Goal: Task Accomplishment & Management: Complete application form

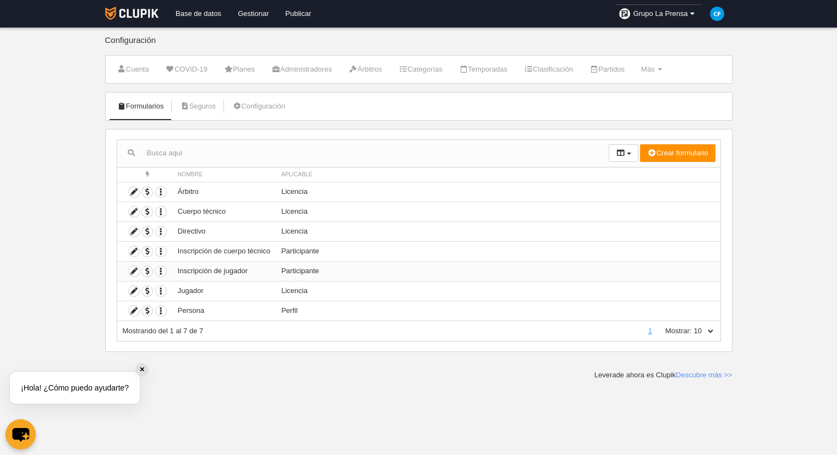
click at [293, 273] on td "Participante" at bounding box center [498, 271] width 444 height 20
click at [302, 269] on td "Participante" at bounding box center [498, 271] width 444 height 20
click at [363, 265] on td "Participante" at bounding box center [498, 271] width 444 height 20
click at [362, 271] on td "Participante" at bounding box center [498, 271] width 444 height 20
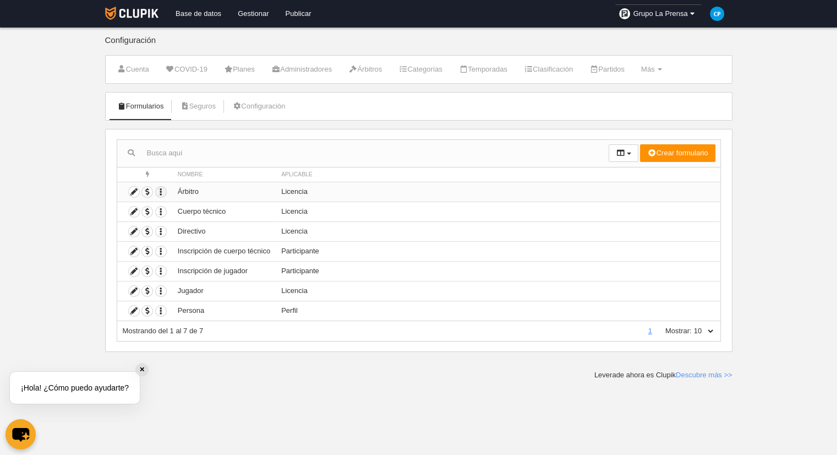
click at [162, 190] on icon "button" at bounding box center [161, 192] width 10 height 10
click at [368, 229] on td "Licencia" at bounding box center [498, 231] width 444 height 20
click at [165, 213] on icon "button" at bounding box center [161, 211] width 10 height 10
click at [202, 247] on span "Borrar formulario" at bounding box center [197, 247] width 63 height 8
click at [399, 250] on td "Participante" at bounding box center [498, 251] width 444 height 20
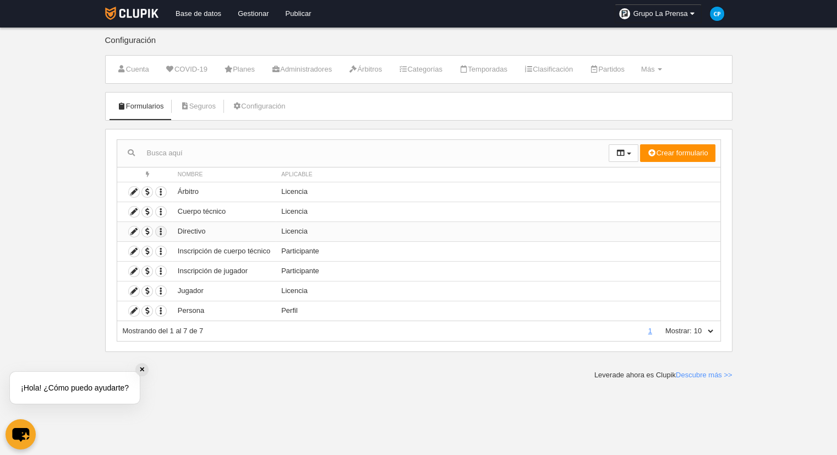
click at [156, 232] on icon "button" at bounding box center [161, 231] width 10 height 10
click at [324, 251] on td "Participante" at bounding box center [498, 251] width 444 height 20
click at [161, 252] on icon "button" at bounding box center [161, 251] width 10 height 10
click at [218, 289] on span "Borrar formulario" at bounding box center [197, 286] width 63 height 8
click at [314, 281] on td "Licencia" at bounding box center [498, 291] width 444 height 20
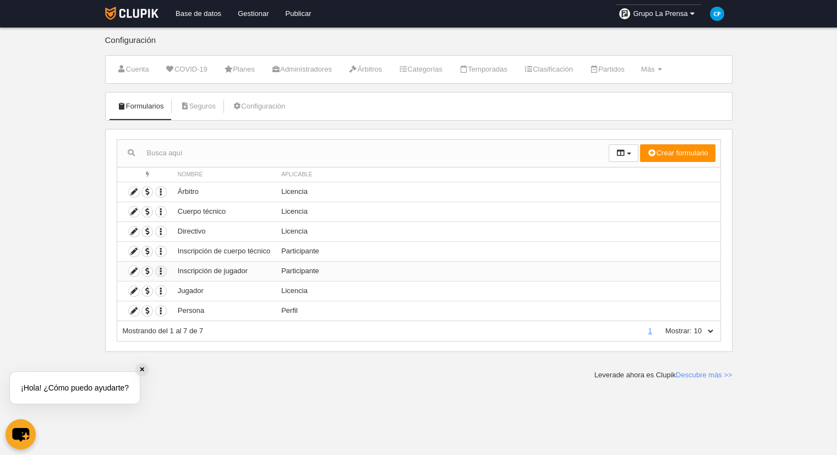
click at [160, 271] on icon "button" at bounding box center [161, 271] width 10 height 10
drag, startPoint x: 207, startPoint y: 302, endPoint x: 221, endPoint y: 305, distance: 14.7
click at [207, 302] on span "Borrar formulario" at bounding box center [197, 306] width 63 height 8
click at [318, 290] on td "Licencia" at bounding box center [498, 291] width 444 height 20
click at [166, 289] on button "button" at bounding box center [161, 291] width 12 height 12
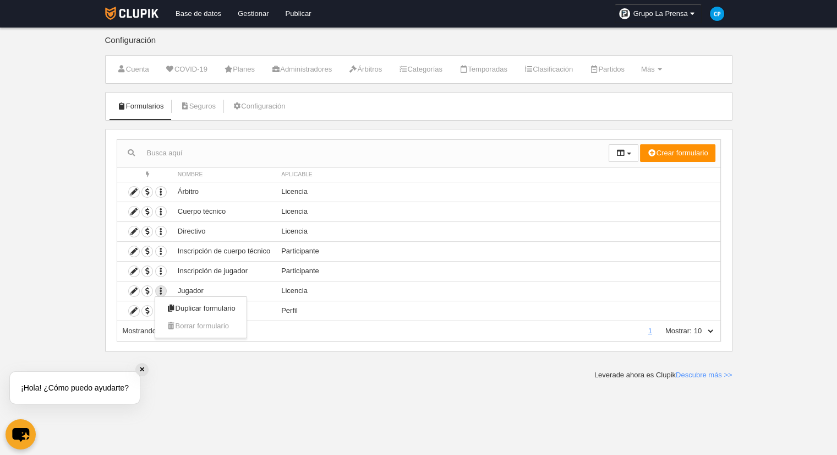
drag, startPoint x: 204, startPoint y: 331, endPoint x: 277, endPoint y: 332, distance: 72.7
click at [207, 331] on span "Borrar formulario" at bounding box center [200, 326] width 91 height 18
click at [415, 330] on div "Mostrando del 1 al 7 de 7" at bounding box center [382, 331] width 518 height 10
click at [160, 312] on icon "button" at bounding box center [161, 311] width 10 height 10
click at [360, 330] on div "Mostrando del 1 al 7 de 7" at bounding box center [382, 331] width 518 height 10
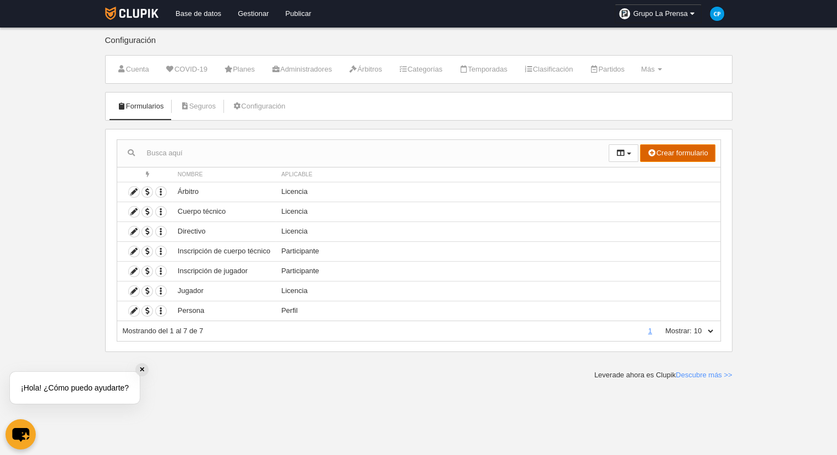
click at [682, 155] on button "Crear formulario" at bounding box center [677, 153] width 75 height 18
drag, startPoint x: 731, startPoint y: 217, endPoint x: 632, endPoint y: 173, distance: 108.5
click at [632, 173] on body "Base de datos Gestionar Publicar Grupo La Prensa Ajustes generales Ir a mi domi…" at bounding box center [418, 227] width 837 height 455
click at [17, 426] on icon "chat-button" at bounding box center [20, 434] width 32 height 32
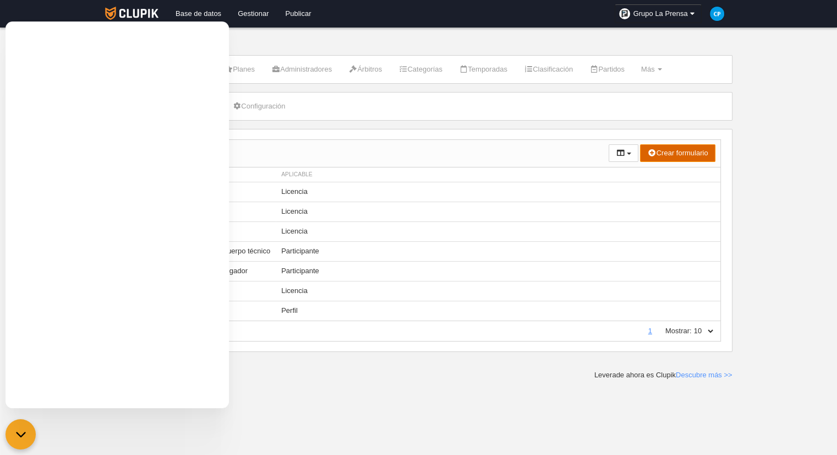
click at [655, 157] on button "Crear formulario" at bounding box center [677, 153] width 75 height 18
click at [737, 172] on body "Base de datos Gestionar Publicar Grupo La Prensa Ajustes generales Ir a mi domi…" at bounding box center [418, 227] width 837 height 455
click at [686, 155] on button "Crear formulario" at bounding box center [677, 153] width 75 height 18
click at [689, 175] on link "Perfil" at bounding box center [671, 175] width 87 height 18
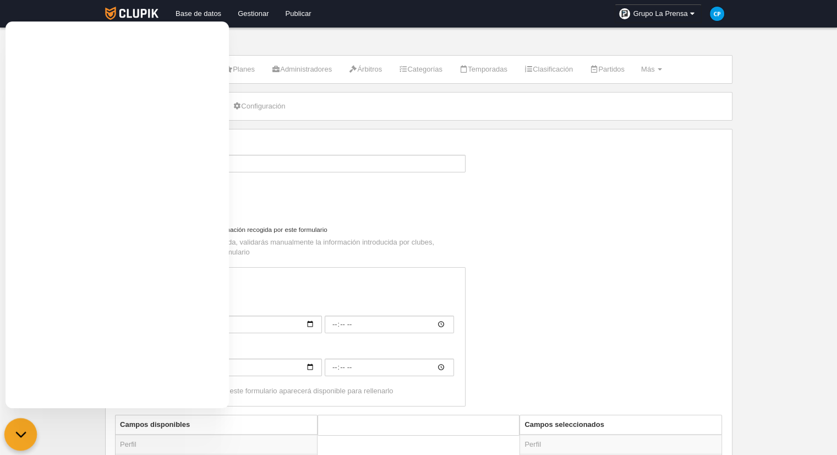
click at [24, 429] on icon "chat-button" at bounding box center [21, 434] width 14 height 14
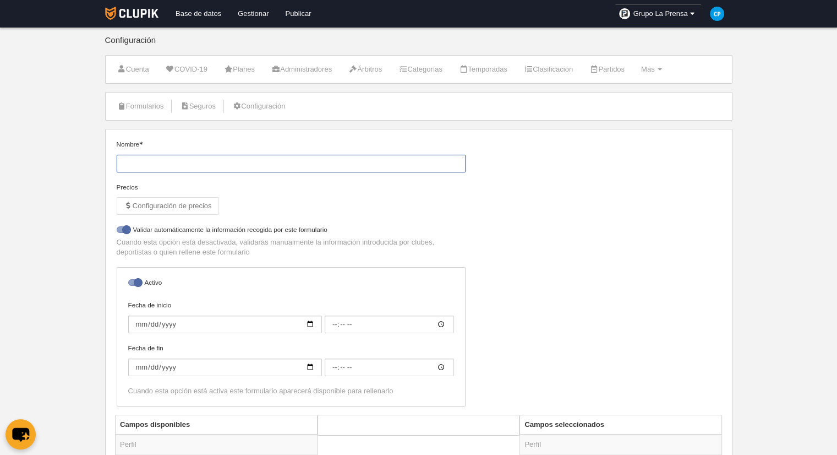
click at [181, 155] on input "Nombre" at bounding box center [291, 164] width 349 height 18
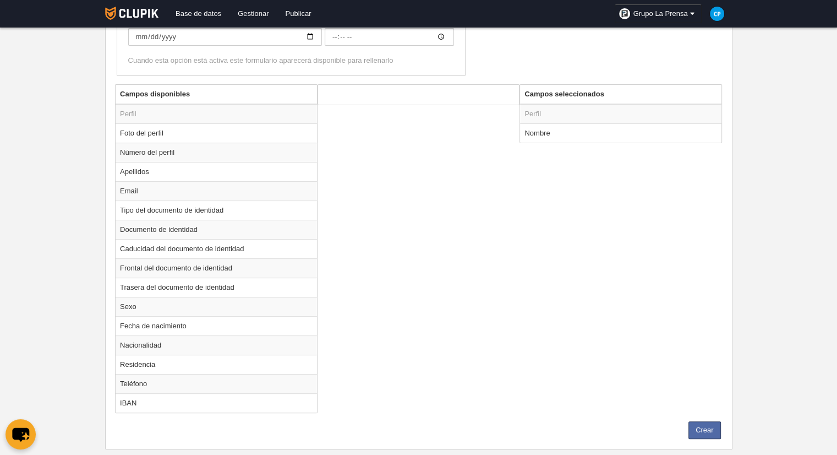
scroll to position [55, 0]
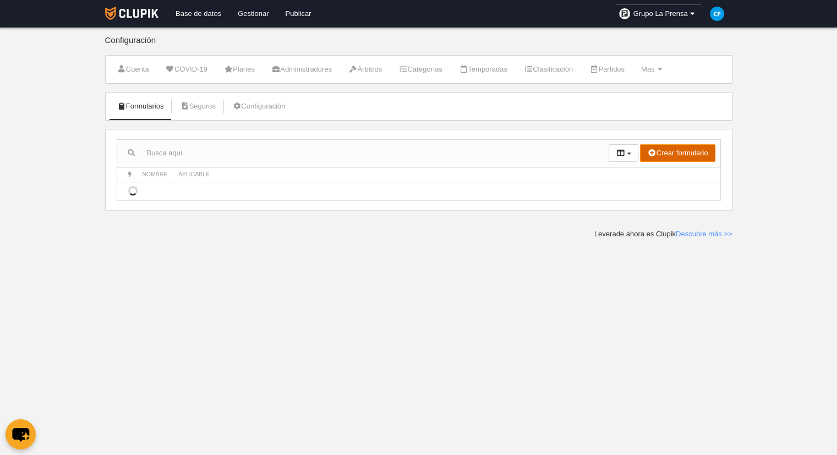
click at [703, 157] on button "Crear formulario" at bounding box center [677, 153] width 75 height 18
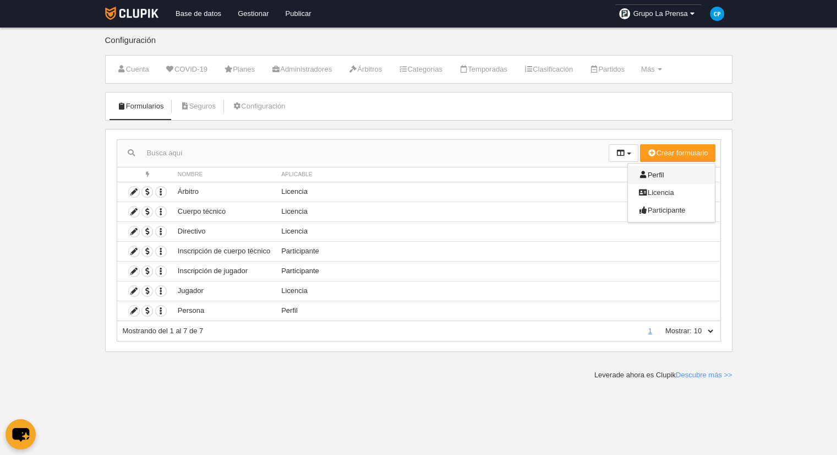
click at [686, 175] on link "Perfil" at bounding box center [671, 175] width 87 height 18
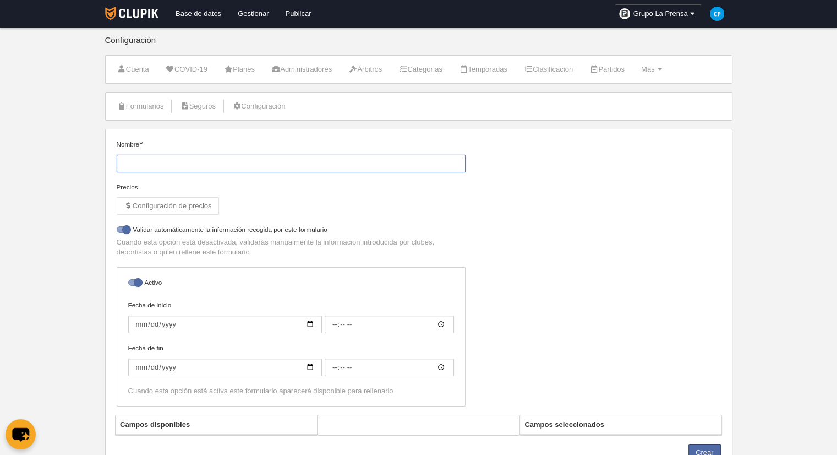
click at [262, 162] on input "Nombre" at bounding box center [291, 164] width 349 height 18
type input "p"
type input "1PerfilJugadores(DatosBasicos)"
click at [130, 286] on label "Activo" at bounding box center [291, 284] width 326 height 13
click at [130, 286] on input "checkbox" at bounding box center [132, 285] width 7 height 7
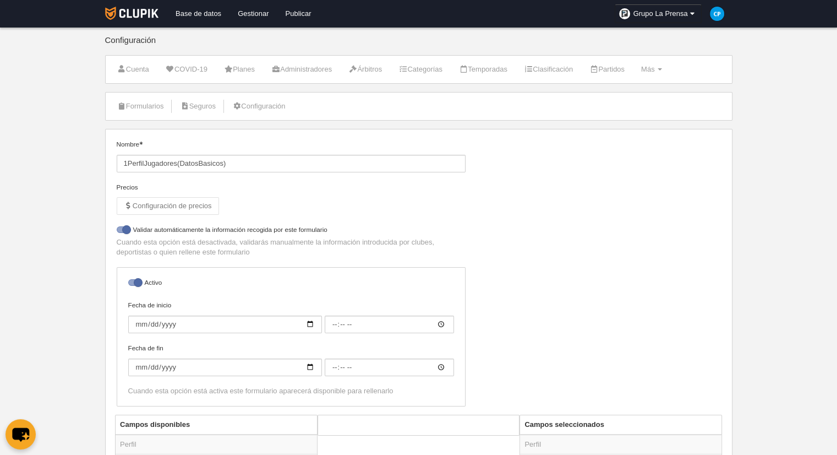
checkbox input "false"
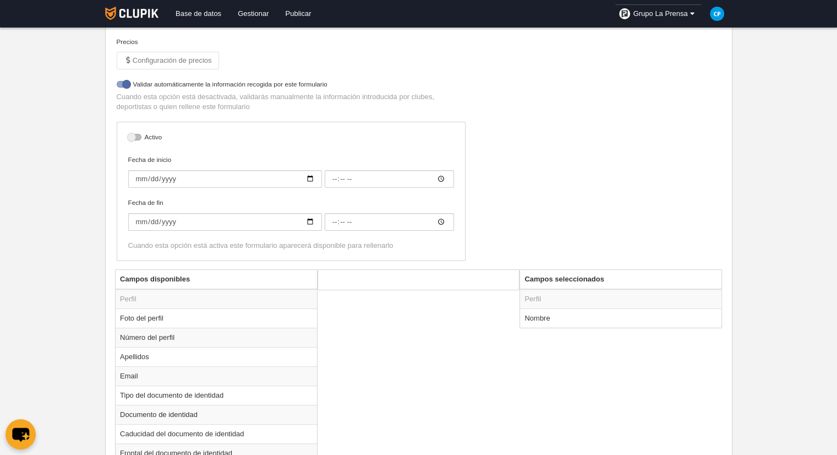
scroll to position [165, 0]
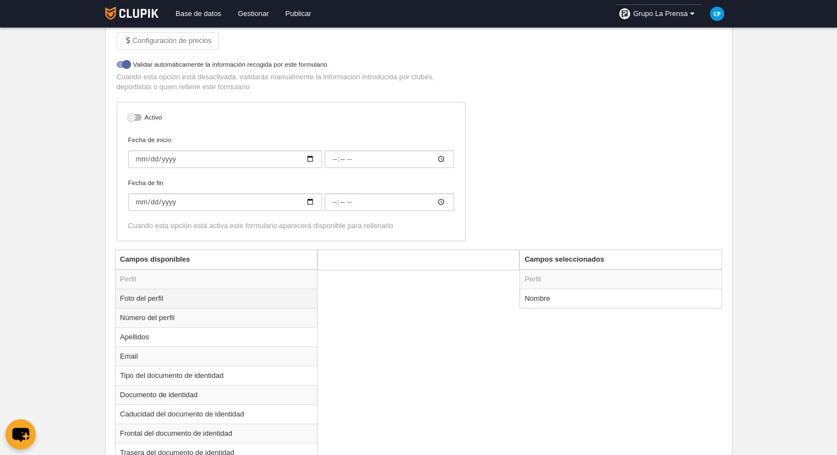
drag, startPoint x: 186, startPoint y: 296, endPoint x: 159, endPoint y: 302, distance: 28.2
click at [159, 302] on td "Foto del perfil" at bounding box center [217, 298] width 202 height 19
radio input "true"
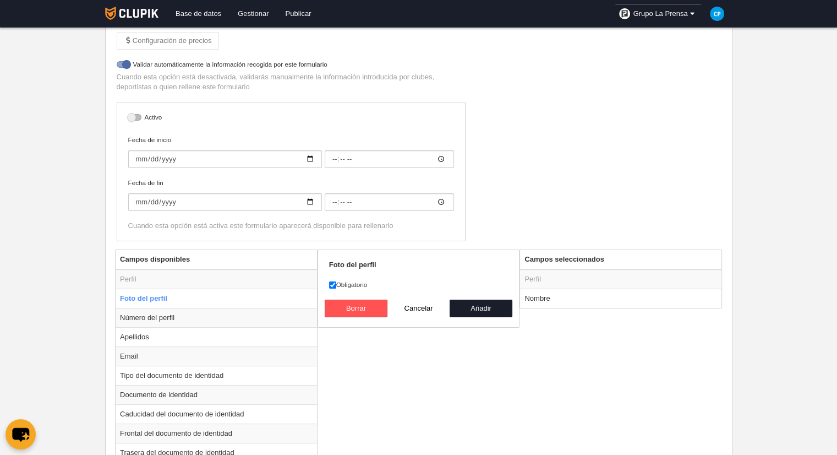
click at [351, 282] on label "Obligatorio" at bounding box center [419, 285] width 180 height 10
click at [336, 282] on input "Obligatorio" at bounding box center [332, 284] width 7 height 7
checkbox input "false"
click at [490, 307] on button "Añadir" at bounding box center [481, 309] width 63 height 18
radio input "false"
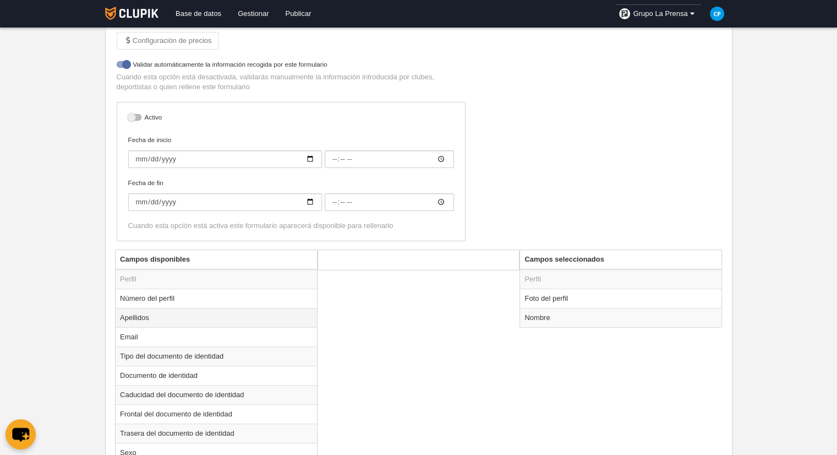
click at [166, 314] on td "Apellidos" at bounding box center [217, 317] width 202 height 19
radio input "true"
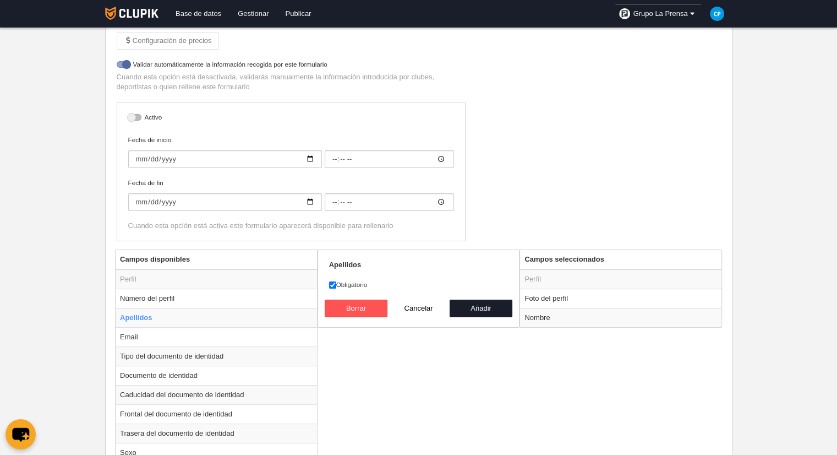
click at [361, 287] on label "Obligatorio" at bounding box center [419, 285] width 180 height 10
click at [336, 287] on input "Obligatorio" at bounding box center [332, 284] width 7 height 7
checkbox input "false"
click at [491, 310] on button "Añadir" at bounding box center [481, 309] width 63 height 18
radio input "false"
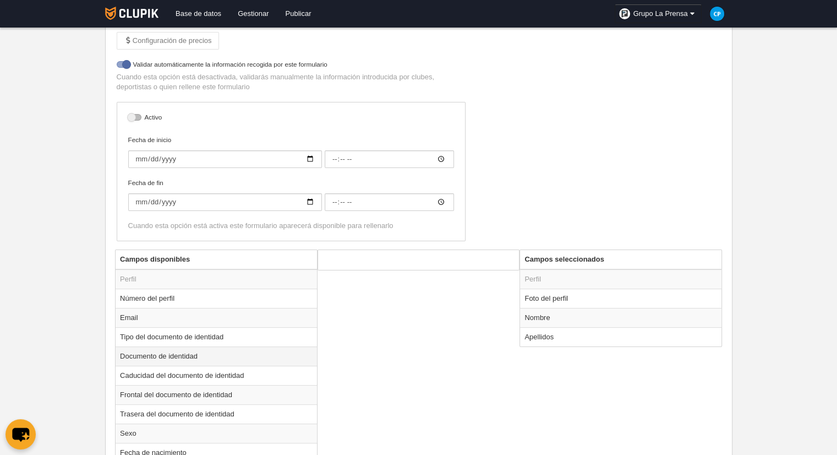
click at [188, 351] on td "Documento de identidad" at bounding box center [217, 355] width 202 height 19
radio input "true"
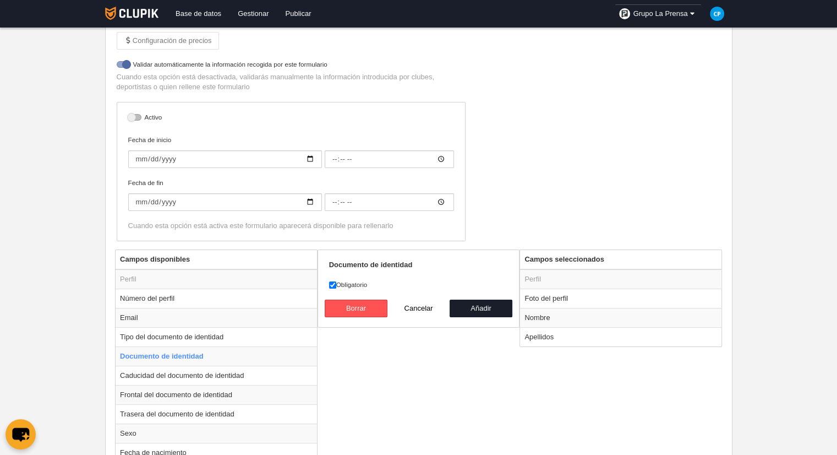
click at [355, 281] on label "Obligatorio" at bounding box center [419, 285] width 180 height 10
click at [336, 281] on input "Obligatorio" at bounding box center [332, 284] width 7 height 7
checkbox input "false"
click at [489, 306] on button "Añadir" at bounding box center [481, 309] width 63 height 18
radio input "false"
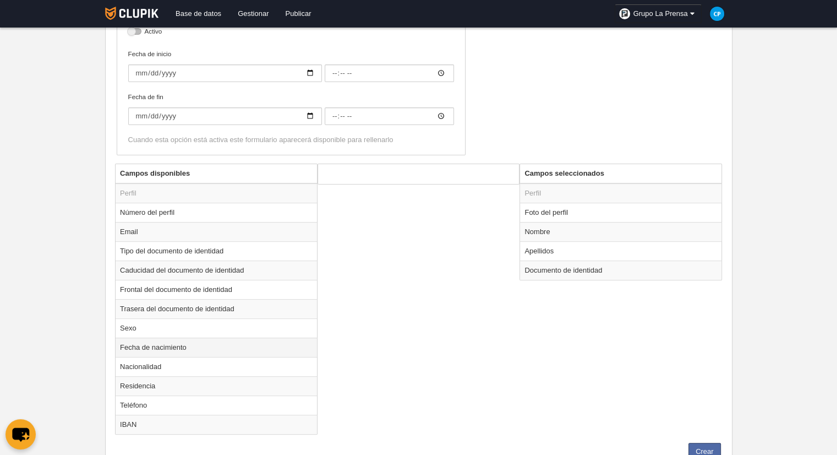
scroll to position [275, 0]
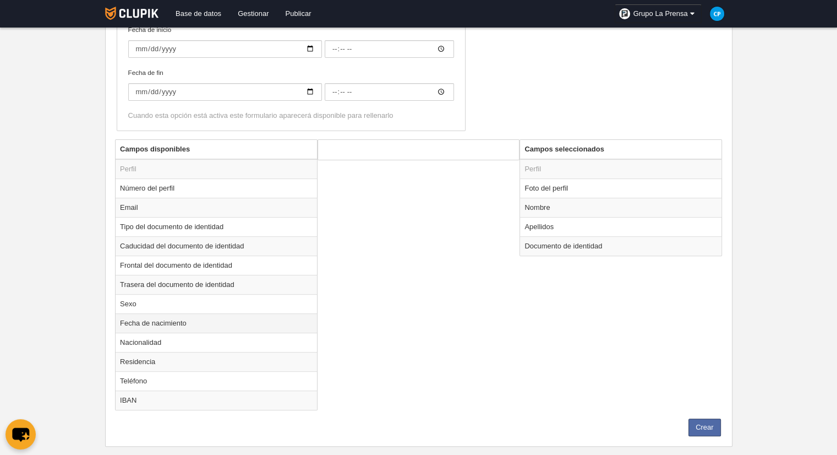
click at [175, 320] on td "Fecha de nacimiento" at bounding box center [217, 322] width 202 height 19
radio input "true"
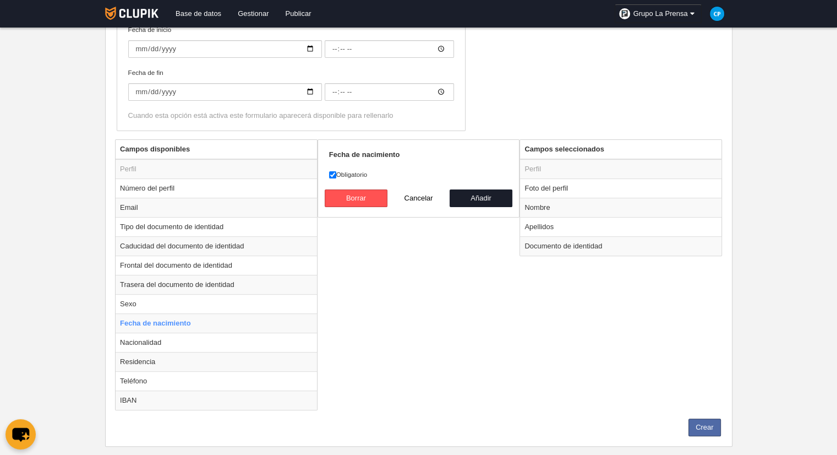
click at [356, 172] on label "Obligatorio" at bounding box center [419, 175] width 180 height 10
click at [336, 172] on input "Obligatorio" at bounding box center [332, 174] width 7 height 7
checkbox input "false"
click at [495, 199] on button "Añadir" at bounding box center [481, 198] width 63 height 18
radio input "false"
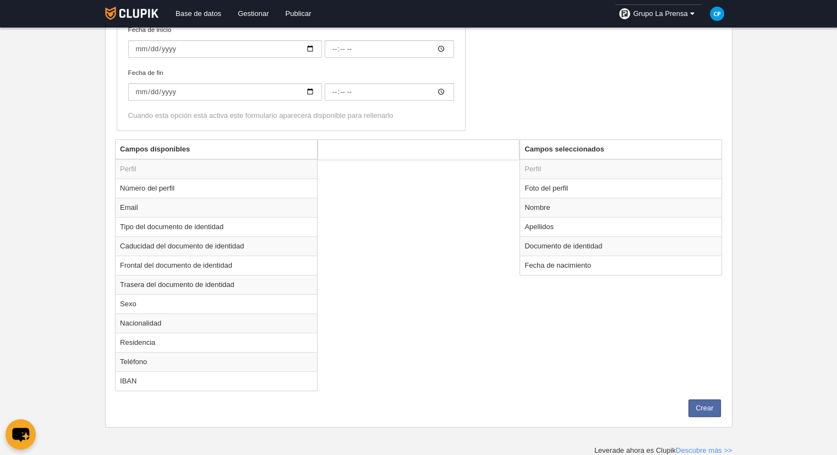
scroll to position [273, 0]
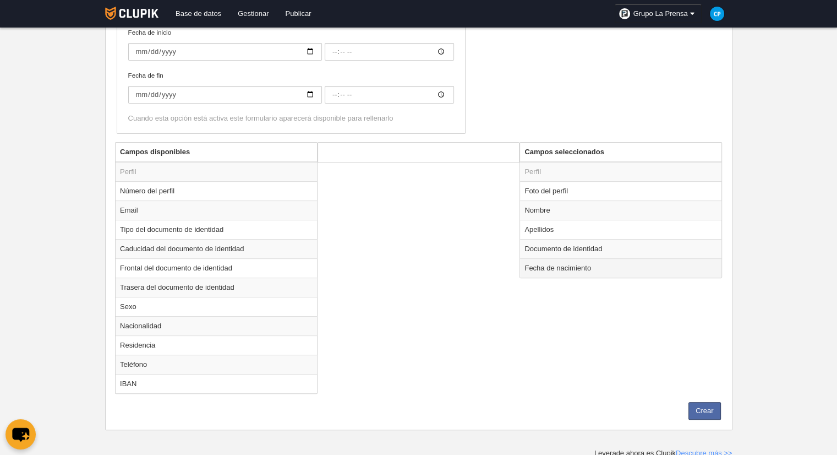
click at [563, 262] on td "Fecha de nacimiento" at bounding box center [621, 267] width 202 height 19
radio input "true"
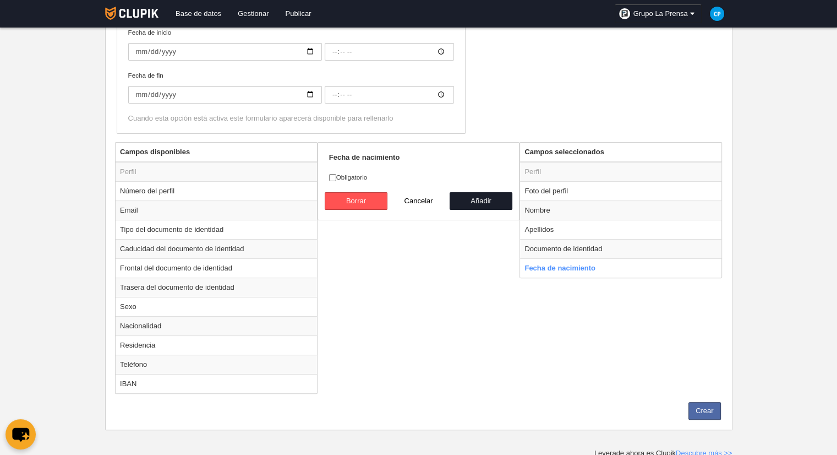
click at [461, 263] on div "[PERSON_NAME] disponibles Perfil Número del perfil Email Tipo del documento de …" at bounding box center [418, 272] width 613 height 260
click at [369, 345] on div "[PERSON_NAME] disponibles Perfil Número del perfil Email Tipo del documento de …" at bounding box center [418, 272] width 613 height 260
click at [698, 406] on button "Crear" at bounding box center [705, 411] width 32 height 18
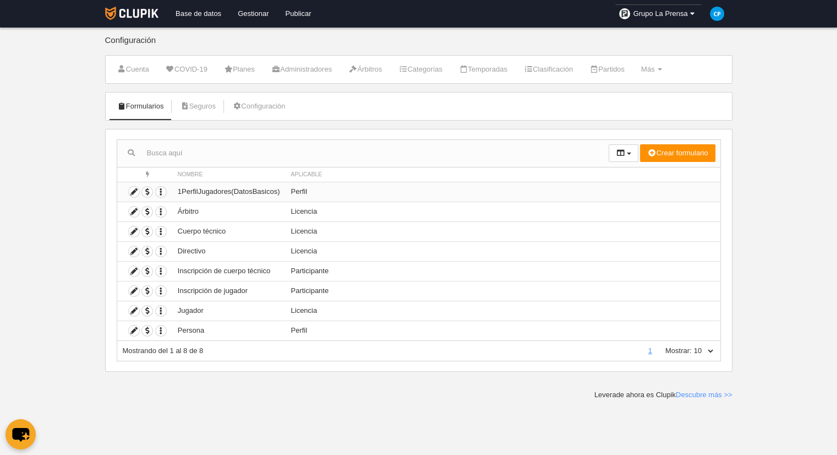
click at [185, 189] on td "1PerfilJugadores(DatosBasicos)" at bounding box center [228, 192] width 113 height 20
click at [135, 189] on icon at bounding box center [134, 192] width 10 height 10
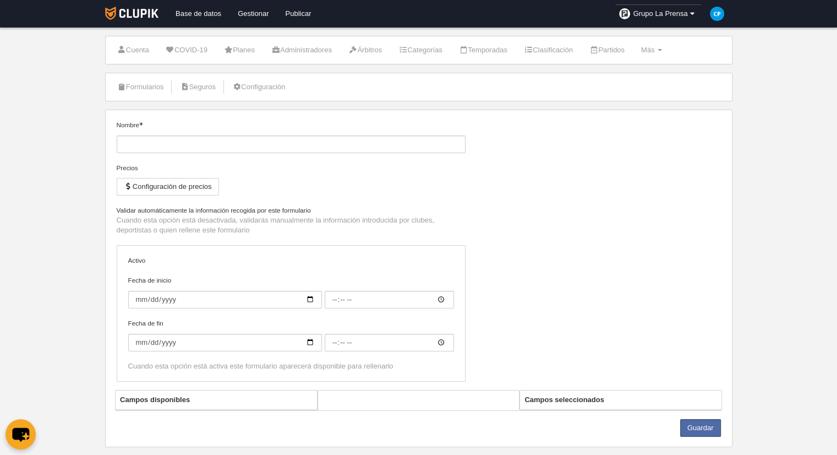
type input "1PerfilJugadores(DatosBasicos)"
checkbox input "true"
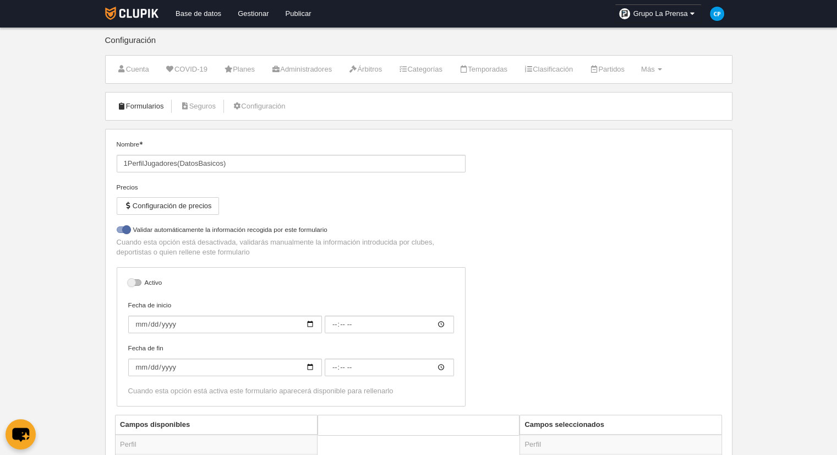
click at [146, 107] on link "Formularios" at bounding box center [140, 106] width 59 height 17
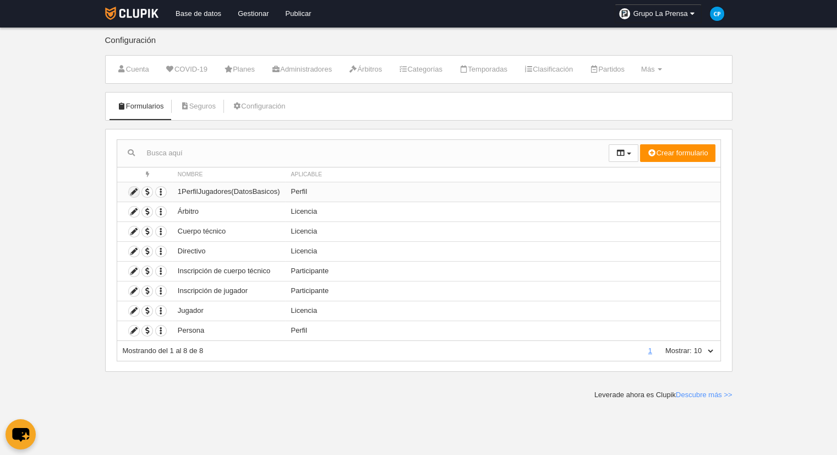
click at [132, 190] on icon at bounding box center [134, 192] width 10 height 10
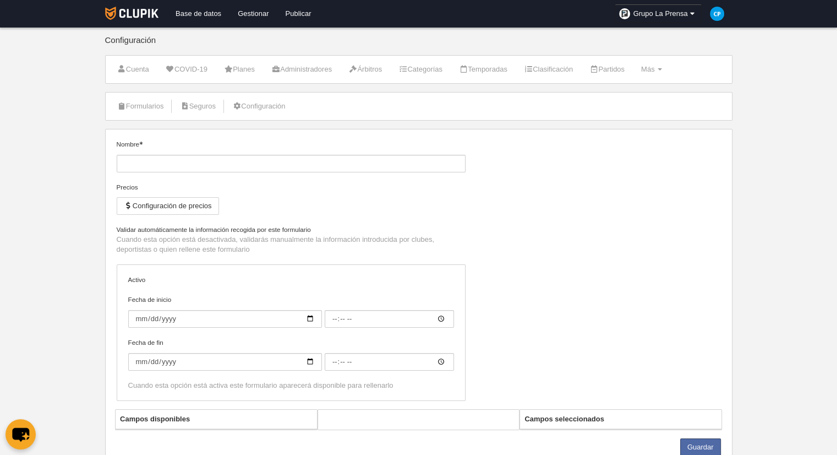
type input "1PerfilJugadores(DatosBasicos)"
checkbox input "true"
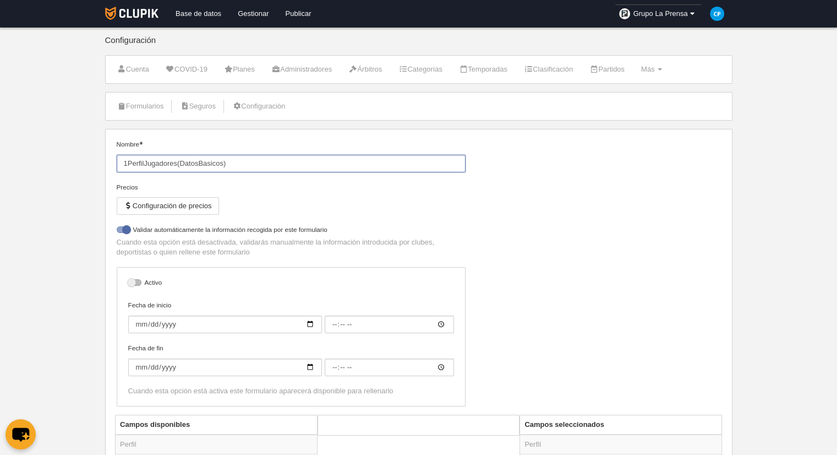
click at [126, 161] on input "1PerfilJugadores(DatosBasicos)" at bounding box center [291, 164] width 349 height 18
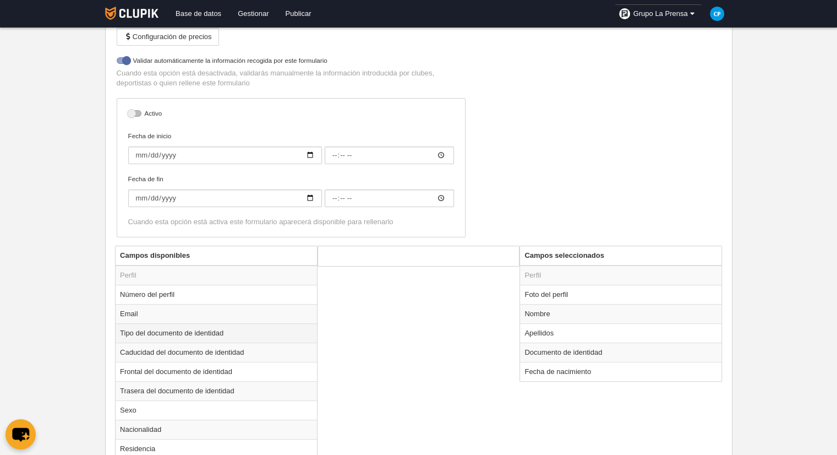
scroll to position [273, 0]
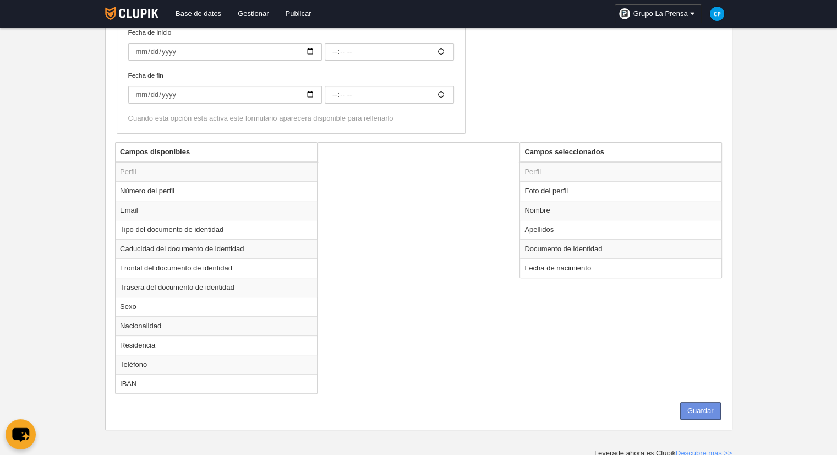
type input "1Mundialito2025PerfilJugadores(DatosBasicos)"
click at [692, 402] on button "Guardar" at bounding box center [701, 411] width 41 height 18
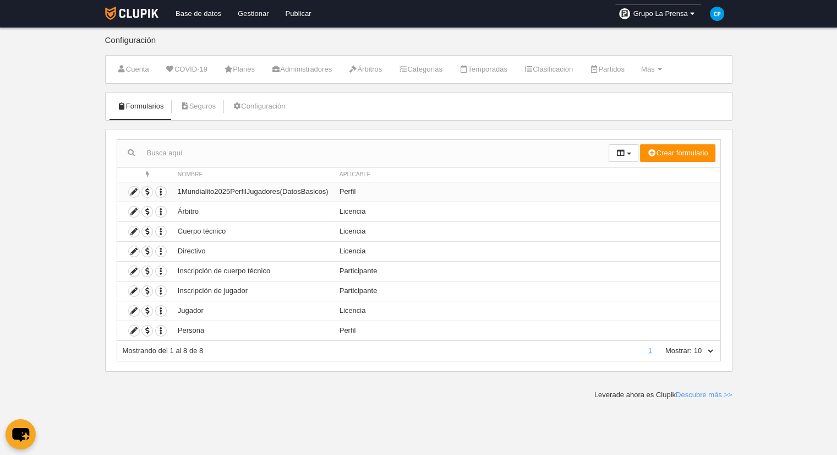
click at [385, 187] on td "Perfil" at bounding box center [527, 192] width 387 height 20
click at [693, 154] on button "Crear formulario" at bounding box center [677, 153] width 75 height 18
click at [671, 188] on span "Licencia" at bounding box center [656, 192] width 35 height 8
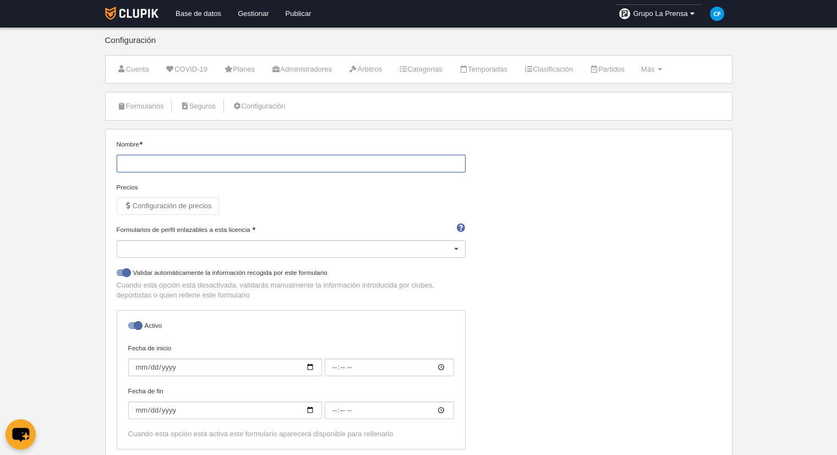
click at [278, 157] on input "Nombre" at bounding box center [291, 164] width 349 height 18
type input "1Mundialito2025"
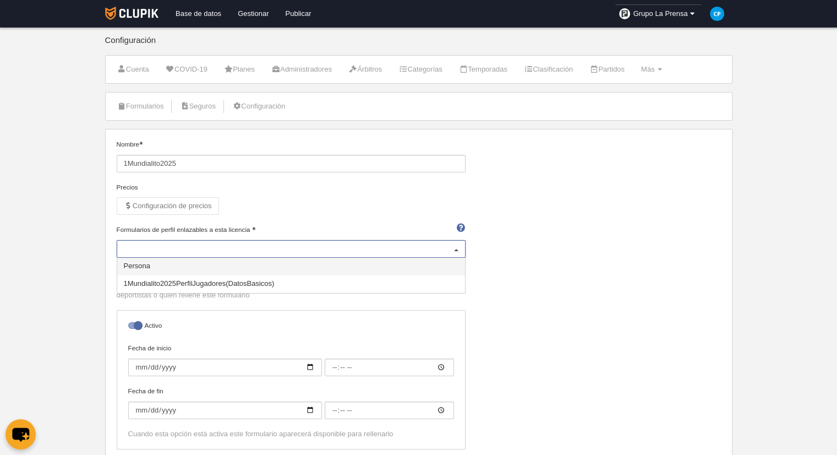
click at [448, 247] on div at bounding box center [457, 250] width 18 height 18
click at [384, 281] on span "1Mundialito2025PerfilJugadores(DatosBasicos)" at bounding box center [291, 284] width 348 height 18
select select "selected"
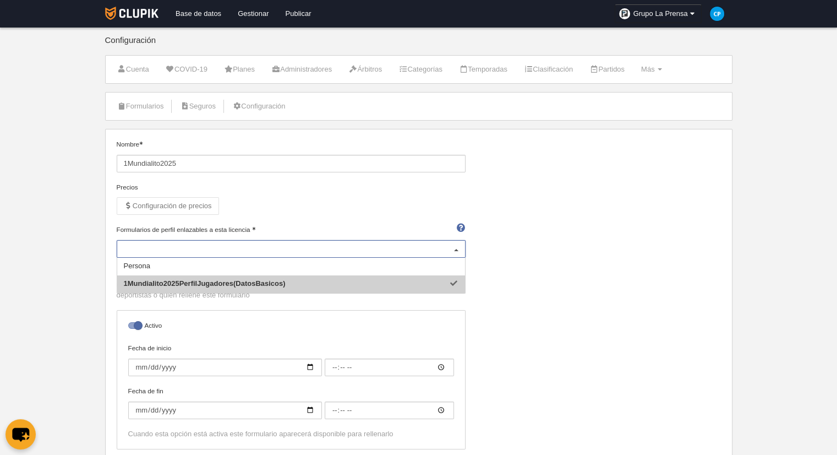
click at [419, 285] on span "1Mundialito2025PerfilJugadores(DatosBasicos)" at bounding box center [291, 284] width 348 height 18
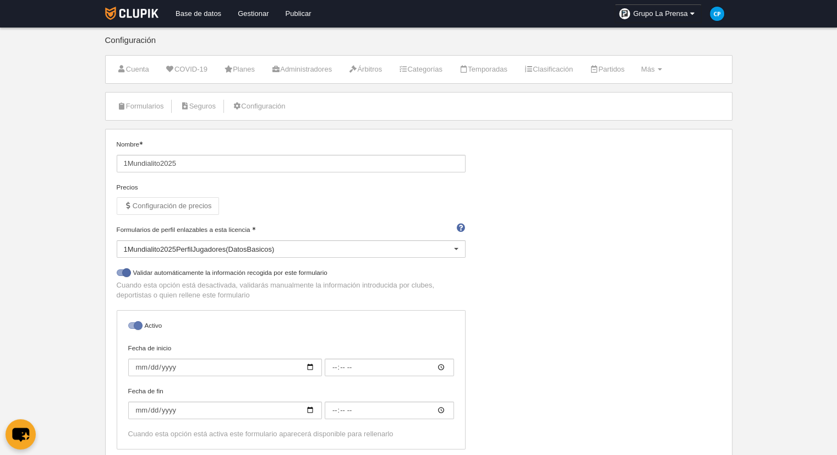
click at [137, 327] on div at bounding box center [134, 325] width 13 height 7
click at [136, 327] on input "checkbox" at bounding box center [132, 328] width 7 height 7
checkbox input "false"
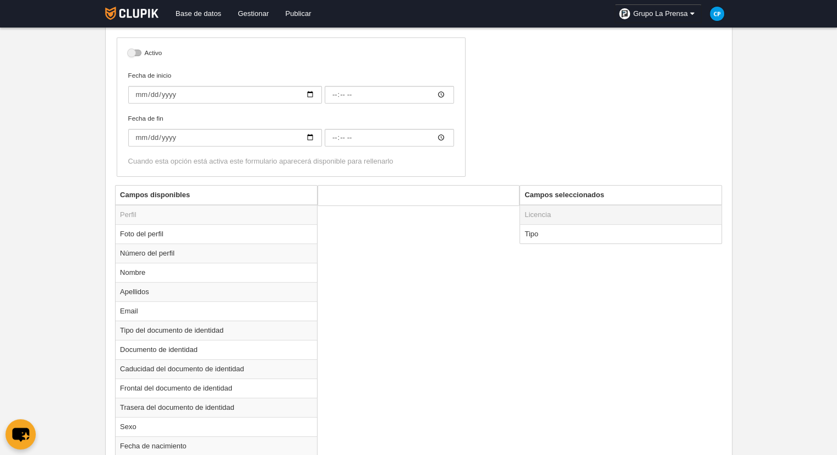
scroll to position [330, 0]
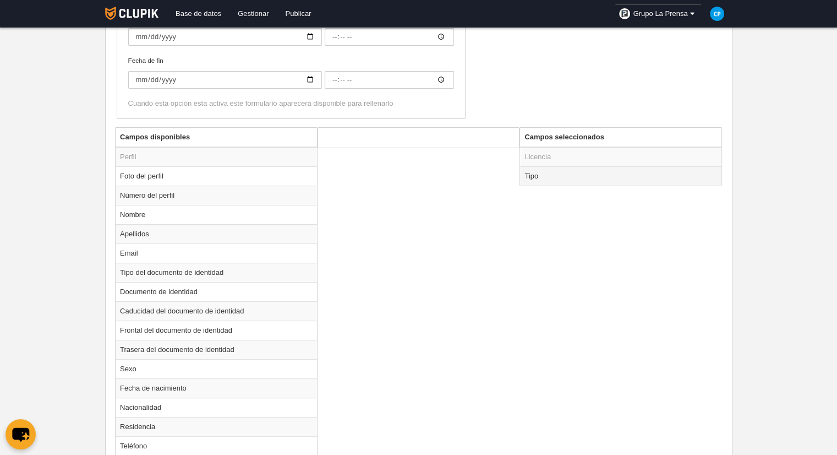
drag, startPoint x: 570, startPoint y: 172, endPoint x: 560, endPoint y: 175, distance: 10.2
click at [562, 175] on td "Tipo" at bounding box center [621, 175] width 202 height 19
radio input "true"
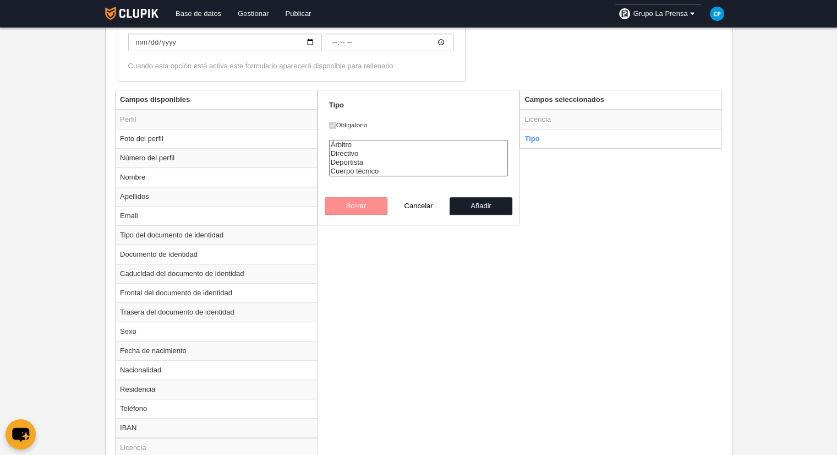
scroll to position [385, 0]
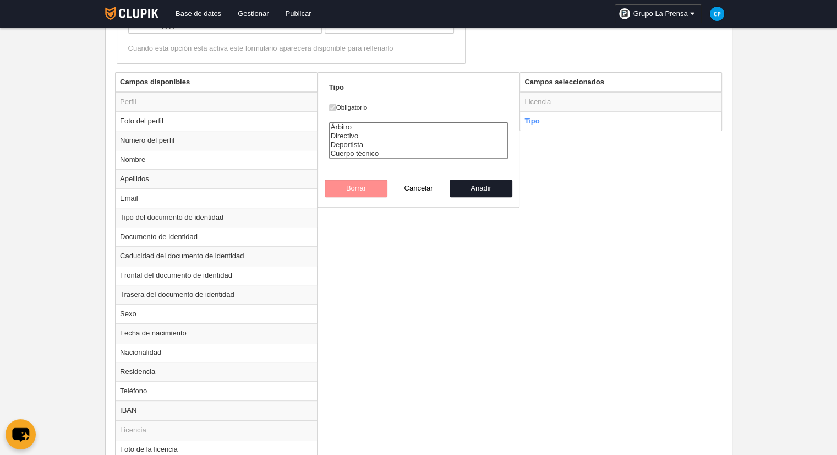
select select "player"
click at [350, 142] on option "Deportista" at bounding box center [419, 144] width 178 height 9
click at [478, 188] on button "Añadir" at bounding box center [481, 189] width 63 height 18
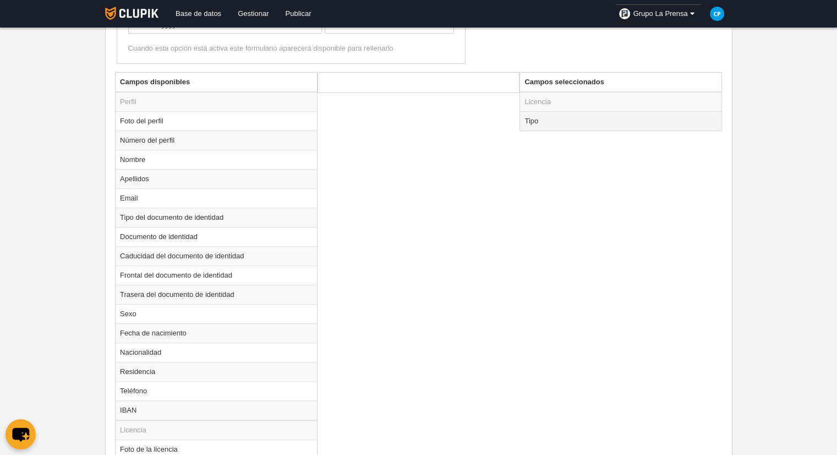
click at [540, 124] on td "Tipo" at bounding box center [621, 120] width 202 height 19
radio input "true"
select select "player"
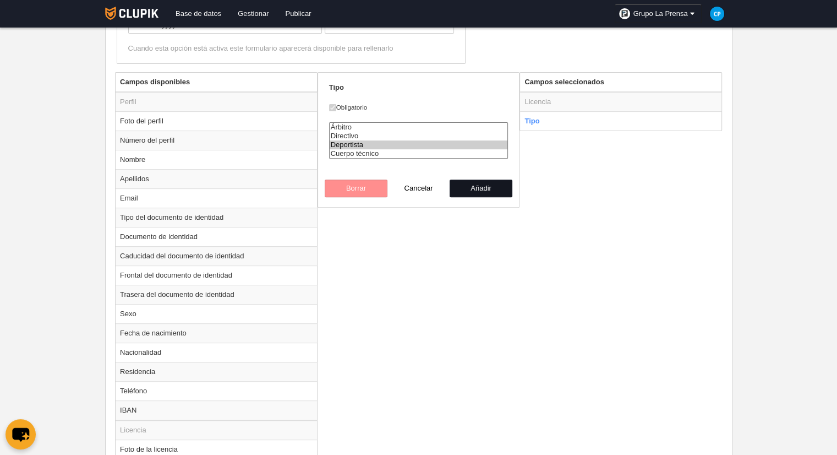
click at [481, 181] on button "Añadir" at bounding box center [481, 189] width 63 height 18
radio input "false"
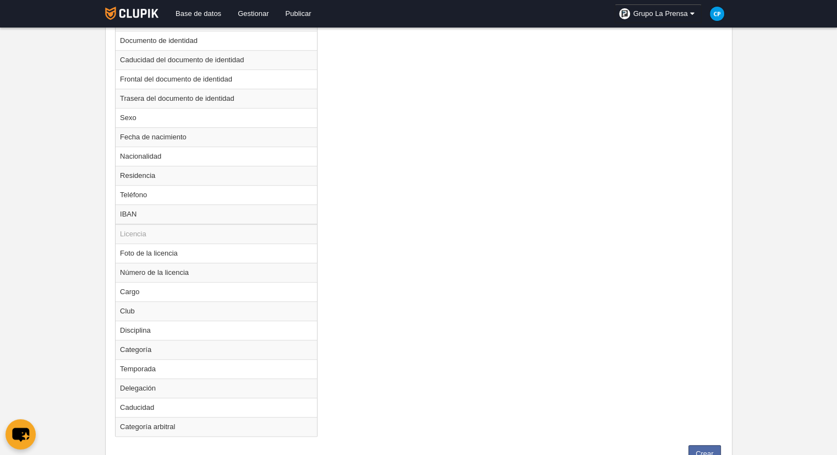
scroll to position [606, 0]
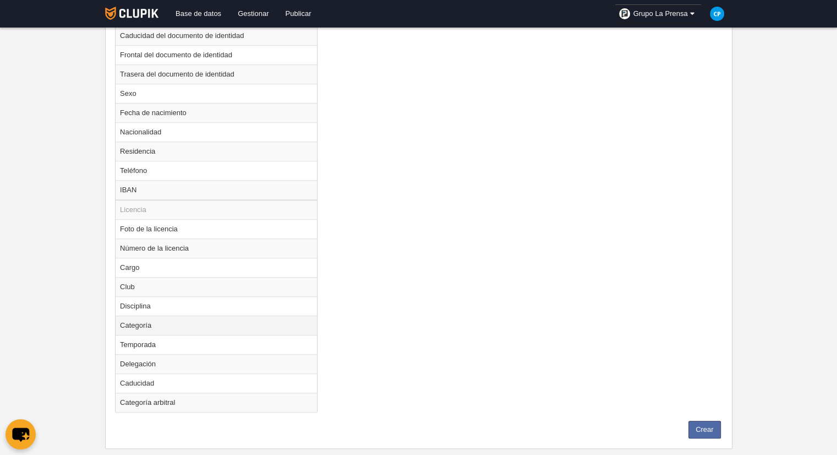
click at [273, 324] on td "Categoría" at bounding box center [217, 325] width 202 height 19
radio input "true"
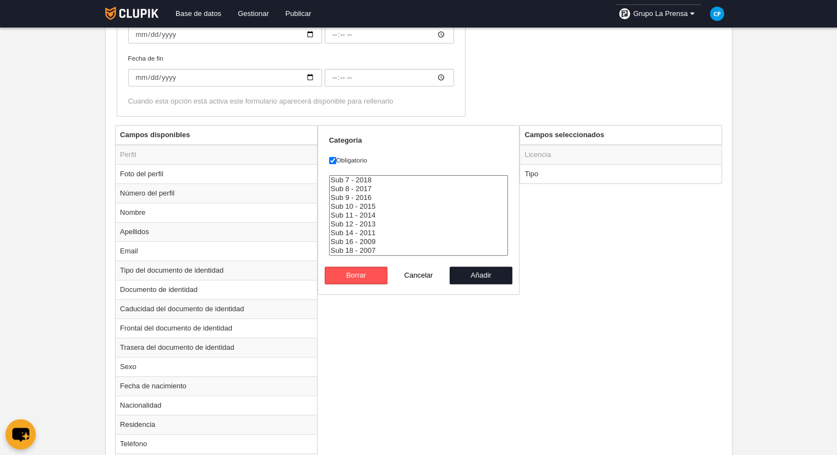
scroll to position [275, 0]
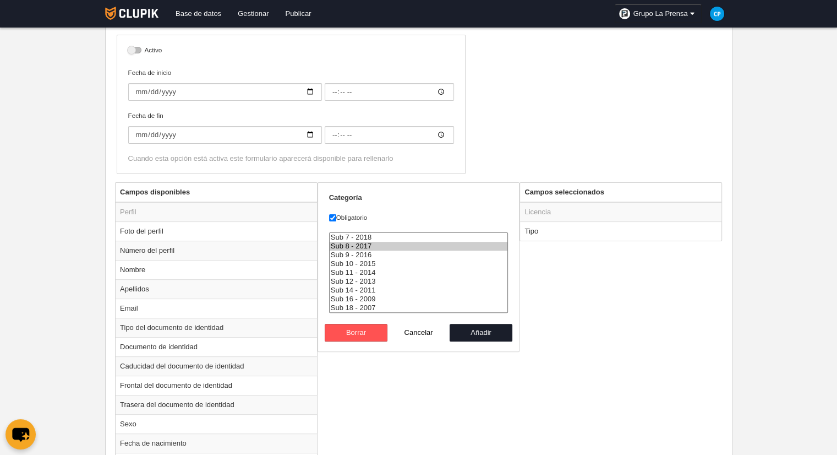
click at [346, 242] on option "Sub 8 - 2017" at bounding box center [419, 246] width 178 height 9
click at [363, 252] on option "Sub 9 - 2016" at bounding box center [419, 255] width 178 height 9
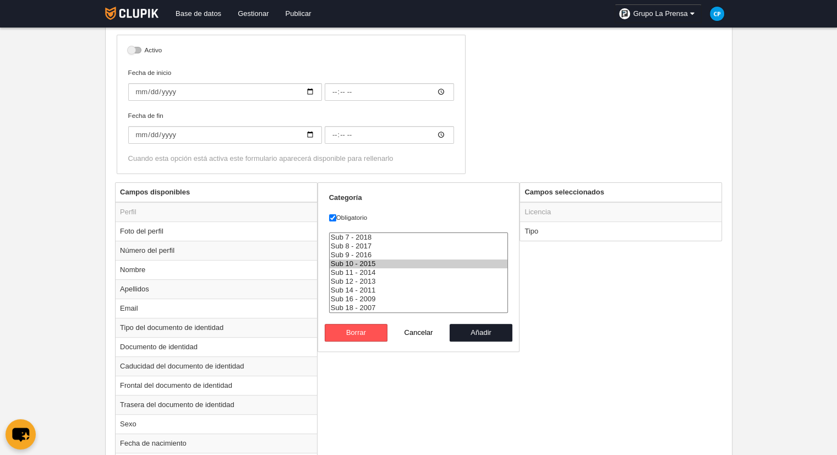
click at [368, 259] on option "Sub 10 - 2015" at bounding box center [419, 263] width 178 height 9
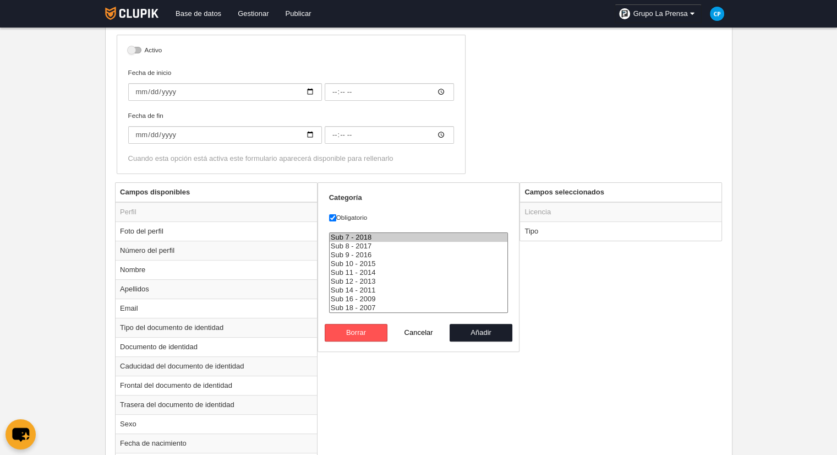
click at [366, 235] on option "Sub 7 - 2018" at bounding box center [419, 237] width 178 height 9
click at [357, 246] on option "Sub 8 - 2017" at bounding box center [419, 246] width 178 height 9
click at [361, 278] on option "Sub 12 - 2013" at bounding box center [419, 281] width 178 height 9
select select "15595"
click at [372, 304] on option "Sub 18 - 2007" at bounding box center [419, 307] width 178 height 9
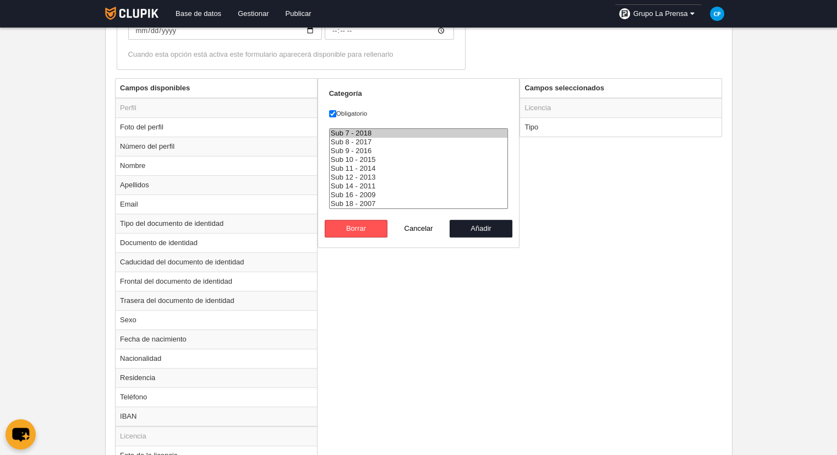
scroll to position [220, 0]
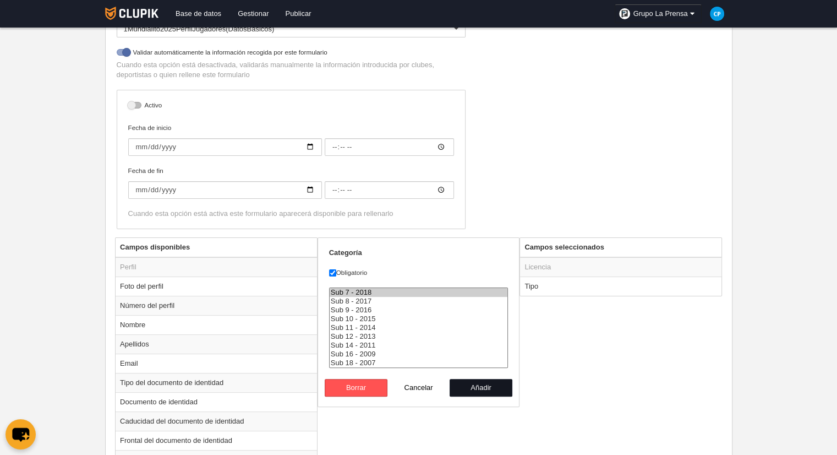
click at [489, 384] on button "Añadir" at bounding box center [481, 388] width 63 height 18
radio input "false"
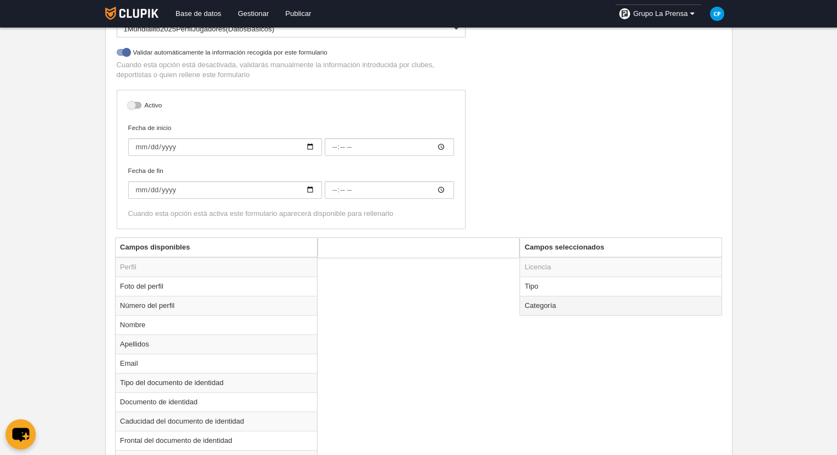
click at [558, 302] on td "Categoría" at bounding box center [621, 305] width 202 height 19
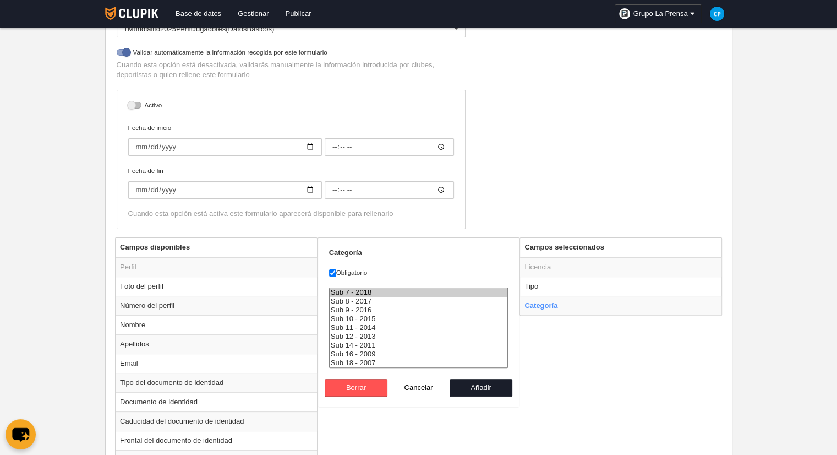
click at [465, 387] on button "Añadir" at bounding box center [481, 388] width 63 height 18
radio input "false"
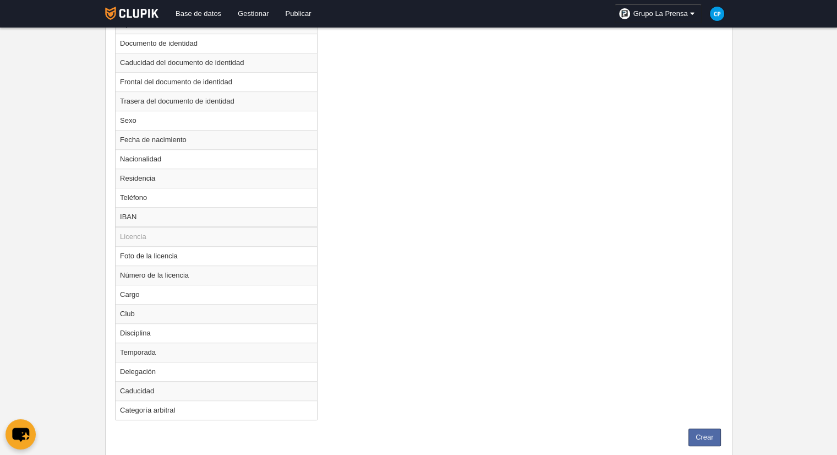
scroll to position [603, 0]
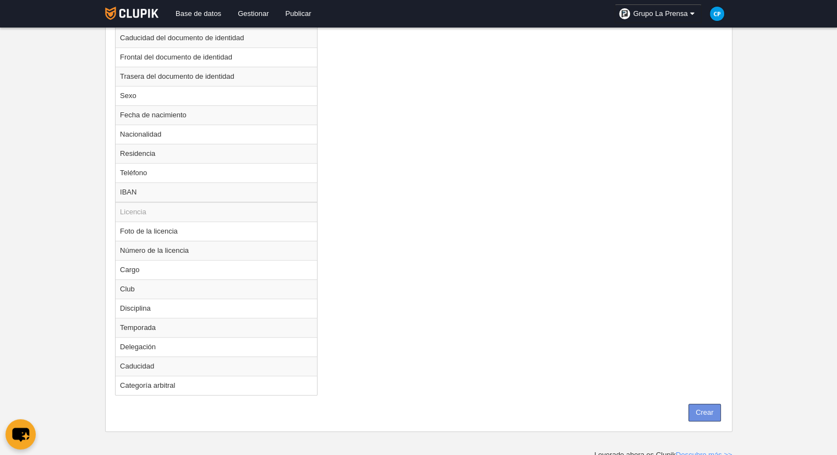
click at [699, 406] on button "Crear" at bounding box center [705, 413] width 32 height 18
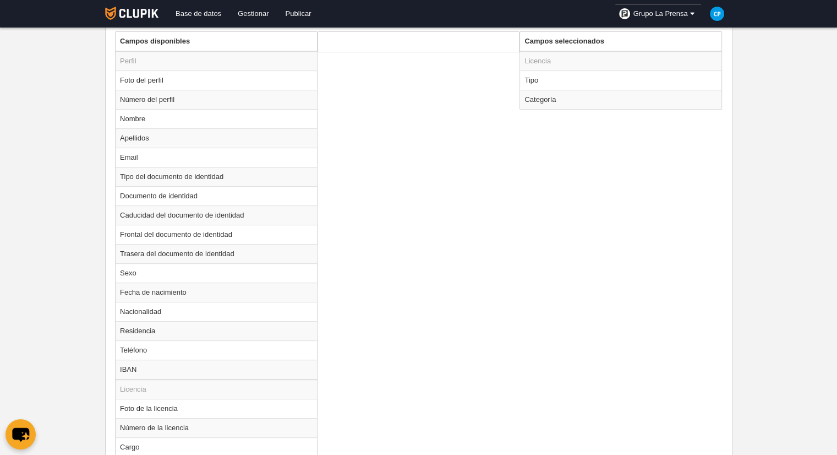
scroll to position [273, 0]
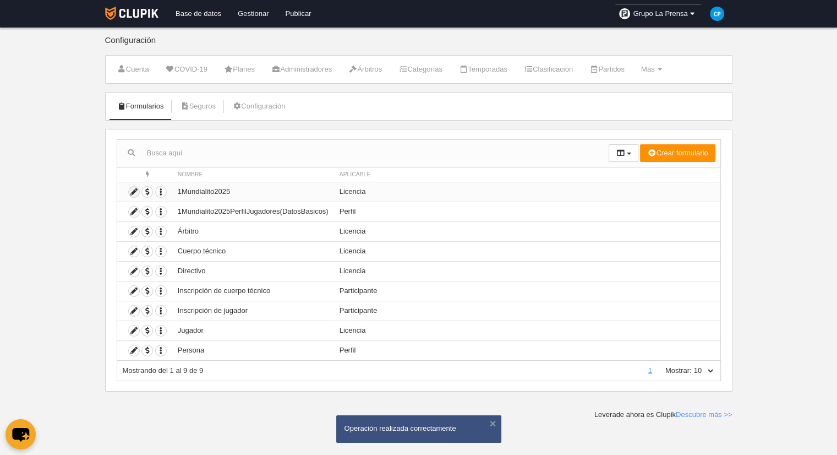
click at [133, 188] on icon at bounding box center [134, 192] width 10 height 10
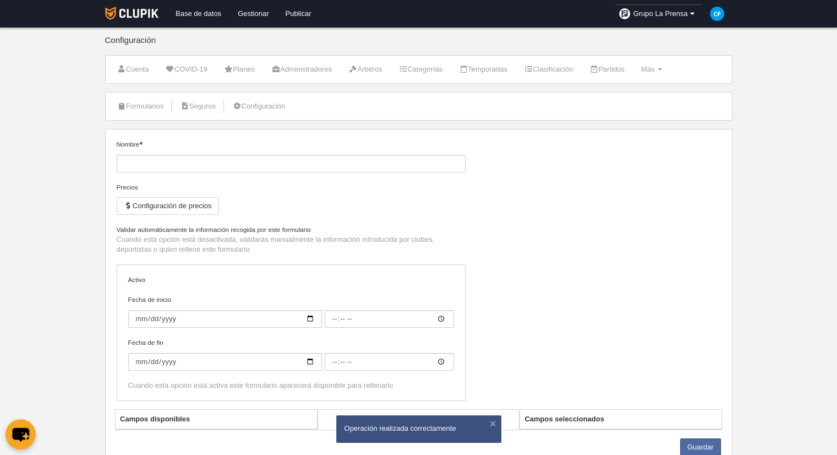
type input "1Mundialito2025"
checkbox input "true"
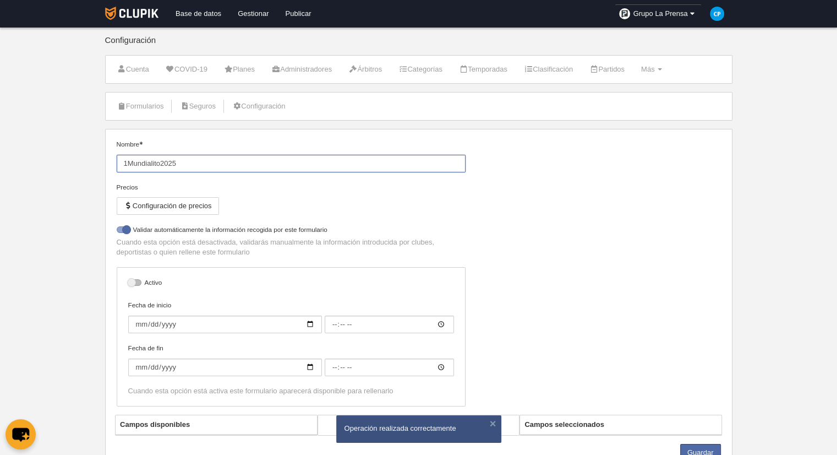
click at [203, 163] on input "1Mundialito2025" at bounding box center [291, 164] width 349 height 18
select select "selected"
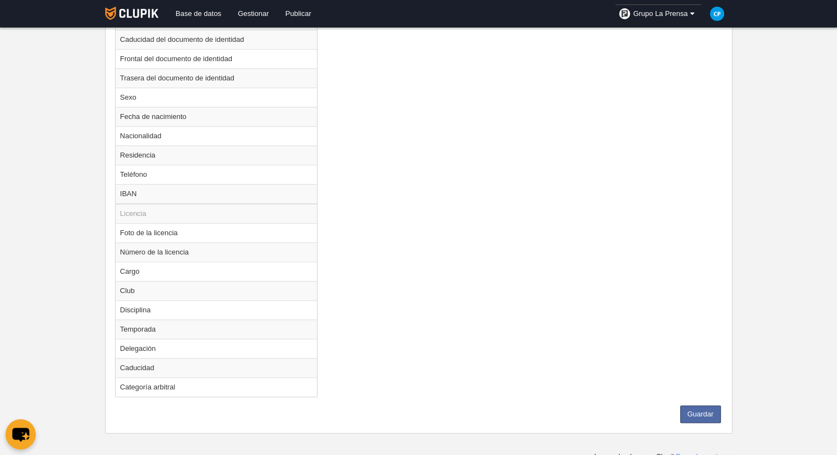
scroll to position [603, 0]
type input "1Mundialito2025LicenciaJugador"
click at [701, 404] on button "Guardar" at bounding box center [701, 413] width 41 height 18
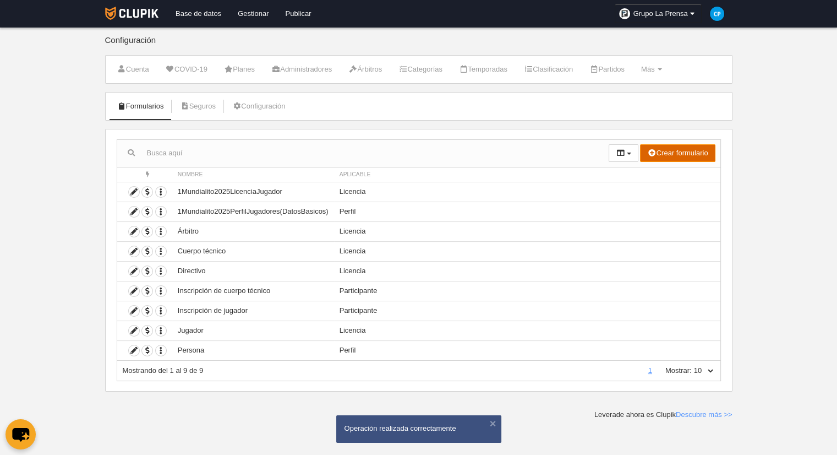
click at [682, 157] on button "Crear formulario" at bounding box center [677, 153] width 75 height 18
click at [674, 211] on span "Participante" at bounding box center [662, 210] width 47 height 8
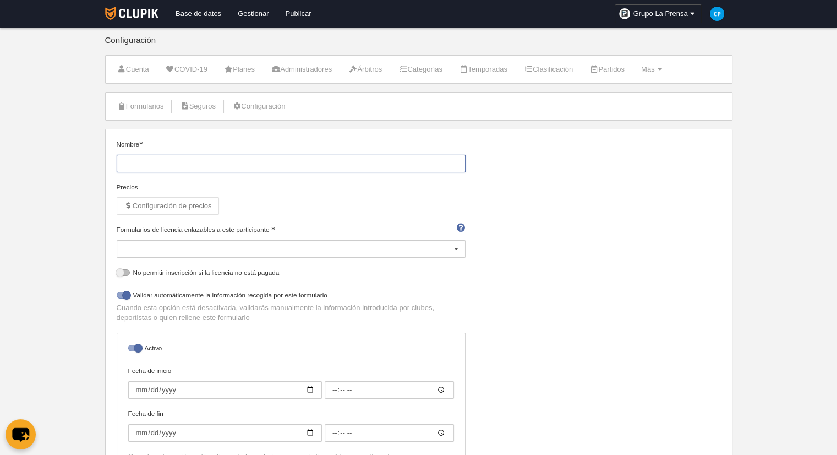
click at [271, 163] on input "Nombre" at bounding box center [291, 164] width 349 height 18
type input "1Mundialito2025Participante"
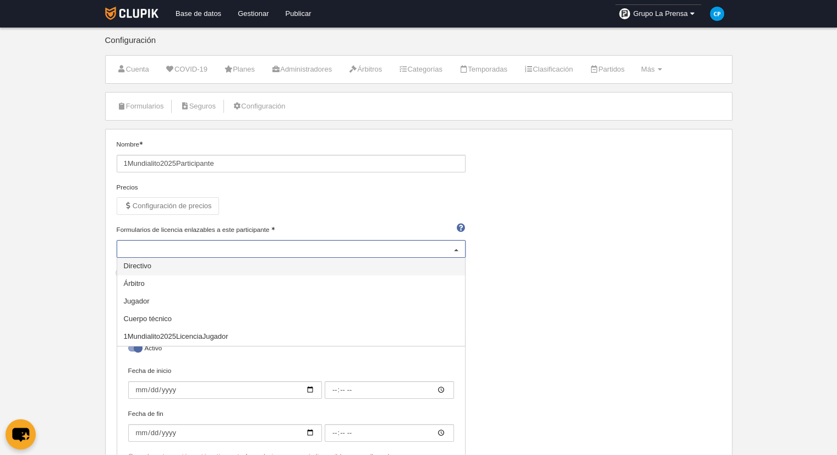
click at [442, 244] on div at bounding box center [291, 249] width 349 height 18
click at [368, 332] on span "1Mundialito2025LicenciaJugador" at bounding box center [291, 337] width 348 height 18
select select "selected"
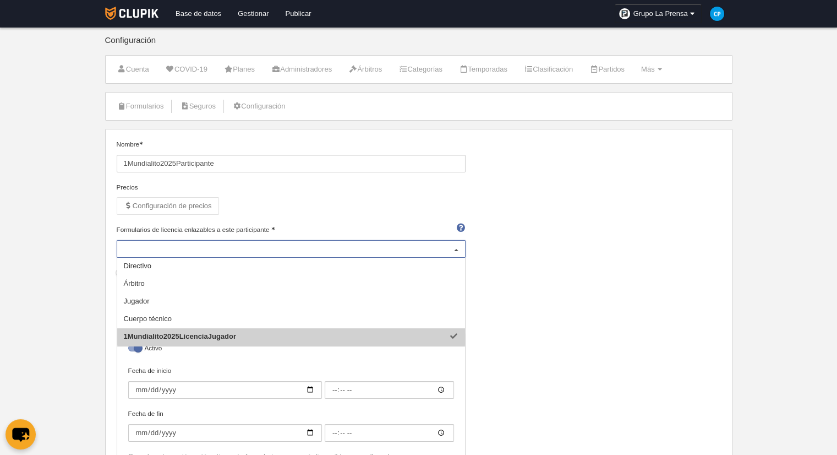
click at [201, 335] on span "1Mundialito2025LicenciaJugador" at bounding box center [180, 336] width 112 height 8
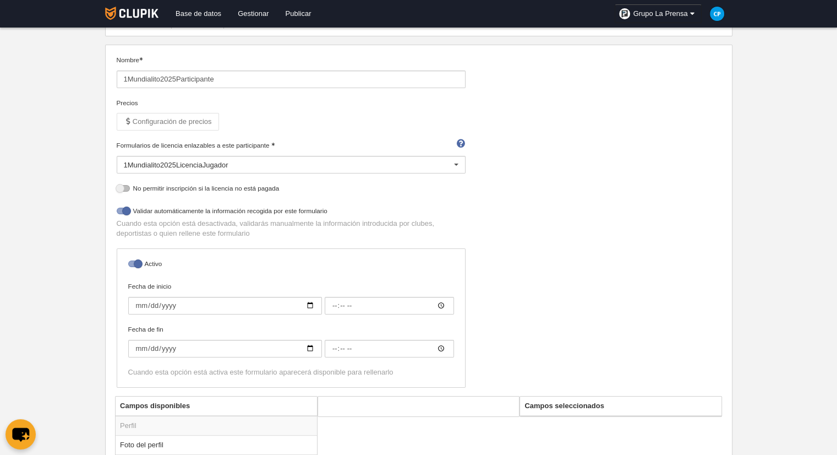
scroll to position [110, 0]
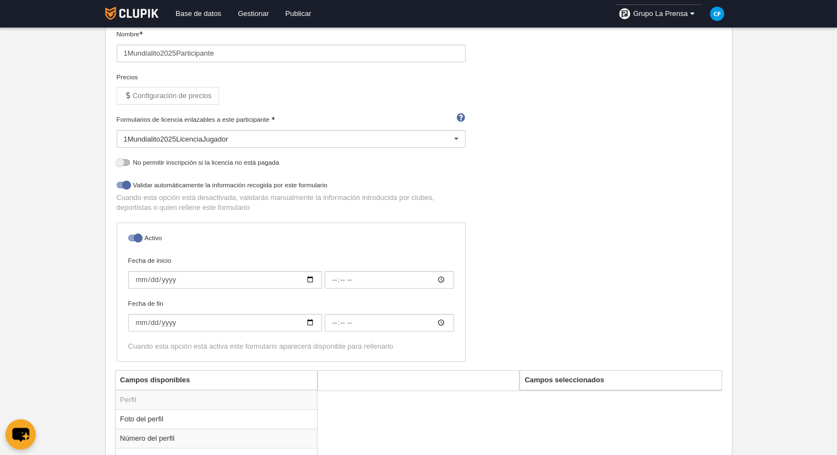
click at [145, 236] on label "Activo" at bounding box center [291, 239] width 326 height 13
click at [136, 237] on input "checkbox" at bounding box center [132, 240] width 7 height 7
checkbox input "false"
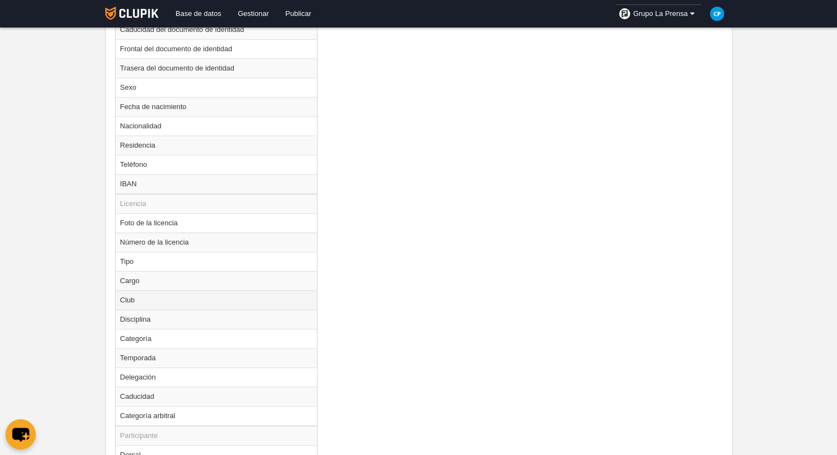
scroll to position [661, 0]
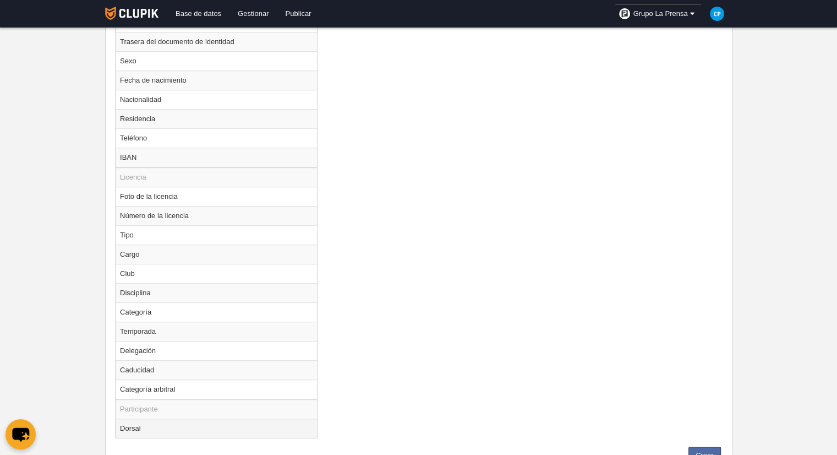
drag, startPoint x: 226, startPoint y: 417, endPoint x: 182, endPoint y: 421, distance: 43.7
click at [182, 421] on td "Dorsal" at bounding box center [217, 427] width 202 height 19
radio input "true"
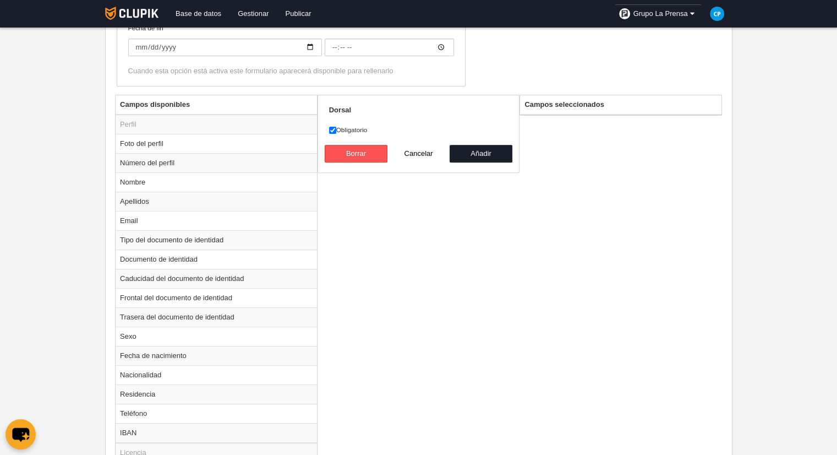
click at [356, 128] on label "Obligatorio" at bounding box center [419, 130] width 180 height 10
click at [336, 128] on input "Obligatorio" at bounding box center [332, 130] width 7 height 7
checkbox input "false"
click at [496, 151] on button "Añadir" at bounding box center [481, 154] width 63 height 18
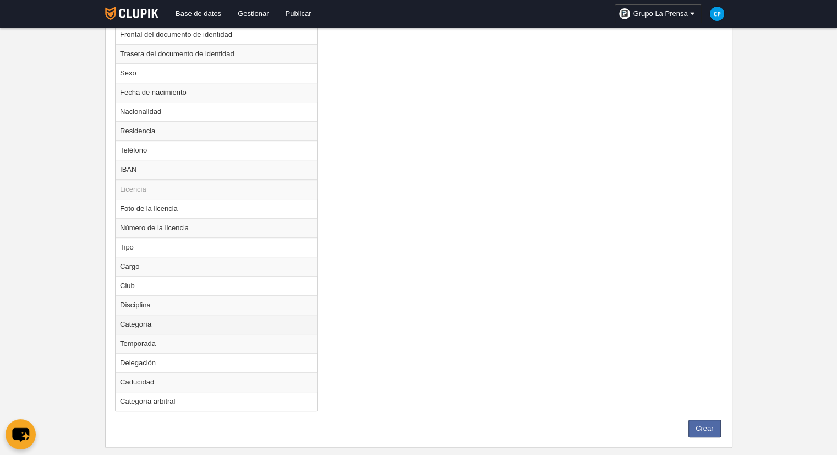
scroll to position [665, 0]
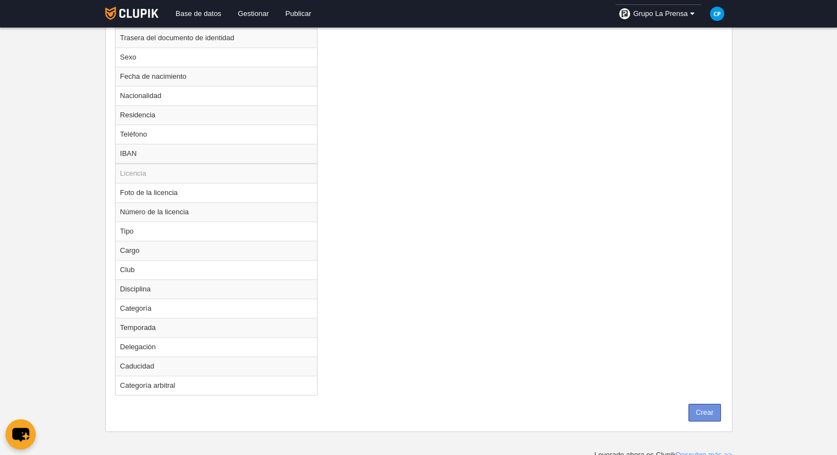
click at [711, 411] on button "Crear" at bounding box center [705, 413] width 32 height 18
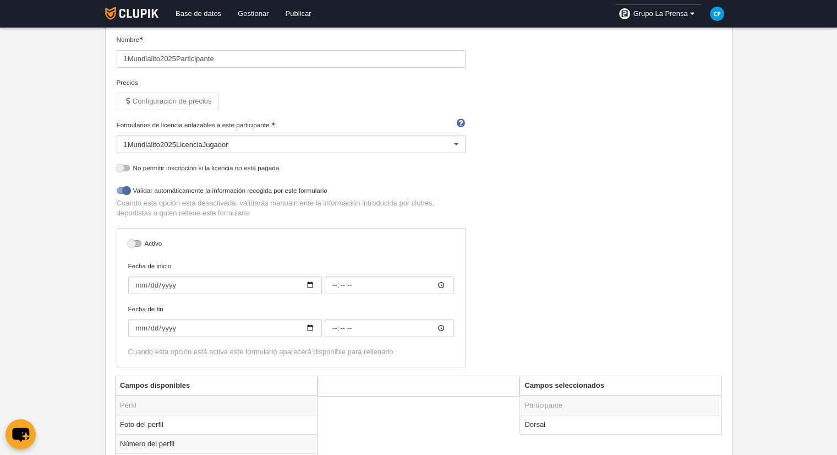
scroll to position [0, 0]
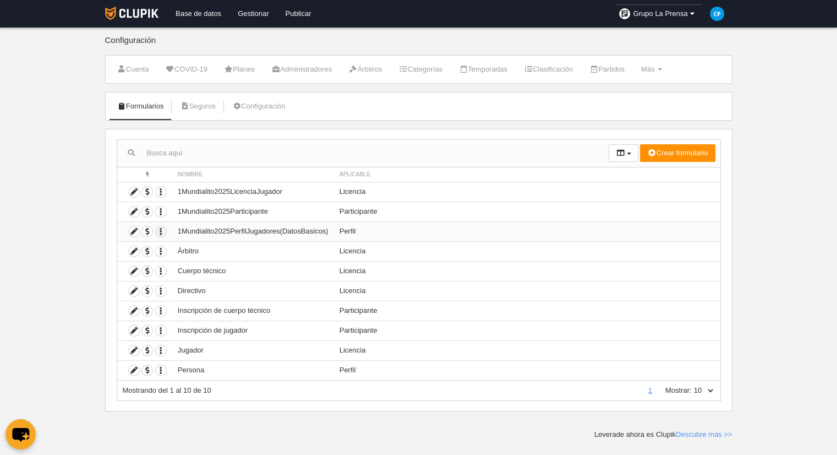
click at [161, 230] on icon "button" at bounding box center [161, 231] width 10 height 10
click at [137, 232] on icon at bounding box center [134, 231] width 10 height 10
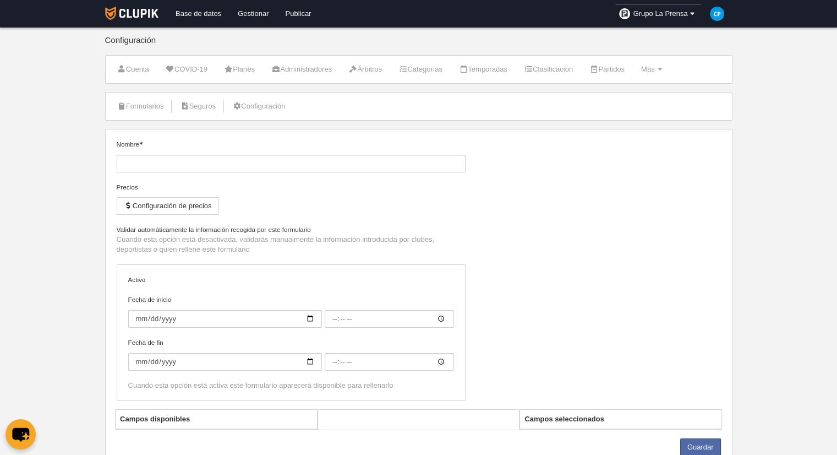
type input "1Mundialito2025PerfilJugadores(DatosBasicos)"
checkbox input "true"
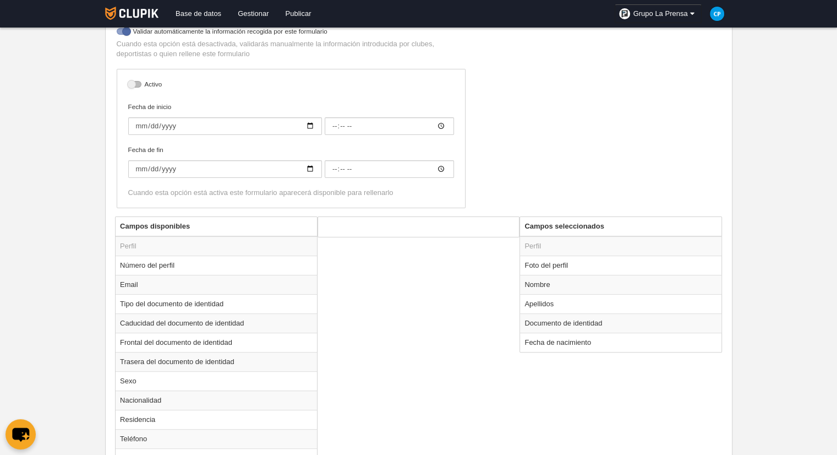
scroll to position [273, 0]
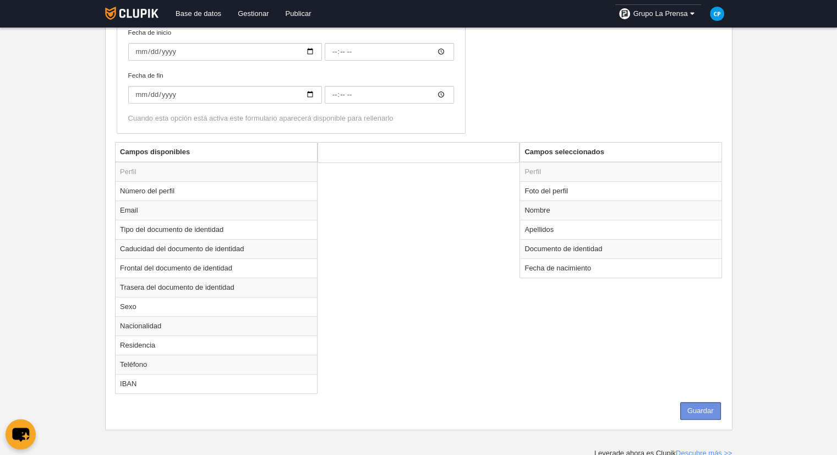
drag, startPoint x: 703, startPoint y: 399, endPoint x: 595, endPoint y: 336, distance: 124.1
click at [595, 336] on div "Nombre 1Mundialito2025PerfilJugadores(DatosBasicos) Precios Configuración de pr…" at bounding box center [419, 143] width 628 height 574
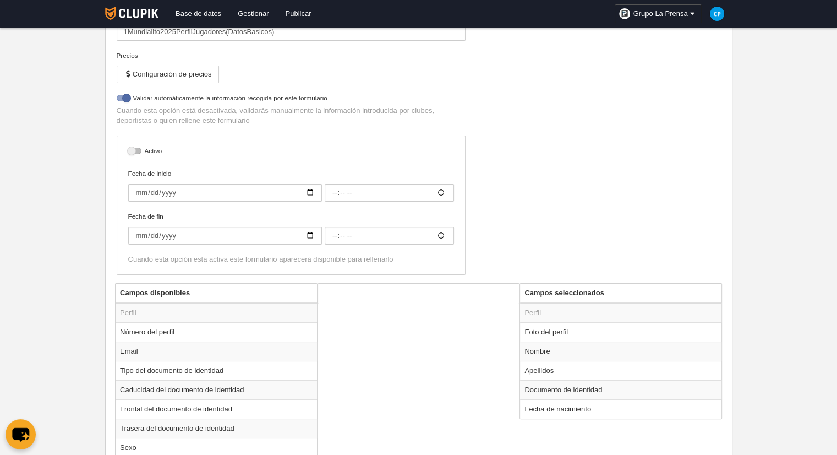
scroll to position [52, 0]
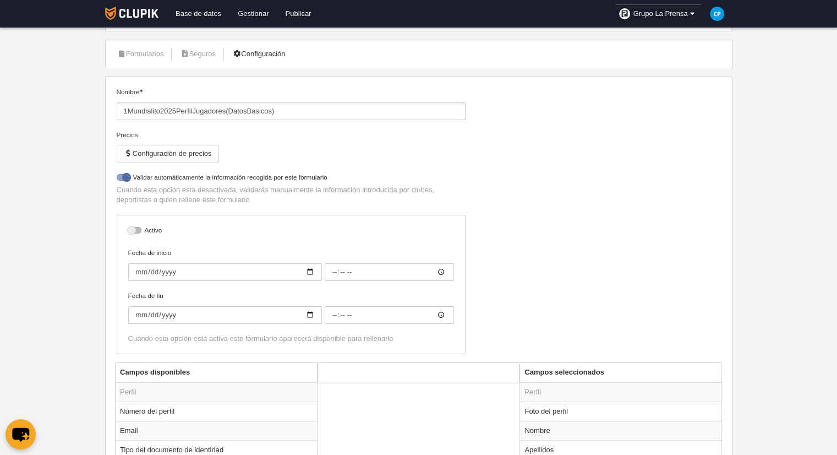
click at [262, 55] on link "Configuración" at bounding box center [258, 54] width 65 height 17
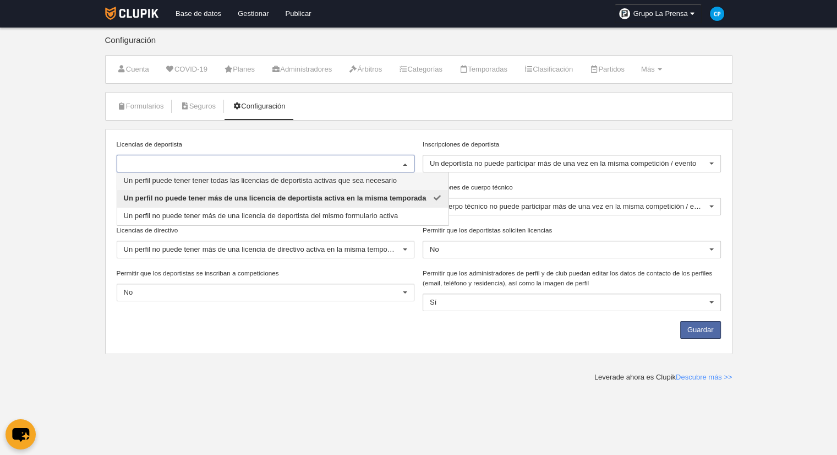
click at [264, 183] on span "Un perfil puede tener tener todas las licencias de deportista activas que sea n…" at bounding box center [282, 181] width 331 height 18
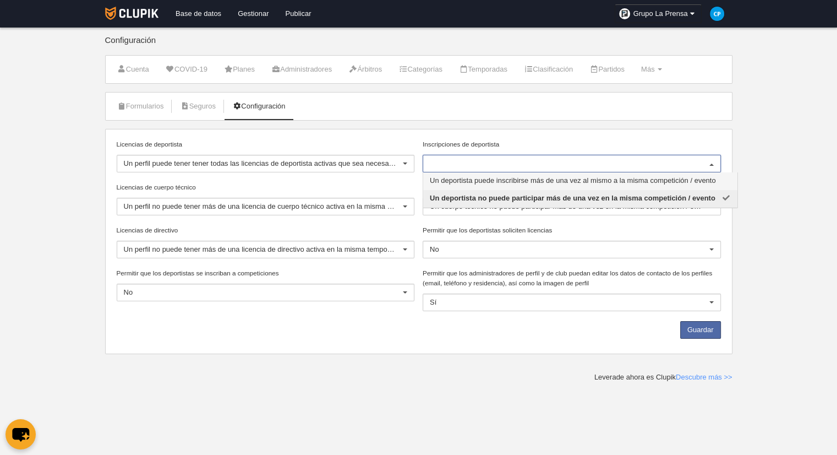
click at [480, 183] on span "Un deportista puede inscribirse más de una vez al mismo a la misma competición …" at bounding box center [573, 180] width 286 height 8
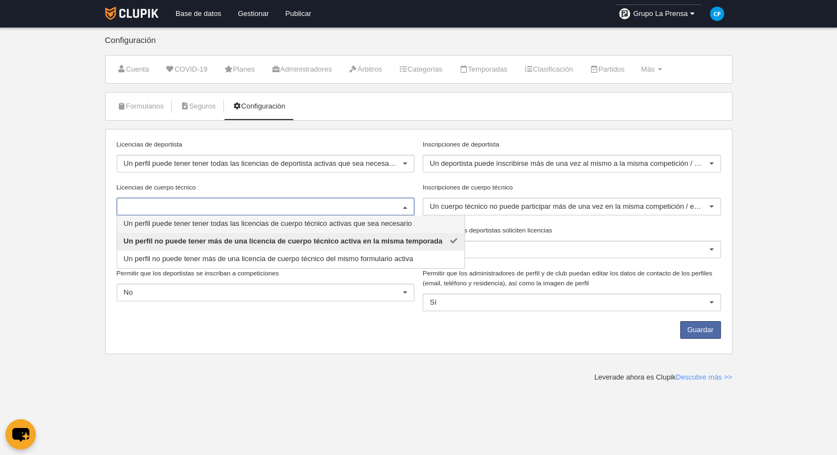
click at [303, 223] on span "Un perfil puede tener tener todas las licencias de cuerpo técnico activas que s…" at bounding box center [268, 223] width 289 height 8
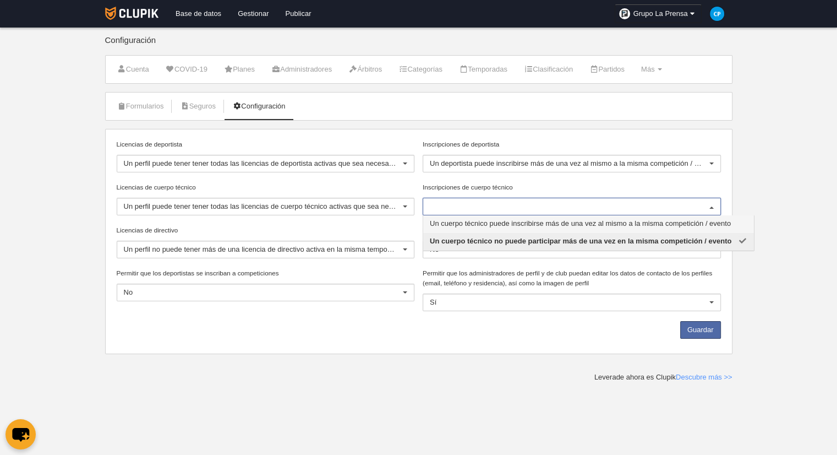
click at [529, 225] on span "Un cuerpo técnico puede inscribirse más de una vez al mismo a la misma competic…" at bounding box center [580, 223] width 301 height 8
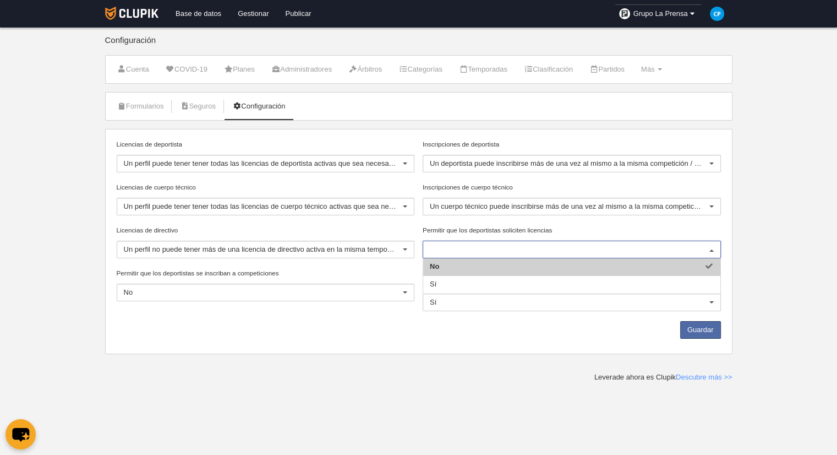
click at [502, 248] on input "Permitir que los deportistas soliciten licencias" at bounding box center [566, 249] width 273 height 10
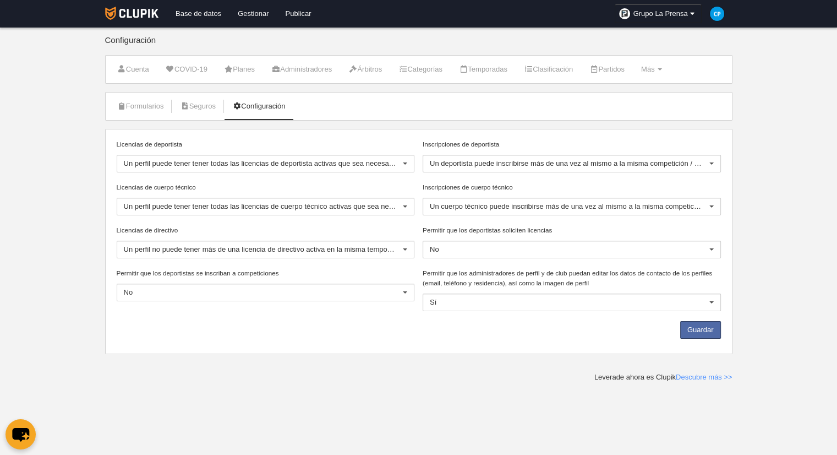
click at [259, 223] on div "Licencias de cuerpo técnico Un perfil puede tener tener todas las licencias de …" at bounding box center [265, 203] width 307 height 43
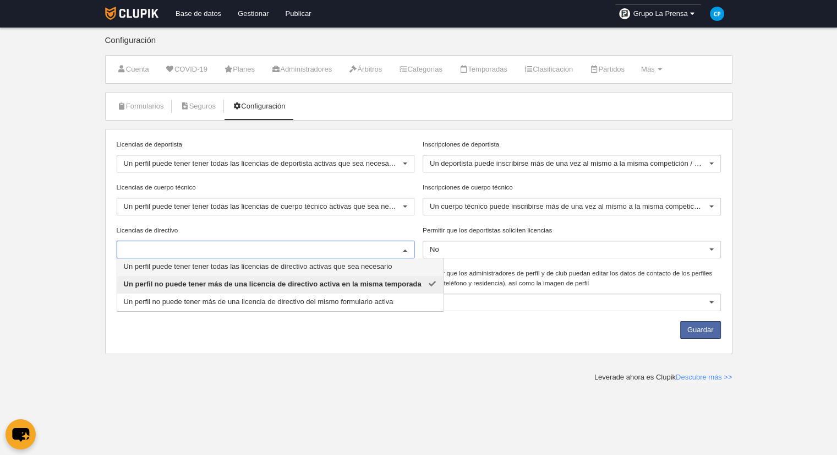
click at [229, 270] on span "Un perfil puede tener tener todas las licencias de directivo activas que sea ne…" at bounding box center [280, 267] width 327 height 18
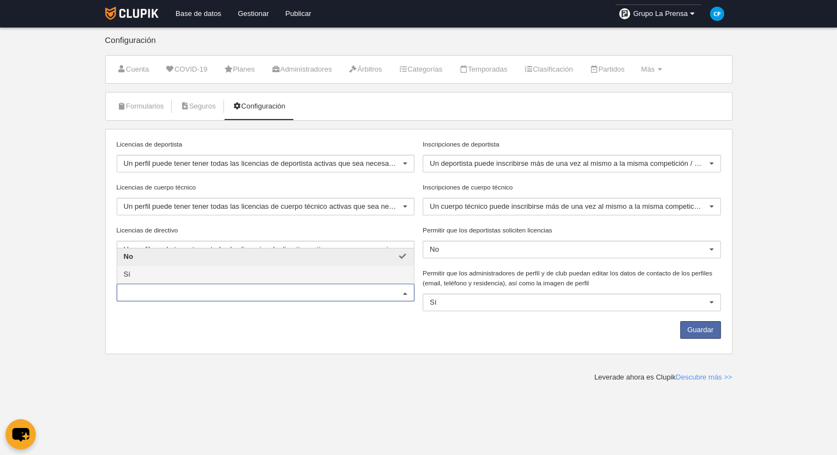
click at [195, 268] on span "Sí" at bounding box center [265, 275] width 297 height 18
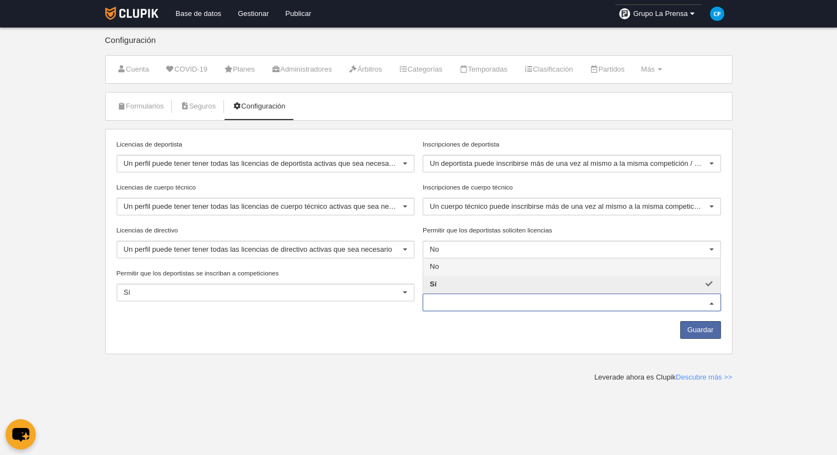
click at [472, 308] on div at bounding box center [572, 302] width 298 height 18
click at [472, 316] on div "Permitir que los administradores de perfil y de club puedan editar los datos de…" at bounding box center [572, 294] width 307 height 53
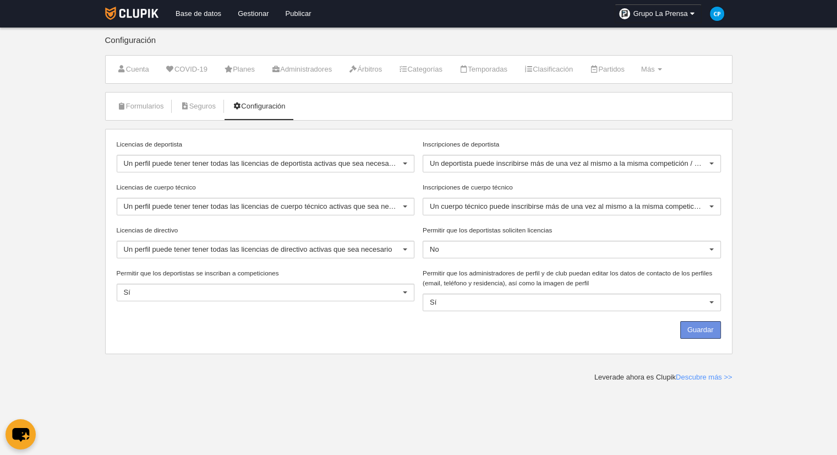
click at [689, 331] on button "Guardar" at bounding box center [701, 330] width 41 height 18
click at [712, 328] on button "Guardar" at bounding box center [701, 330] width 41 height 18
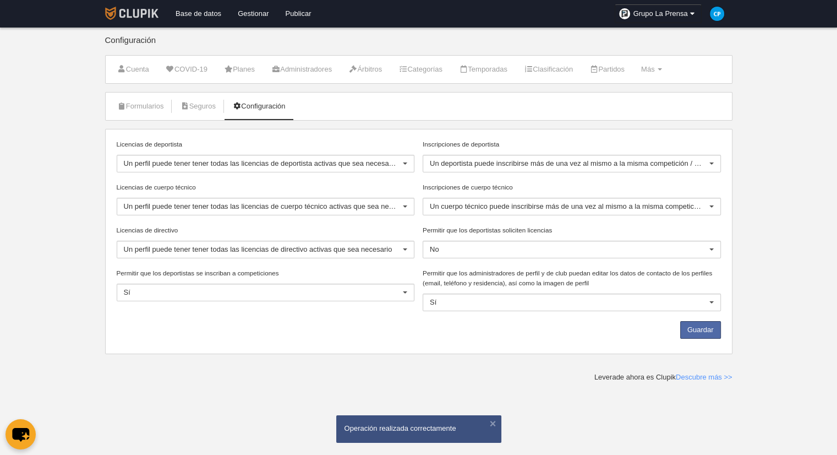
click at [140, 12] on img at bounding box center [131, 13] width 53 height 13
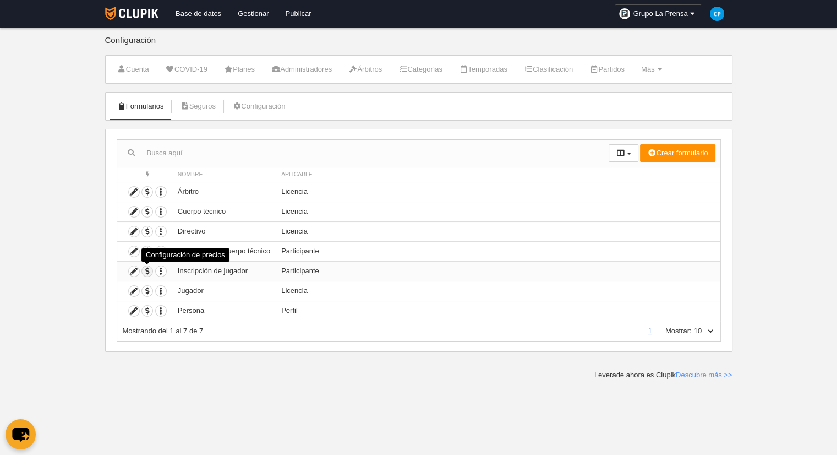
click at [146, 269] on span "button" at bounding box center [147, 271] width 10 height 10
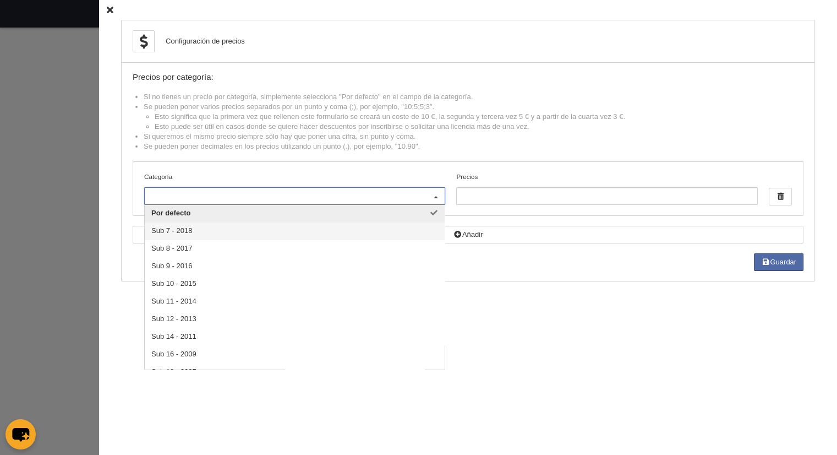
drag, startPoint x: 380, startPoint y: 221, endPoint x: 368, endPoint y: 234, distance: 18.3
click at [368, 234] on ul "Por defecto Sub 7 - 2018 Sub 8 - 2017 Sub 9 - 2016 Sub 10 - 2015 Sub 11 - 2014 …" at bounding box center [295, 293] width 300 height 176
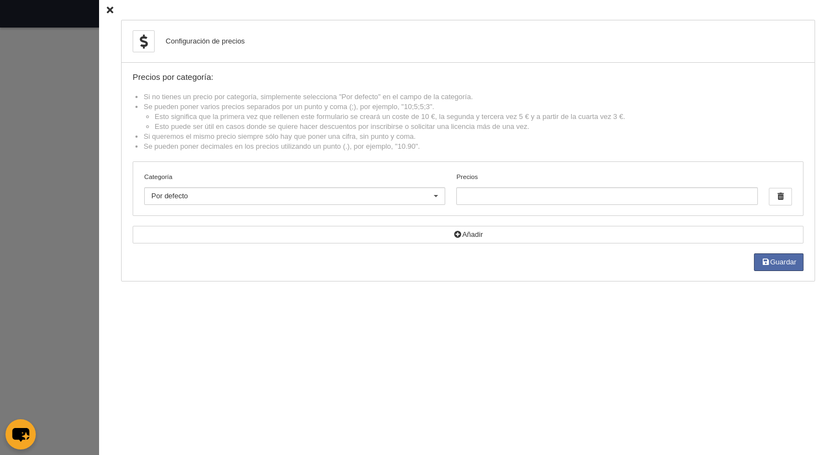
click at [414, 116] on li "Esto significa que la primera vez que rellenen este formulario se creará un cos…" at bounding box center [479, 117] width 649 height 10
click at [107, 8] on icon at bounding box center [110, 10] width 7 height 7
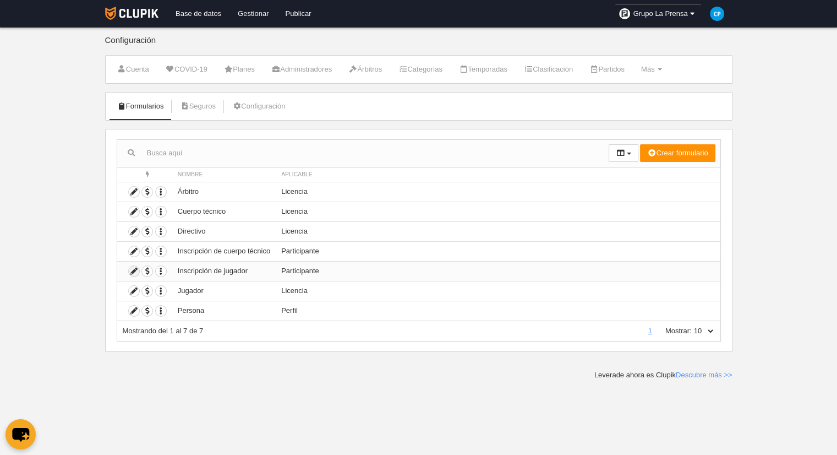
click at [137, 267] on icon at bounding box center [134, 271] width 10 height 10
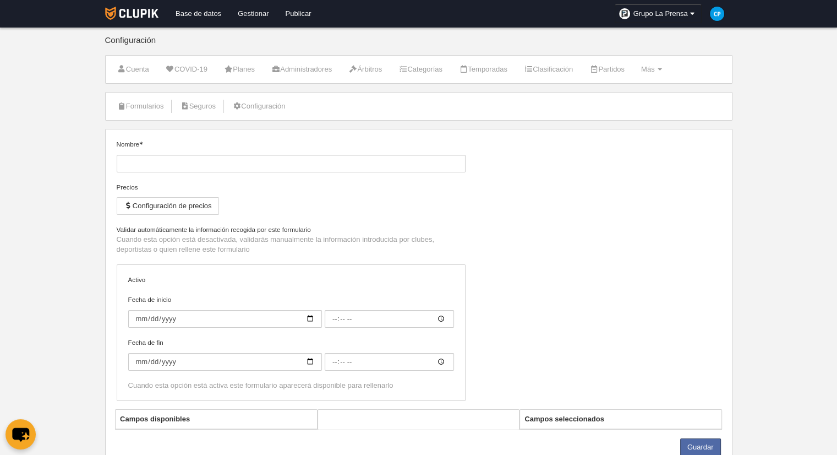
type input "Inscripción de jugador"
checkbox input "true"
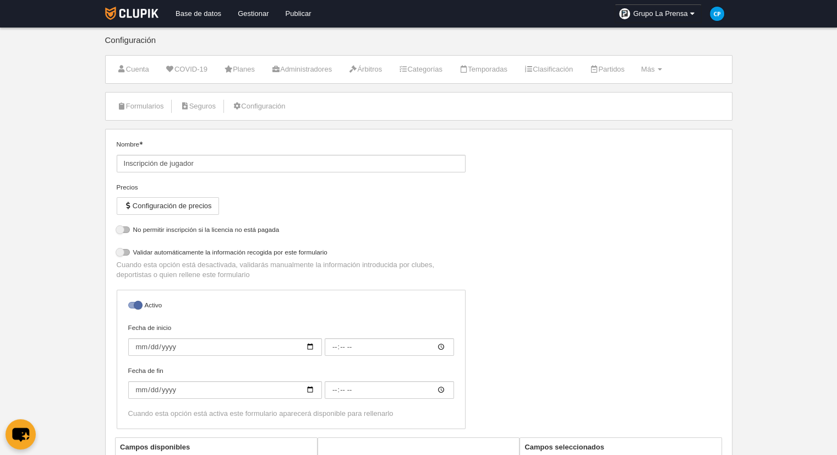
select select "selected"
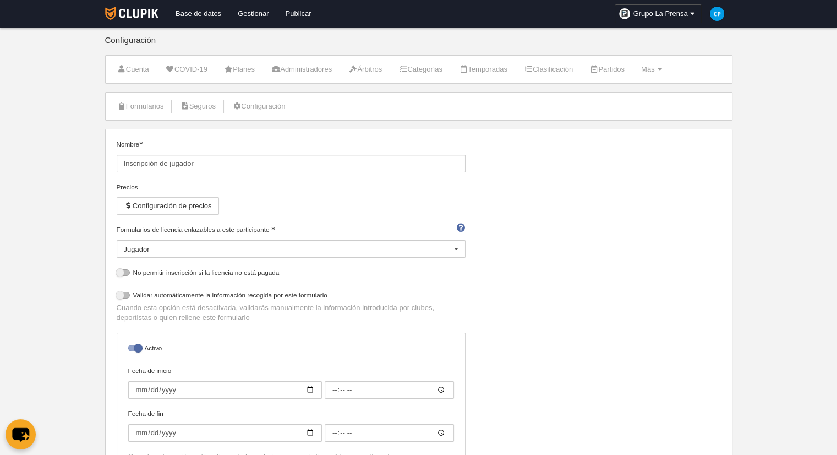
click at [354, 249] on div "Jugador" at bounding box center [291, 249] width 349 height 18
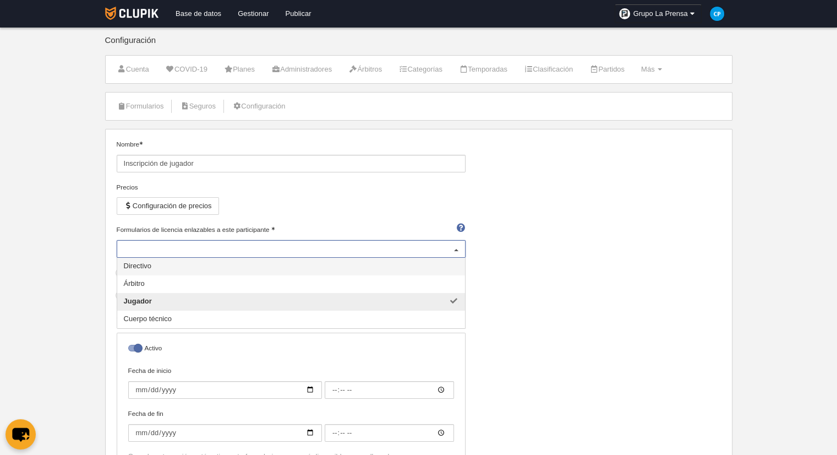
click at [355, 244] on input "Formularios de licencia enlazables a este participante" at bounding box center [286, 249] width 324 height 10
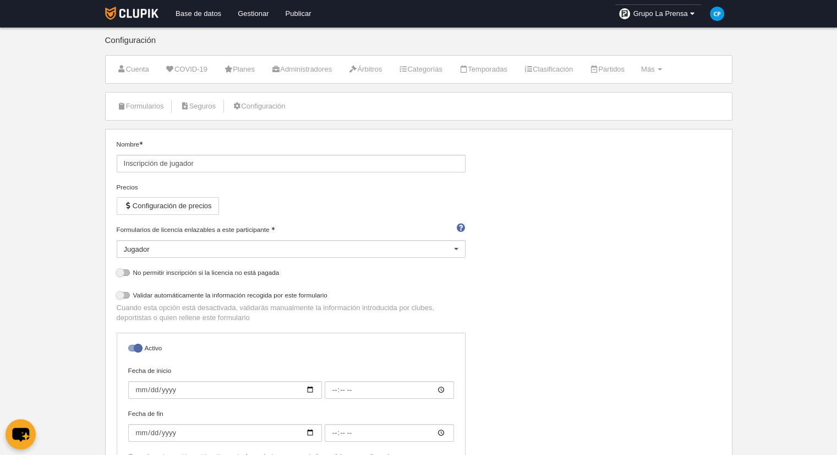
click at [520, 265] on div "Nombre Inscripción de jugador Precios Configuración de precios Formularios de l…" at bounding box center [418, 309] width 613 height 341
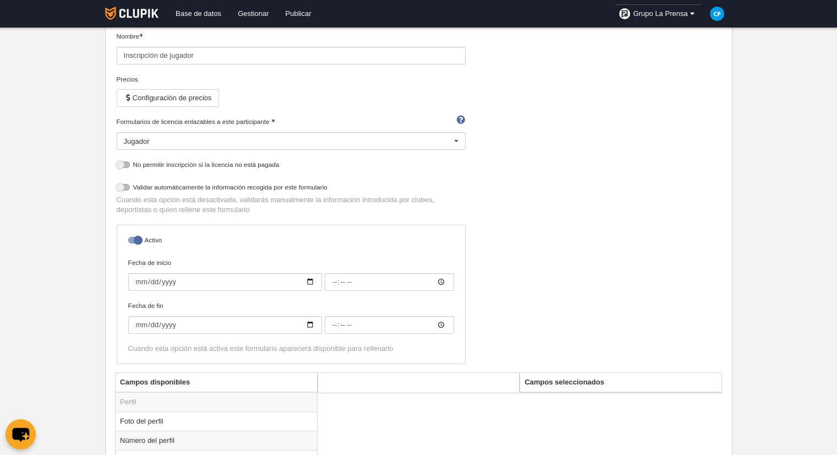
scroll to position [110, 0]
click at [456, 139] on div at bounding box center [457, 139] width 18 height 18
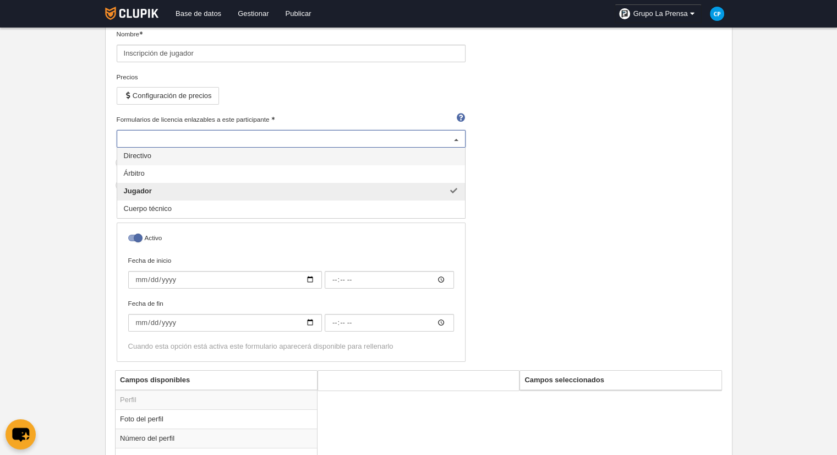
click at [457, 139] on div at bounding box center [457, 139] width 18 height 18
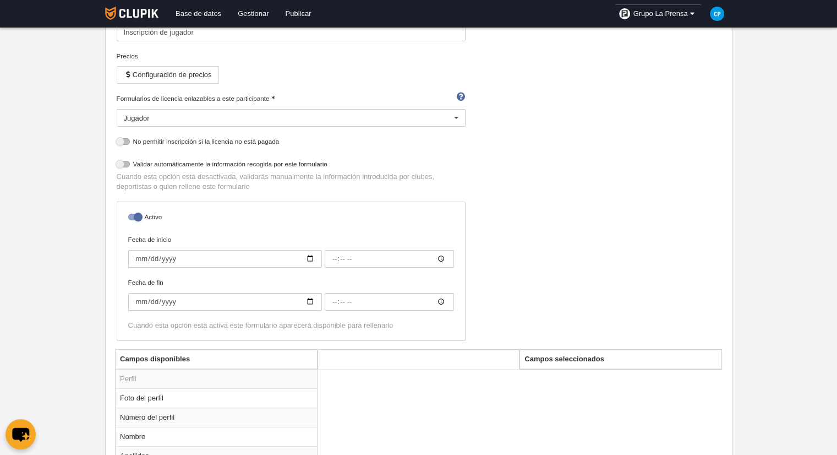
scroll to position [165, 0]
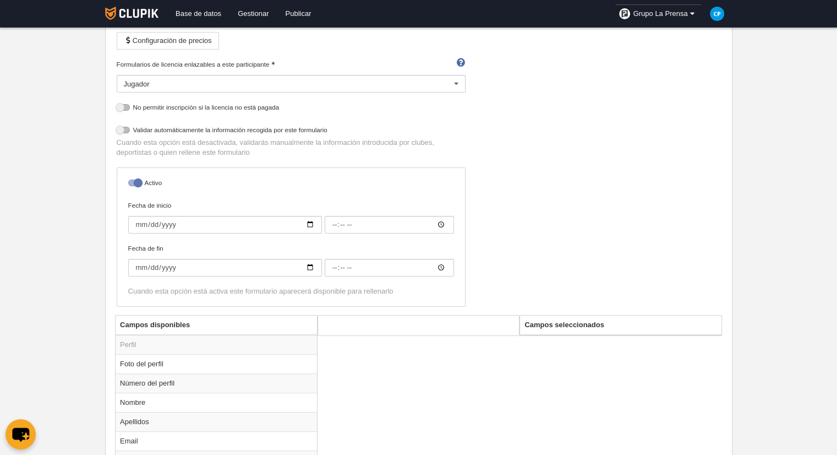
click at [131, 180] on div at bounding box center [134, 183] width 13 height 7
click at [131, 182] on input "checkbox" at bounding box center [132, 185] width 7 height 7
checkbox input "false"
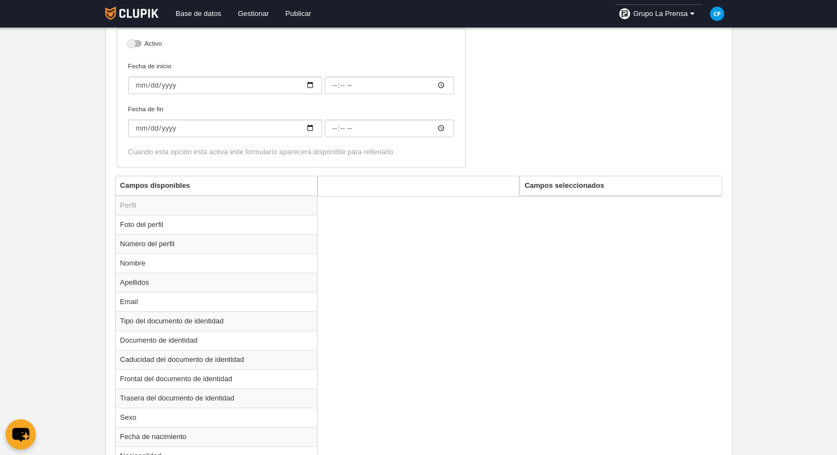
scroll to position [330, 0]
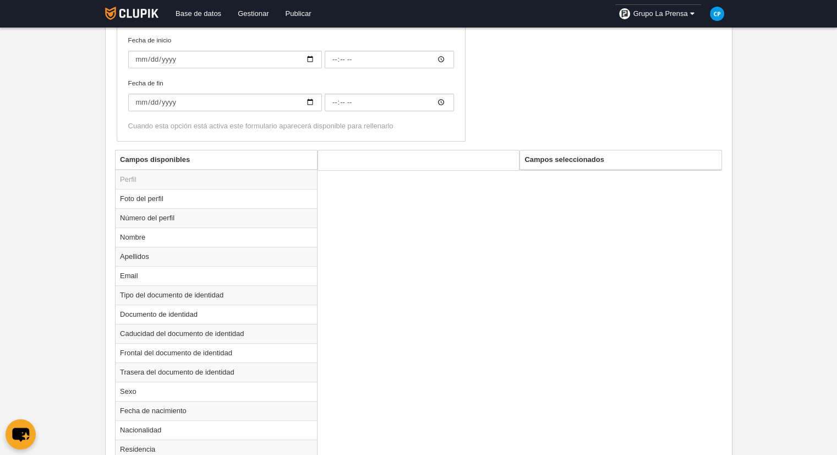
click at [572, 168] on div "Campos disponibles Perfil Foto del perfil Número del perfil Nombre Apellidos Em…" at bounding box center [418, 463] width 613 height 627
drag, startPoint x: 568, startPoint y: 160, endPoint x: 520, endPoint y: 171, distance: 49.2
click at [568, 160] on th "Campos seleccionados" at bounding box center [621, 159] width 202 height 19
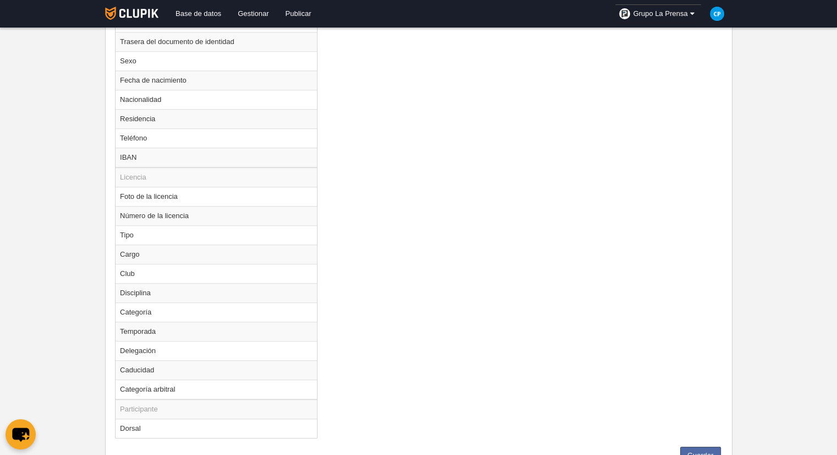
scroll to position [703, 0]
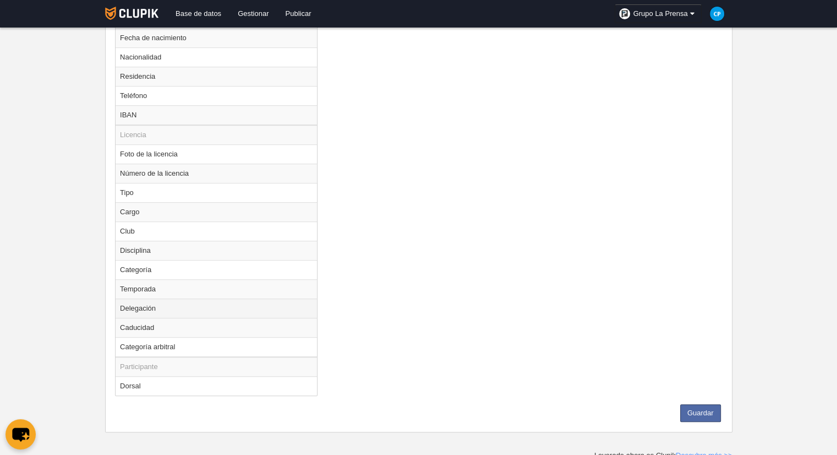
click at [238, 309] on td "Delegación" at bounding box center [217, 307] width 202 height 19
radio input "true"
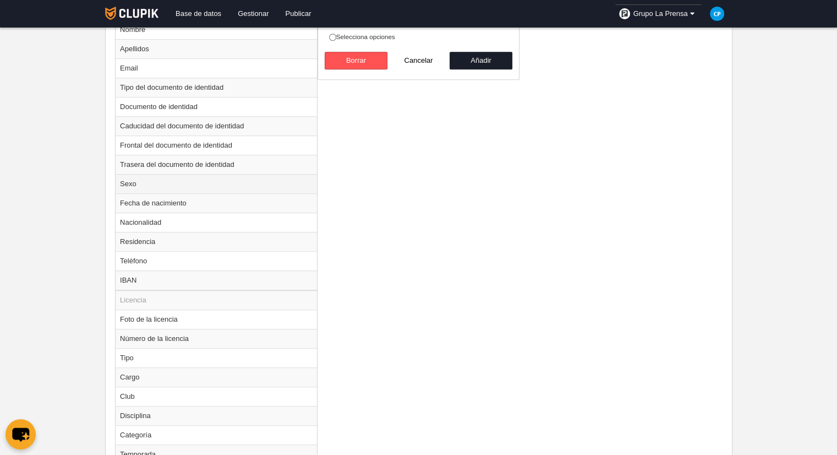
click at [262, 176] on td "Sexo" at bounding box center [217, 183] width 202 height 19
radio input "true"
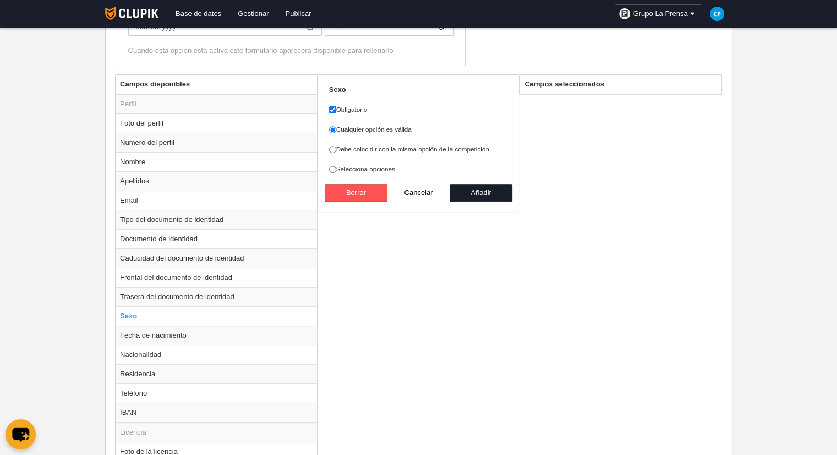
scroll to position [263, 0]
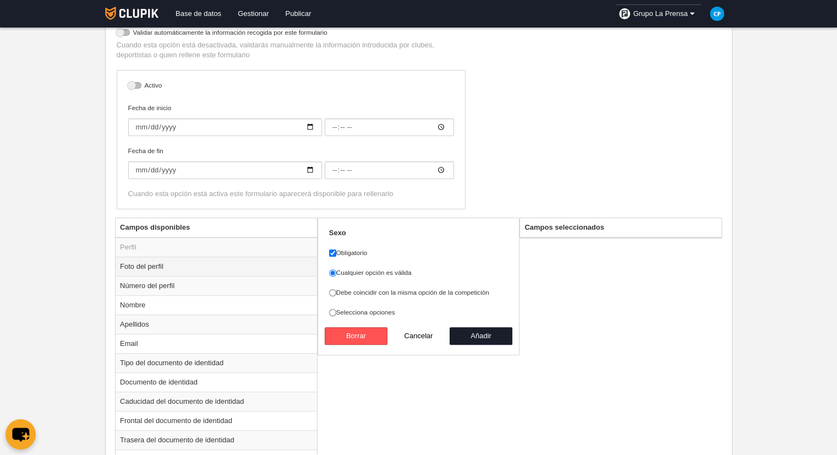
click at [205, 264] on td "Foto del perfil" at bounding box center [217, 266] width 202 height 19
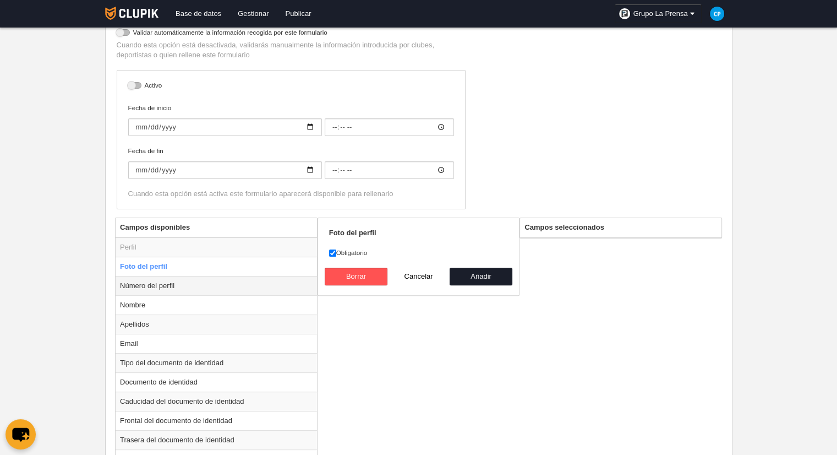
click at [203, 284] on td "Número del perfil" at bounding box center [217, 285] width 202 height 19
radio input "false"
radio input "true"
click at [331, 251] on input "Obligatorio" at bounding box center [332, 252] width 7 height 7
checkbox input "false"
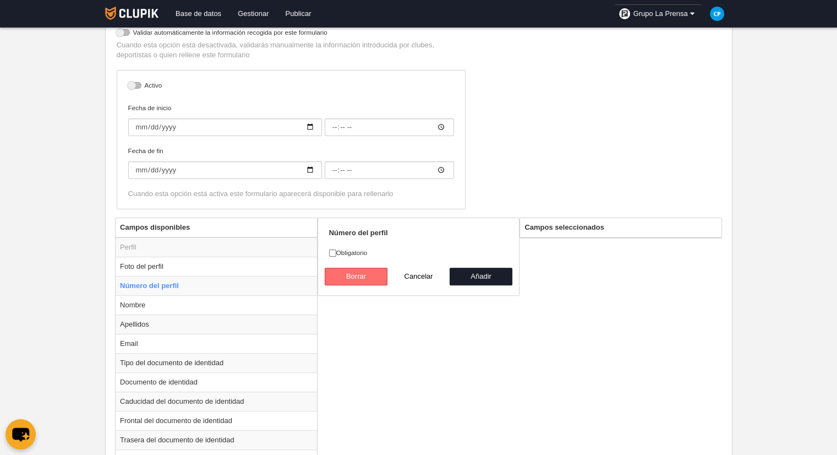
click at [361, 276] on button "Borrar" at bounding box center [356, 277] width 63 height 18
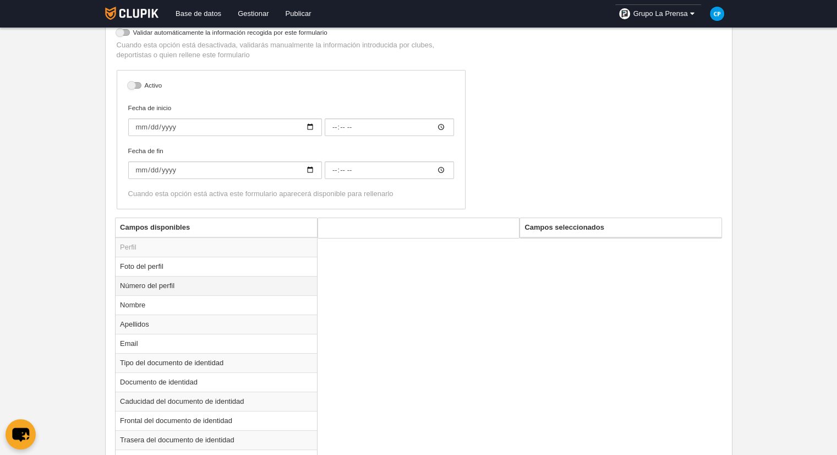
click at [178, 283] on td "Número del perfil" at bounding box center [217, 285] width 202 height 19
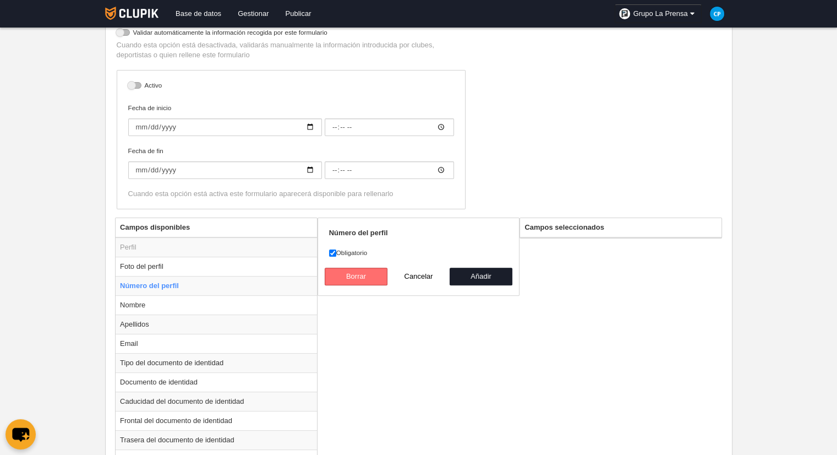
click at [357, 274] on button "Borrar" at bounding box center [356, 277] width 63 height 18
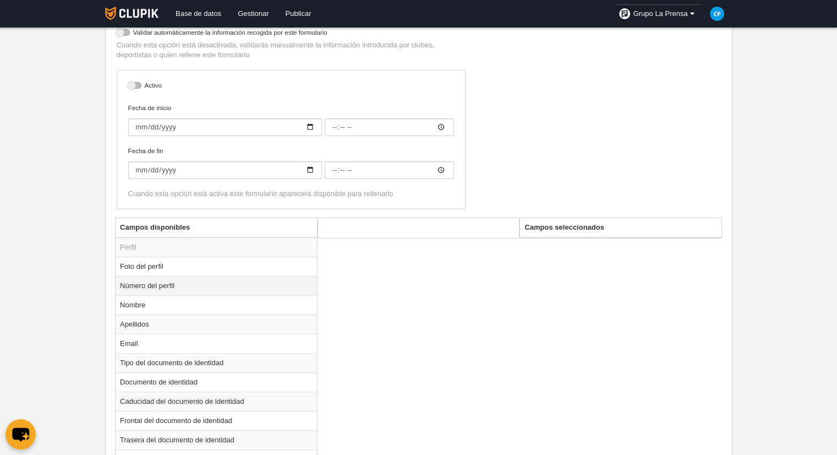
click at [269, 290] on td "Número del perfil" at bounding box center [217, 285] width 202 height 19
radio input "true"
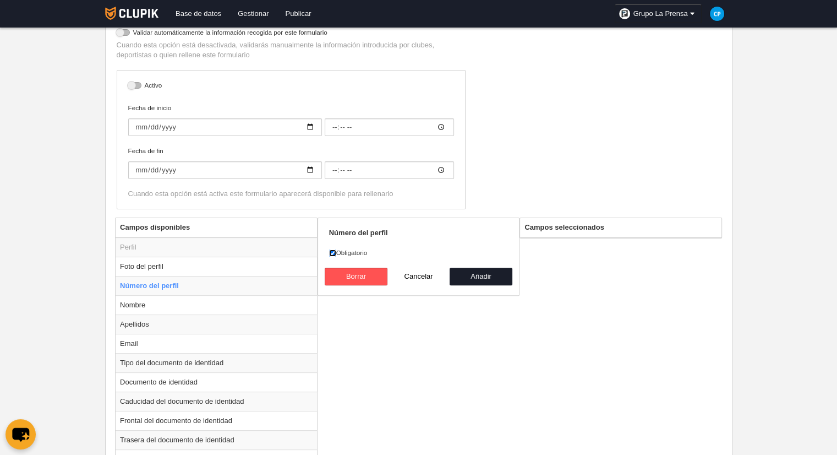
click at [329, 251] on input "Obligatorio" at bounding box center [332, 252] width 7 height 7
checkbox input "false"
click at [349, 276] on button "Borrar" at bounding box center [356, 277] width 63 height 18
radio input "false"
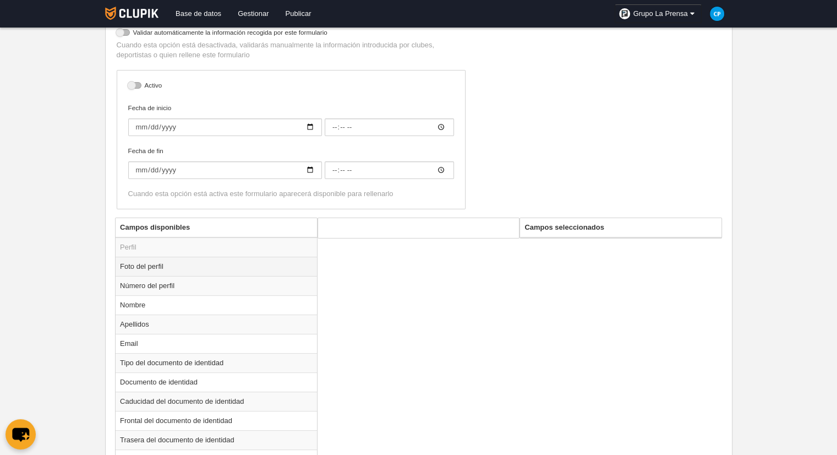
click at [170, 262] on td "Foto del perfil" at bounding box center [217, 266] width 202 height 19
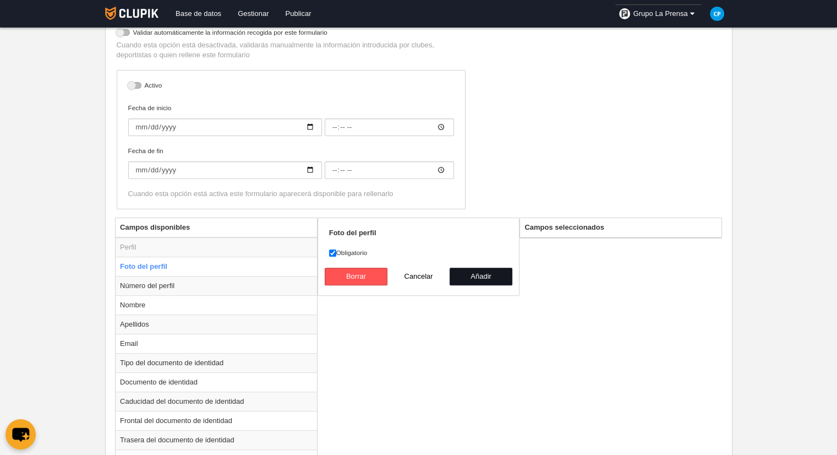
click at [484, 275] on button "Añadir" at bounding box center [481, 277] width 63 height 18
radio input "false"
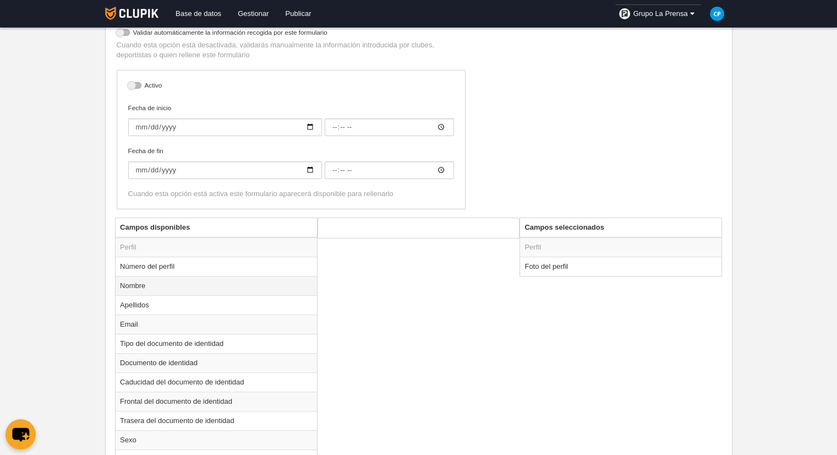
click at [174, 281] on td "Nombre" at bounding box center [217, 285] width 202 height 19
click at [472, 275] on button "Añadir" at bounding box center [481, 277] width 63 height 18
click at [224, 287] on td "Apellidos" at bounding box center [217, 285] width 202 height 19
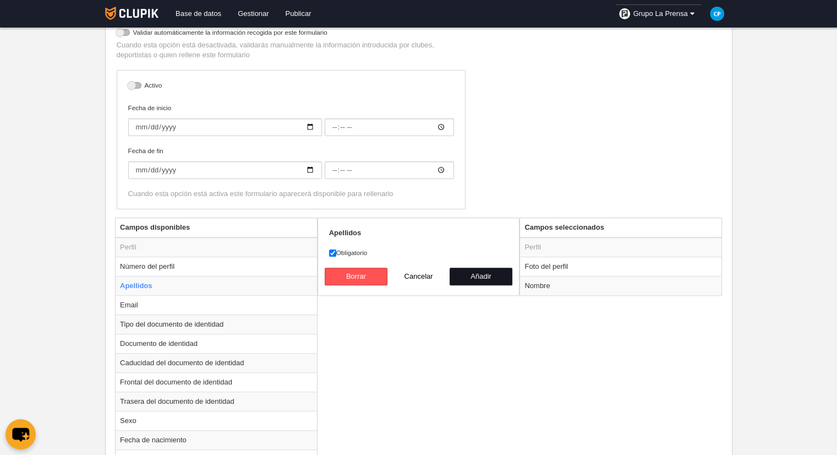
click at [490, 275] on button "Añadir" at bounding box center [481, 277] width 63 height 18
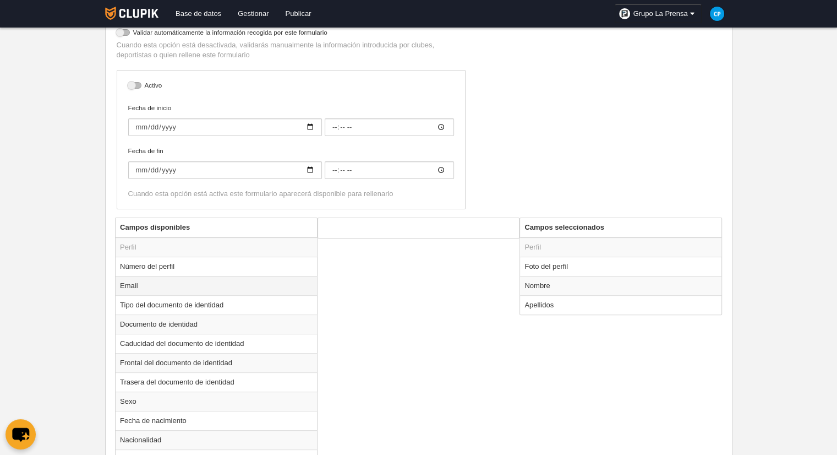
click at [196, 281] on td "Email" at bounding box center [217, 285] width 202 height 19
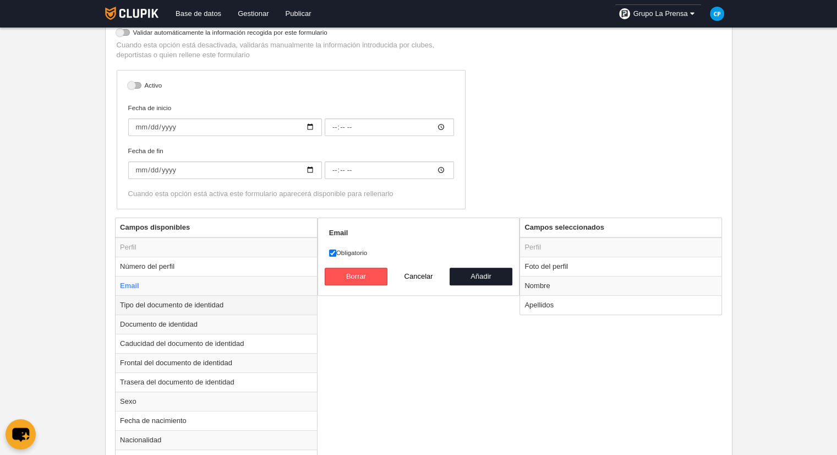
click at [216, 305] on td "Tipo del documento de identidad" at bounding box center [217, 304] width 202 height 19
radio input "false"
radio input "true"
select select
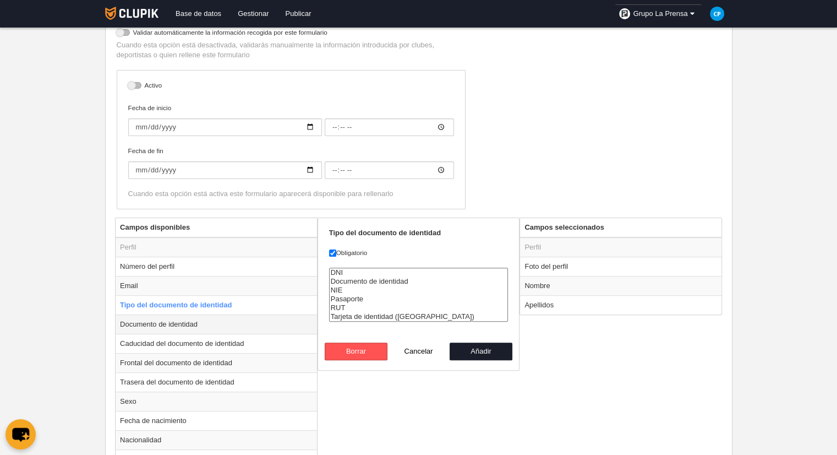
drag, startPoint x: 281, startPoint y: 324, endPoint x: 302, endPoint y: 324, distance: 20.9
click at [281, 325] on td "Documento de identidad" at bounding box center [217, 323] width 202 height 19
radio input "false"
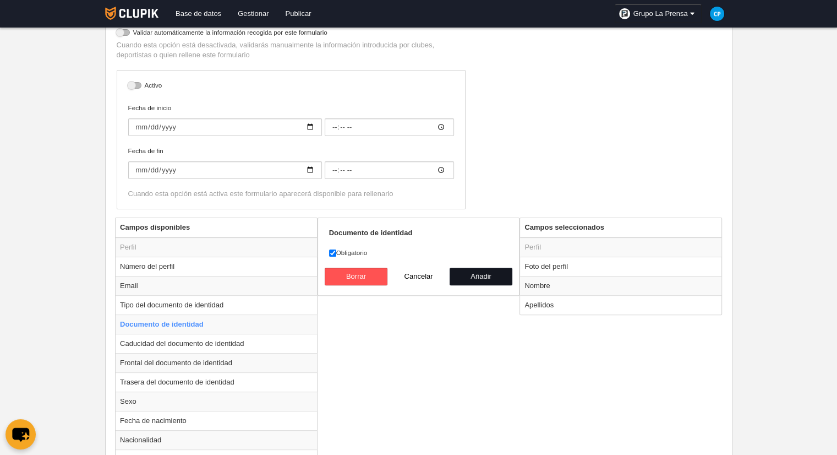
click at [464, 274] on button "Añadir" at bounding box center [481, 277] width 63 height 18
radio input "false"
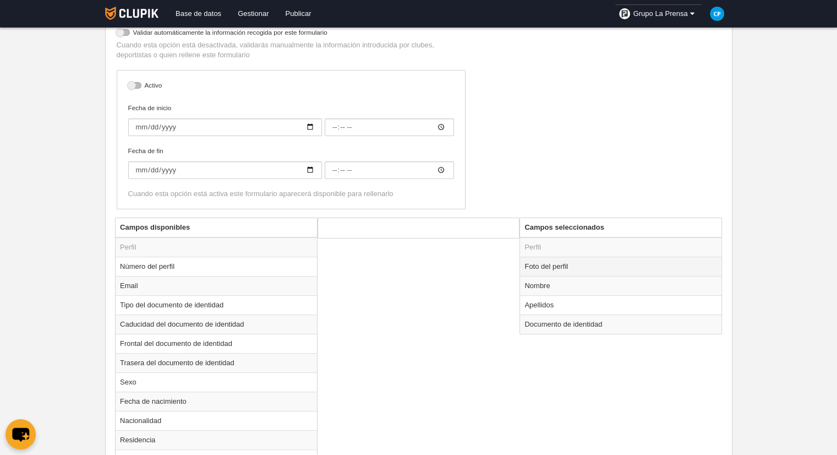
click at [541, 267] on td "Foto del perfil" at bounding box center [621, 266] width 202 height 19
radio input "true"
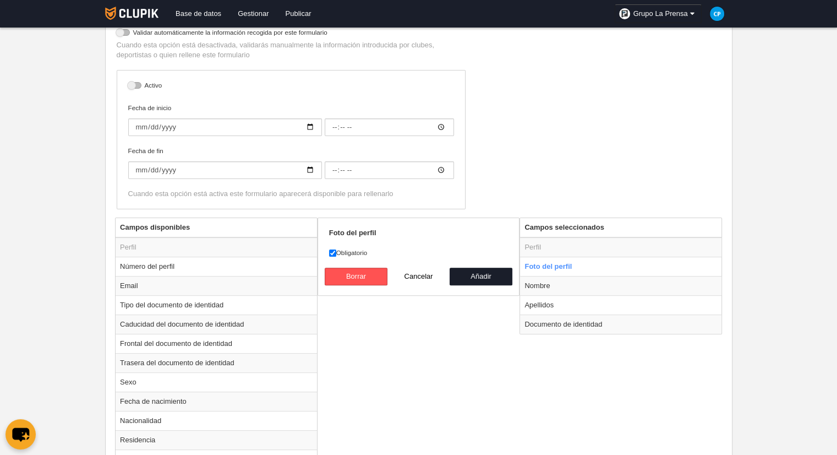
drag, startPoint x: 442, startPoint y: 355, endPoint x: 423, endPoint y: 344, distance: 21.7
drag, startPoint x: 413, startPoint y: 336, endPoint x: 399, endPoint y: 309, distance: 30.5
click at [334, 252] on input "Obligatorio" at bounding box center [332, 252] width 7 height 7
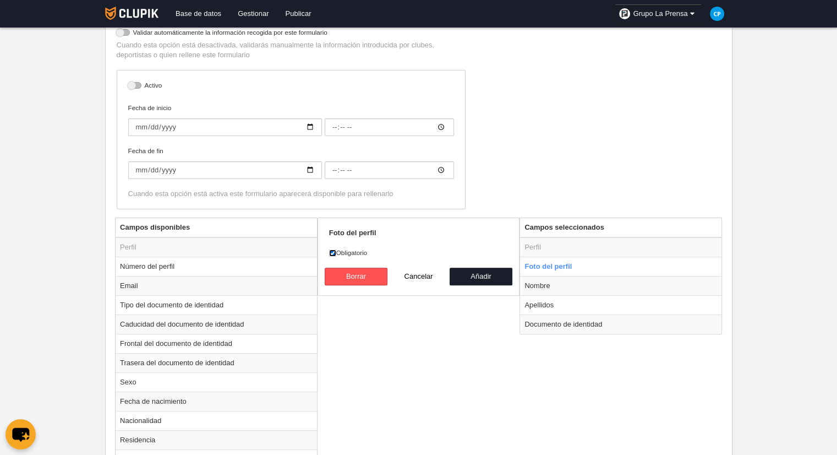
checkbox input "false"
drag, startPoint x: 442, startPoint y: 338, endPoint x: 478, endPoint y: 327, distance: 38.5
click at [558, 277] on td "Nombre" at bounding box center [621, 285] width 202 height 19
radio input "false"
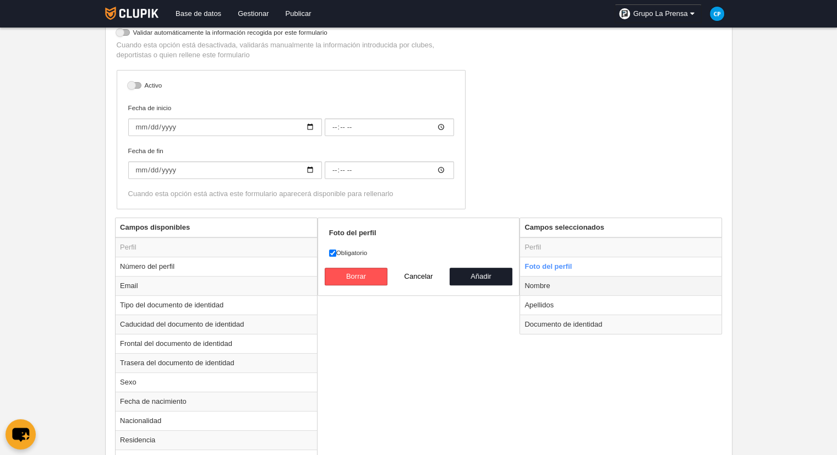
radio input "true"
click at [330, 252] on input "Obligatorio" at bounding box center [332, 252] width 7 height 7
checkbox input "false"
click at [565, 264] on td "Foto del perfil" at bounding box center [621, 266] width 202 height 19
radio input "true"
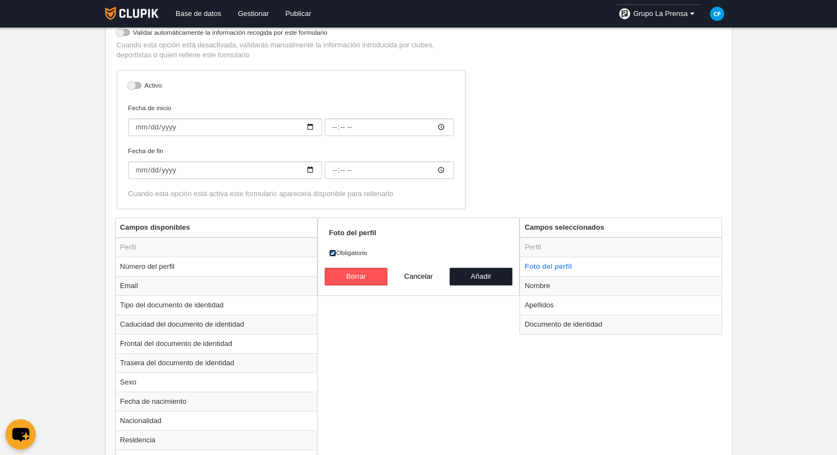
click at [331, 253] on input "Obligatorio" at bounding box center [332, 252] width 7 height 7
checkbox input "false"
click at [489, 278] on button "Añadir" at bounding box center [481, 277] width 63 height 18
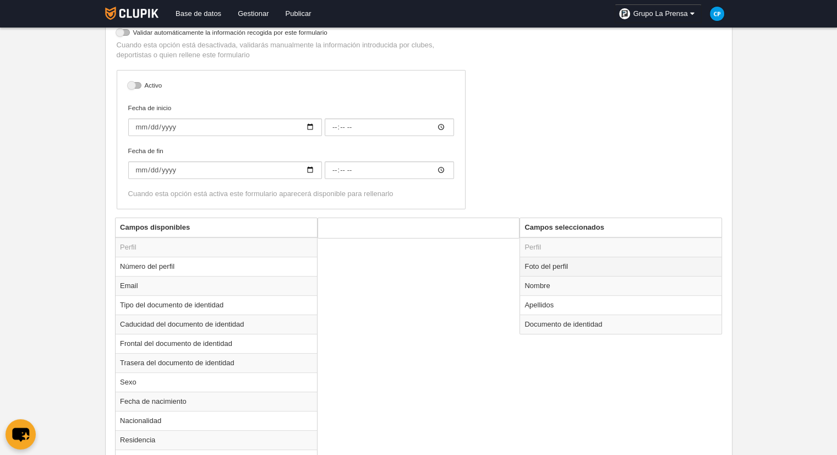
click at [552, 265] on td "Foto del perfil" at bounding box center [621, 266] width 202 height 19
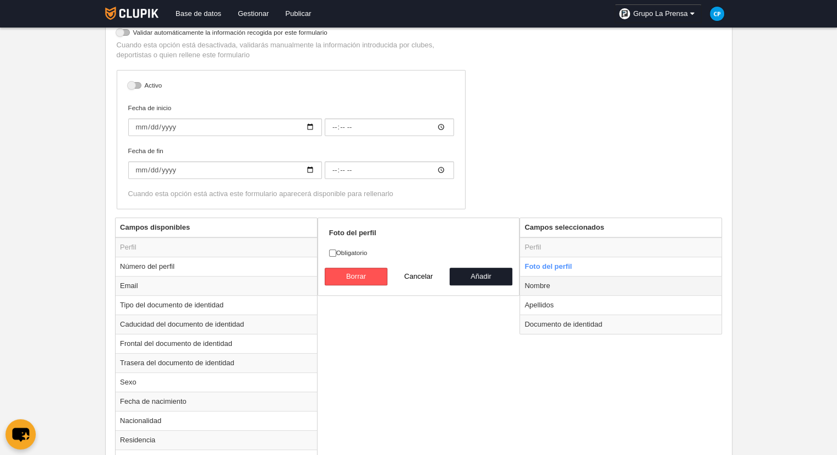
click at [553, 276] on td "Nombre" at bounding box center [621, 285] width 202 height 19
radio input "false"
radio input "true"
click at [552, 285] on td "Nombre" at bounding box center [621, 285] width 202 height 19
click at [352, 249] on label "Obligatorio" at bounding box center [419, 253] width 180 height 10
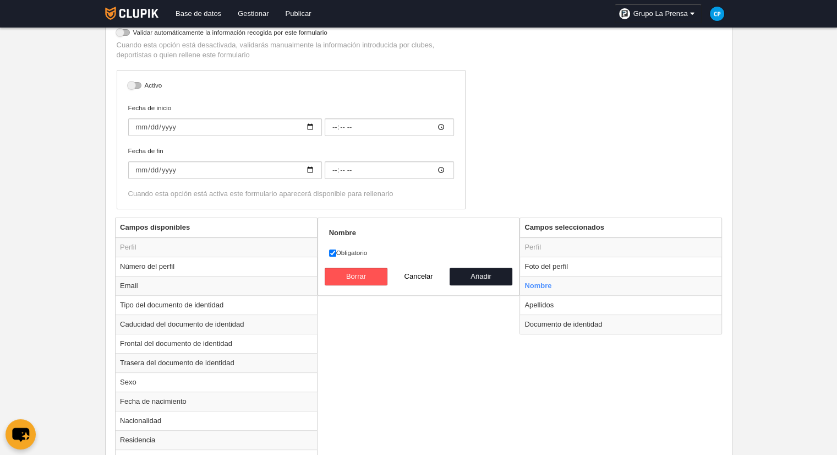
click at [336, 249] on input "Obligatorio" at bounding box center [332, 252] width 7 height 7
checkbox input "false"
click at [483, 275] on button "Añadir" at bounding box center [481, 277] width 63 height 18
radio input "false"
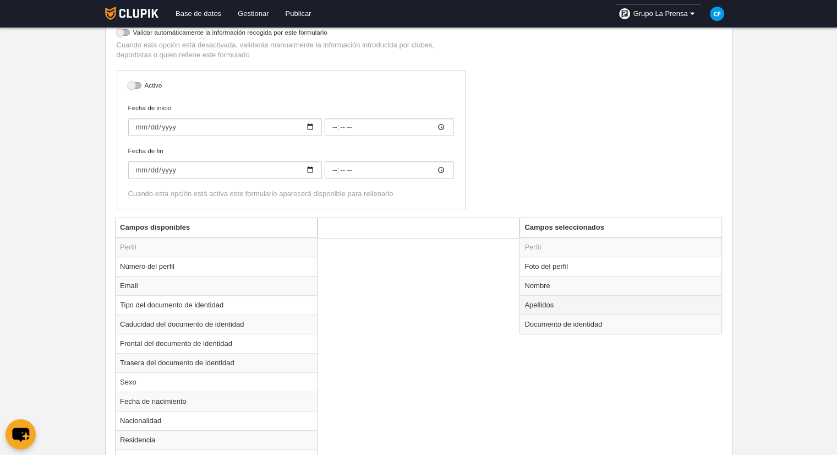
click at [547, 296] on td "Apellidos" at bounding box center [621, 304] width 202 height 19
radio input "true"
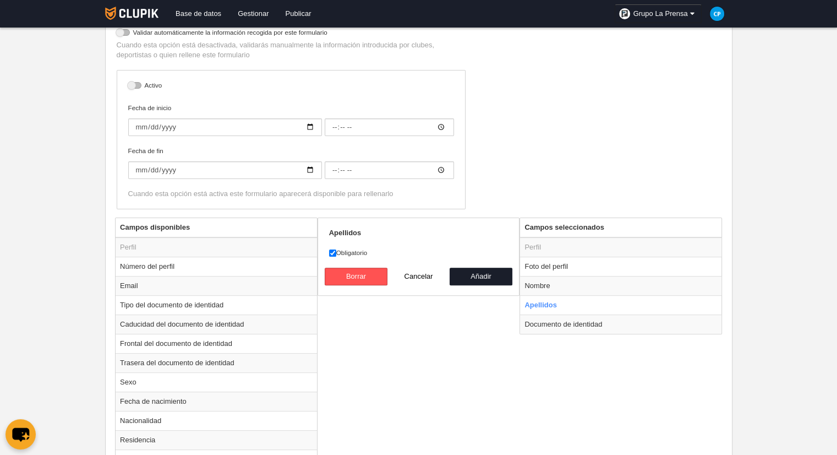
drag, startPoint x: 352, startPoint y: 247, endPoint x: 362, endPoint y: 249, distance: 9.6
click at [352, 248] on label "Obligatorio" at bounding box center [419, 253] width 180 height 10
click at [336, 249] on input "Obligatorio" at bounding box center [332, 252] width 7 height 7
checkbox input "false"
drag, startPoint x: 477, startPoint y: 270, endPoint x: 512, endPoint y: 289, distance: 38.9
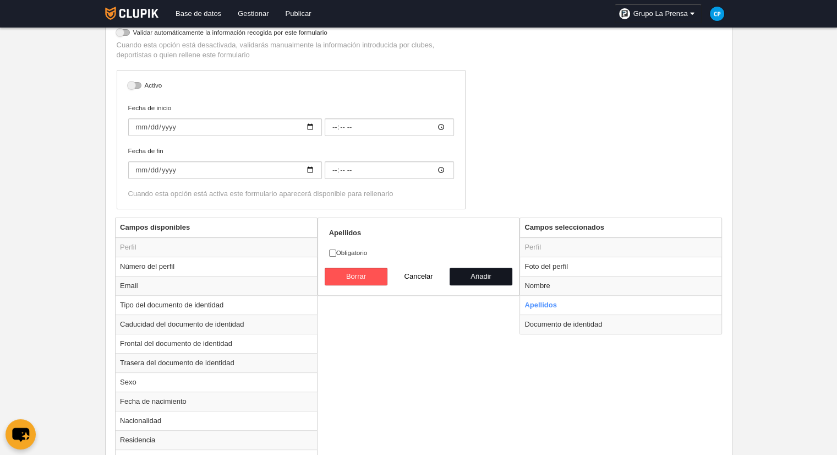
click at [478, 271] on button "Añadir" at bounding box center [481, 277] width 63 height 18
radio input "false"
click at [544, 318] on td "Documento de identidad" at bounding box center [621, 323] width 202 height 19
radio input "true"
click at [338, 251] on label "Obligatorio" at bounding box center [419, 253] width 180 height 10
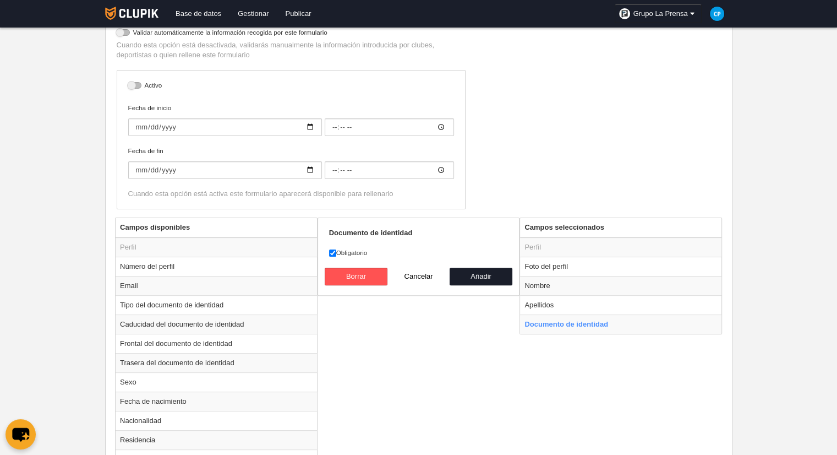
click at [336, 251] on input "Obligatorio" at bounding box center [332, 252] width 7 height 7
checkbox input "false"
click at [483, 275] on button "Añadir" at bounding box center [481, 277] width 63 height 18
radio input "false"
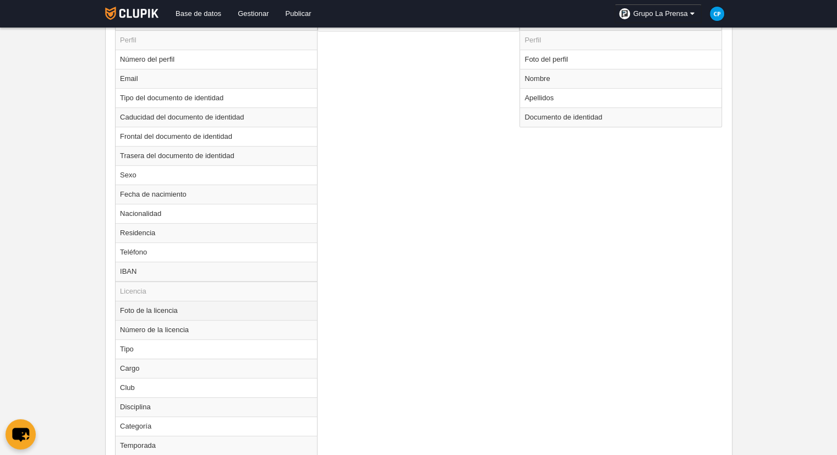
scroll to position [496, 0]
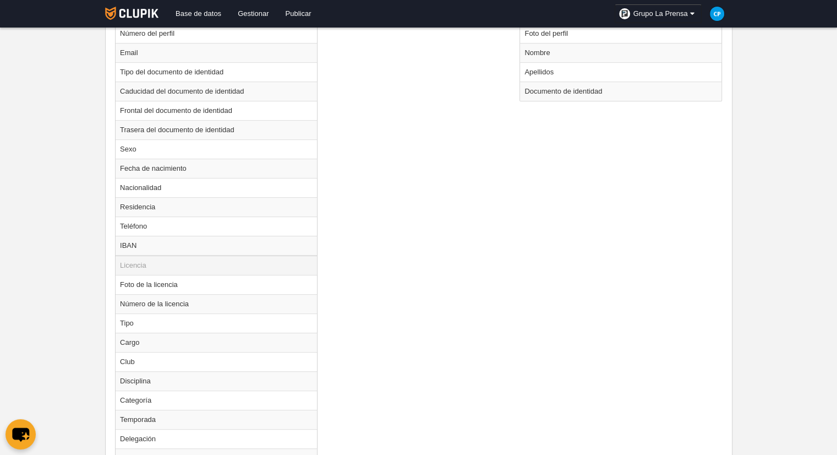
click at [187, 258] on td "Licencia" at bounding box center [217, 265] width 202 height 20
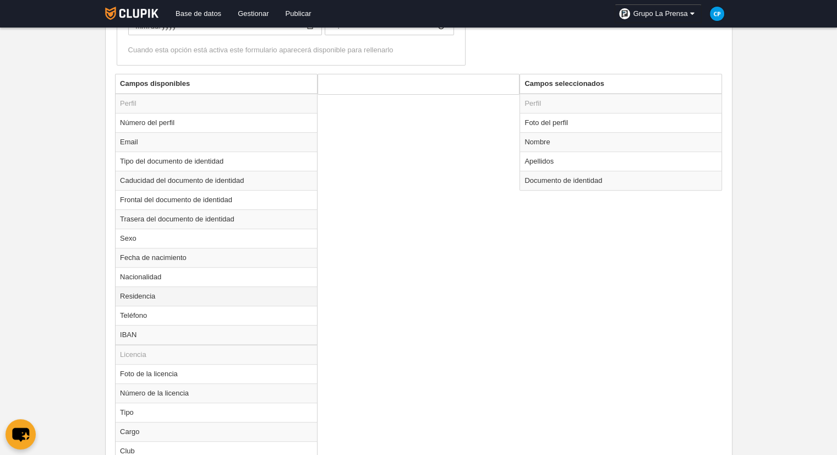
scroll to position [627, 0]
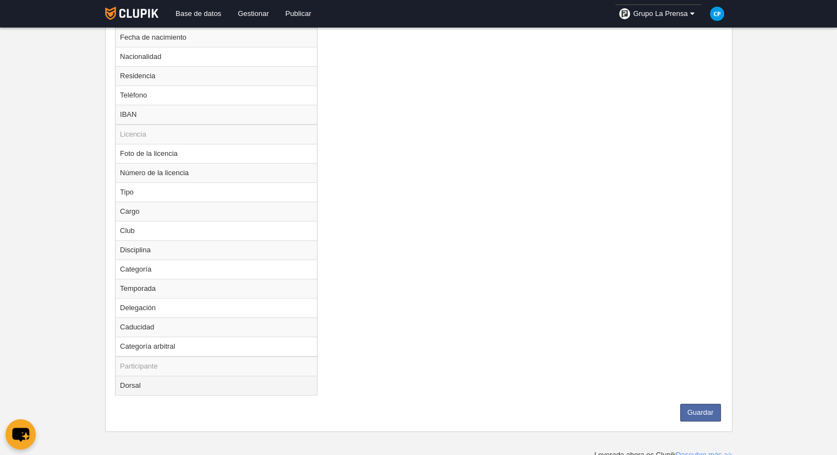
click at [260, 383] on td "Dorsal" at bounding box center [217, 385] width 202 height 19
radio input "true"
drag, startPoint x: 270, startPoint y: 378, endPoint x: 256, endPoint y: 379, distance: 14.3
click at [256, 379] on td "Dorsal" at bounding box center [217, 385] width 202 height 19
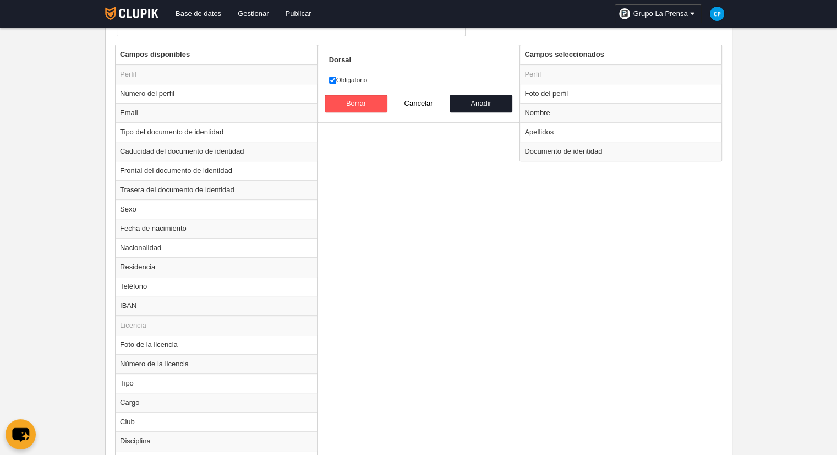
scroll to position [351, 0]
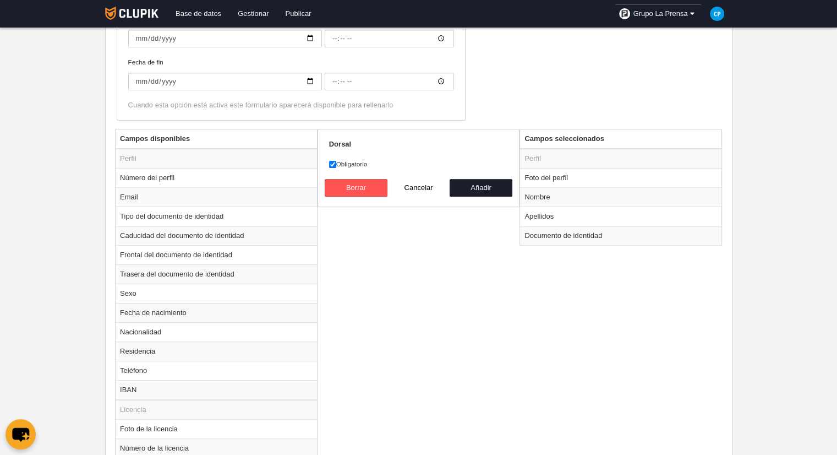
click at [347, 163] on label "Obligatorio" at bounding box center [419, 164] width 180 height 10
click at [336, 163] on input "Obligatorio" at bounding box center [332, 164] width 7 height 7
checkbox input "false"
click at [465, 186] on button "Añadir" at bounding box center [481, 188] width 63 height 18
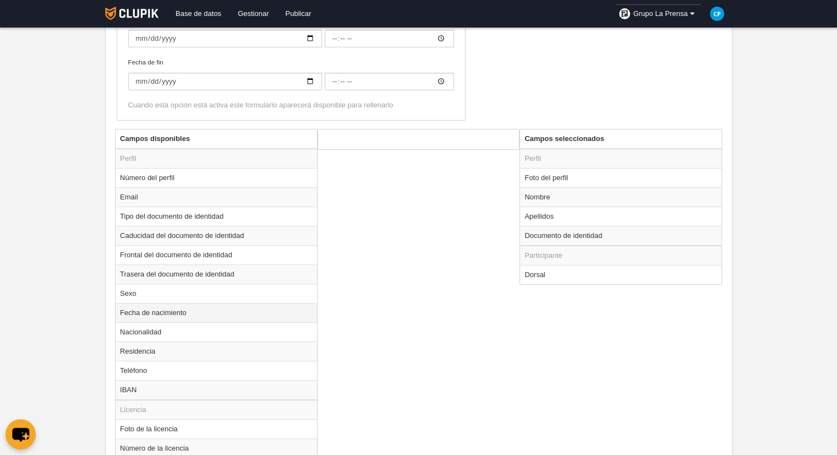
click at [217, 314] on td "Fecha de nacimiento" at bounding box center [217, 312] width 202 height 19
radio input "true"
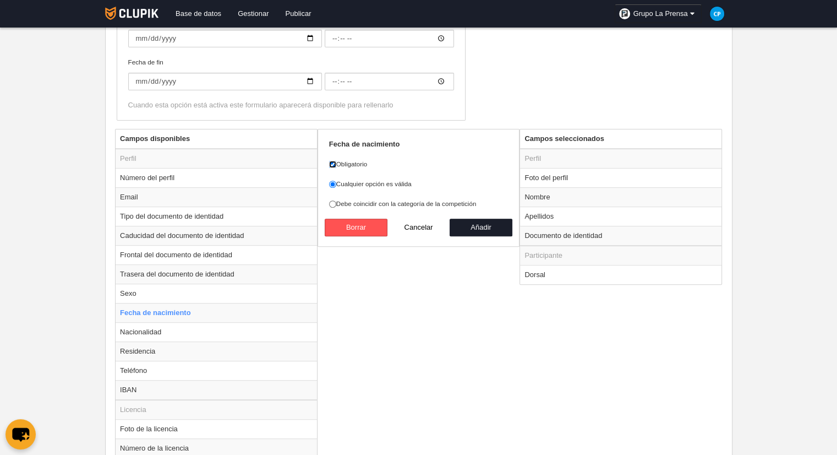
click at [331, 163] on input "Obligatorio" at bounding box center [332, 164] width 7 height 7
checkbox input "false"
click at [472, 226] on button "Añadir" at bounding box center [481, 228] width 63 height 18
radio input "false"
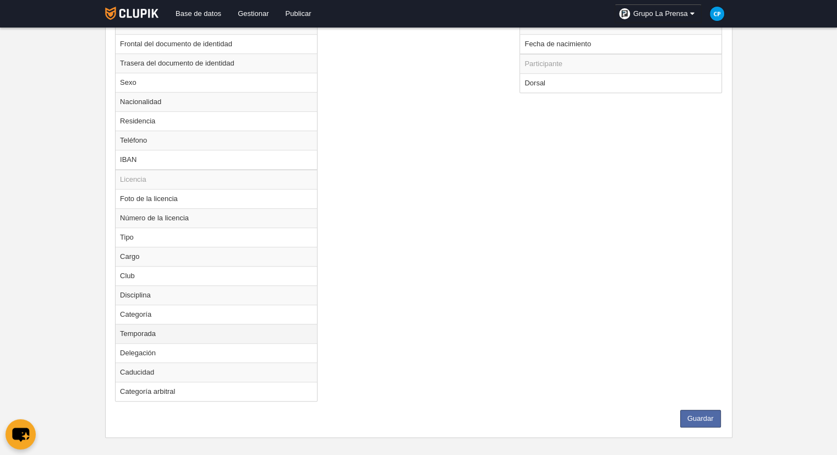
scroll to position [568, 0]
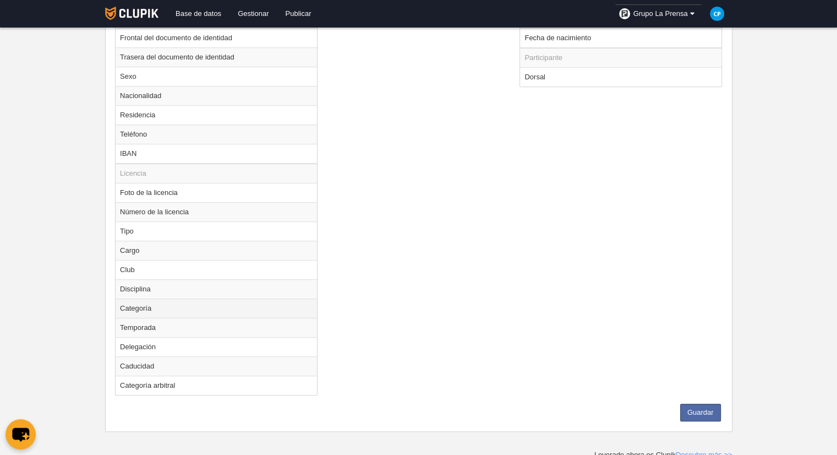
click at [198, 304] on td "Categoría" at bounding box center [217, 307] width 202 height 19
radio input "true"
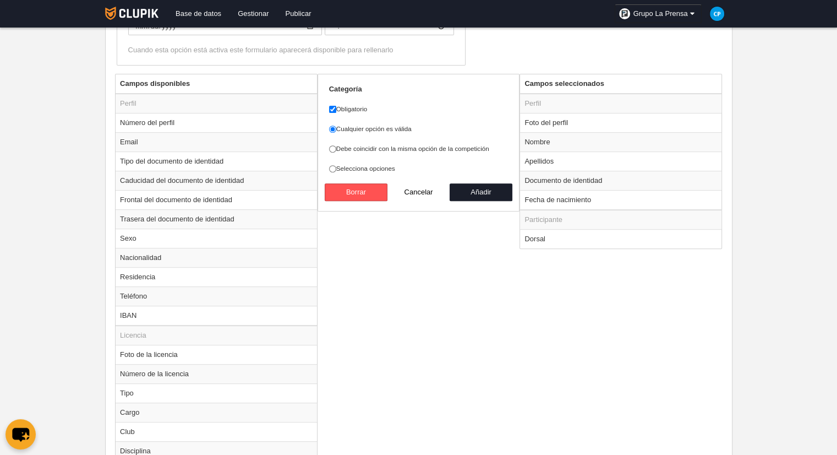
scroll to position [403, 0]
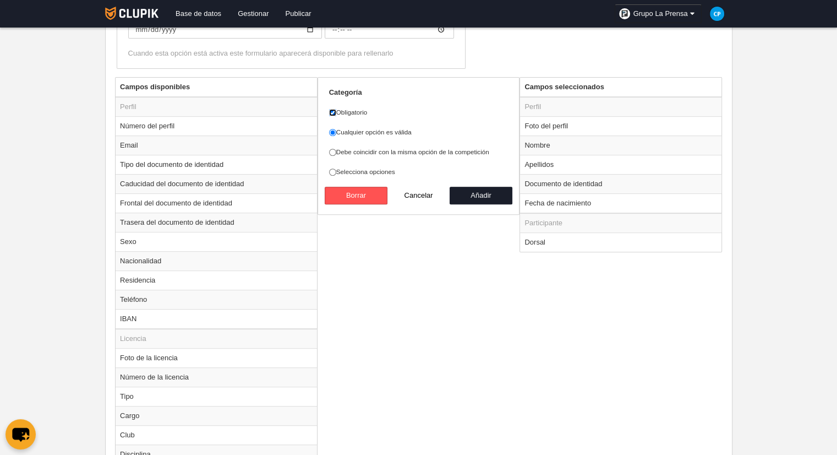
click at [334, 111] on input "Obligatorio" at bounding box center [332, 112] width 7 height 7
checkbox input "false"
click at [494, 194] on button "Añadir" at bounding box center [481, 196] width 63 height 18
radio input "false"
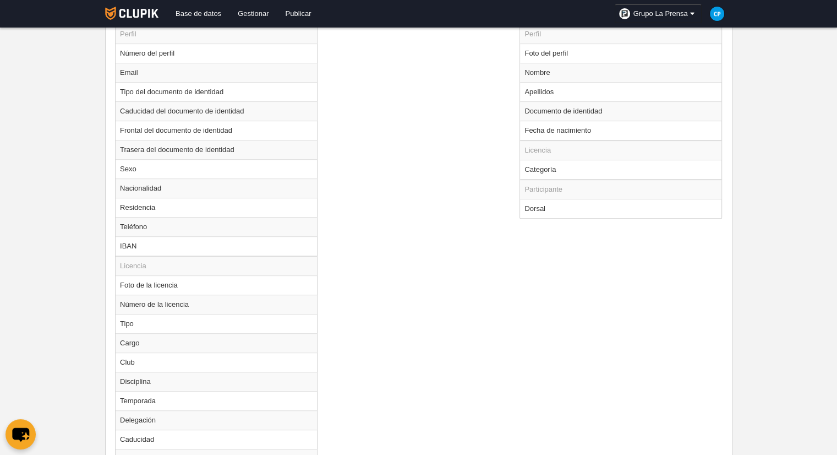
scroll to position [550, 0]
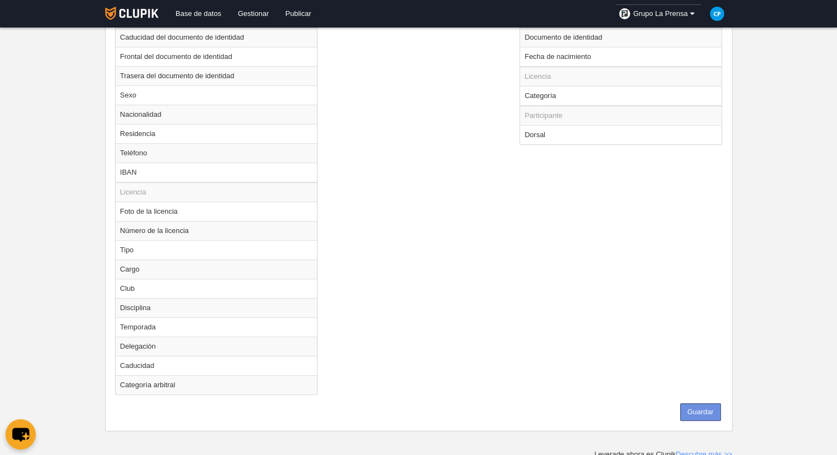
click at [703, 403] on button "Guardar" at bounding box center [701, 412] width 41 height 18
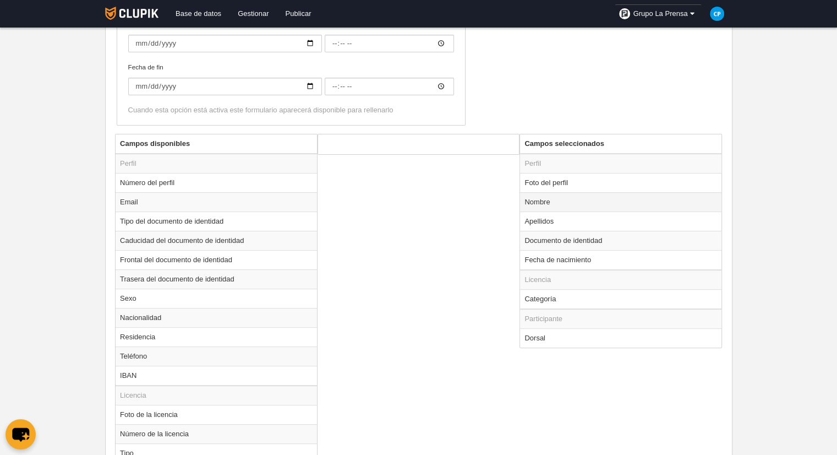
scroll to position [219, 0]
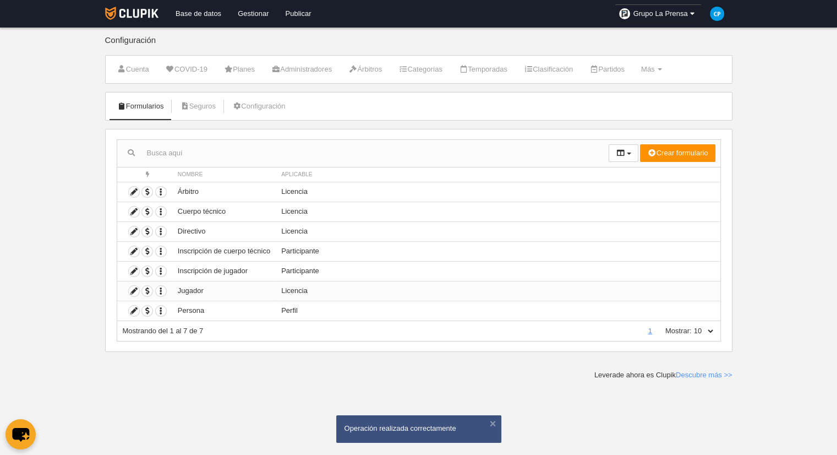
click at [397, 290] on td "Licencia" at bounding box center [498, 291] width 444 height 20
click at [165, 293] on icon "button" at bounding box center [161, 291] width 10 height 10
click at [126, 286] on td at bounding box center [144, 291] width 55 height 20
click at [134, 290] on icon at bounding box center [134, 291] width 10 height 10
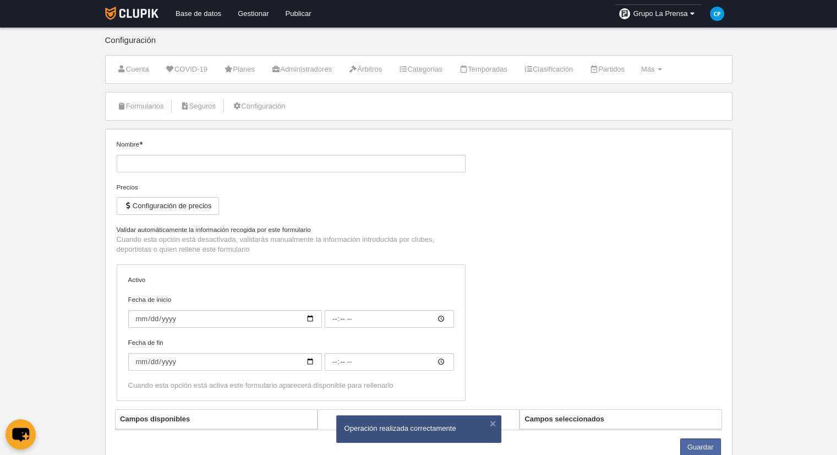
type input "Jugador"
checkbox input "true"
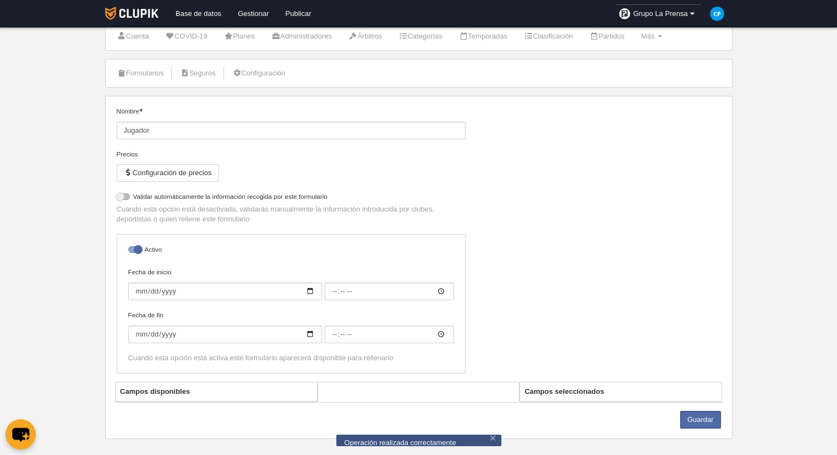
scroll to position [43, 0]
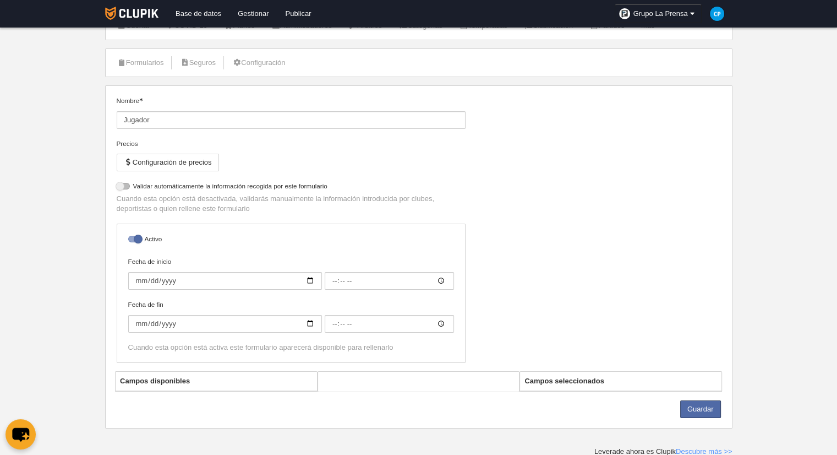
select select "selected"
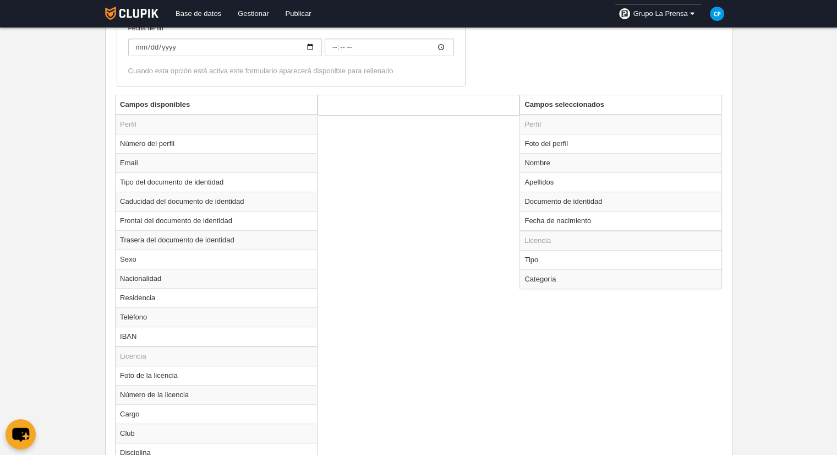
scroll to position [374, 0]
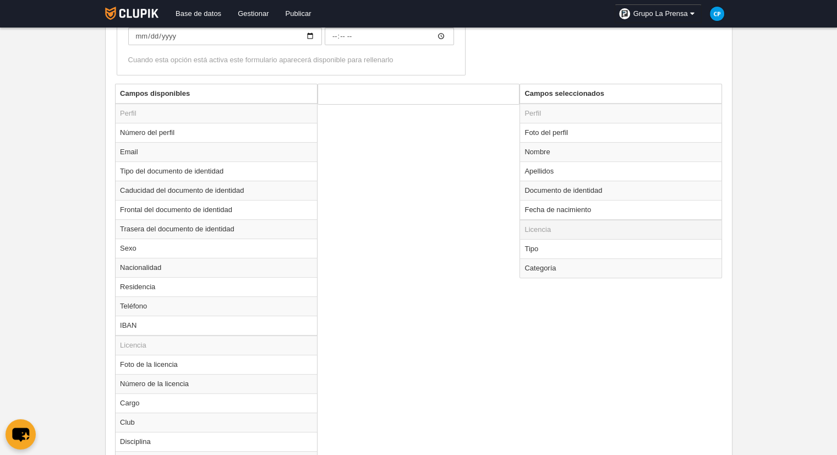
click at [593, 223] on td "Licencia" at bounding box center [621, 230] width 202 height 20
click at [567, 243] on td "Tipo" at bounding box center [621, 248] width 202 height 19
radio input "true"
select select "player"
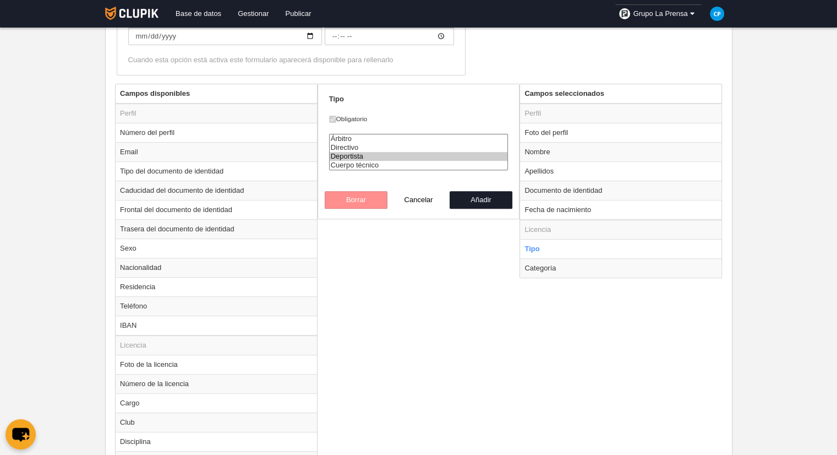
click at [370, 193] on div "Borrar Cancelar Añadir" at bounding box center [419, 200] width 188 height 18
click at [366, 198] on div "Borrar Cancelar Añadir" at bounding box center [419, 200] width 188 height 18
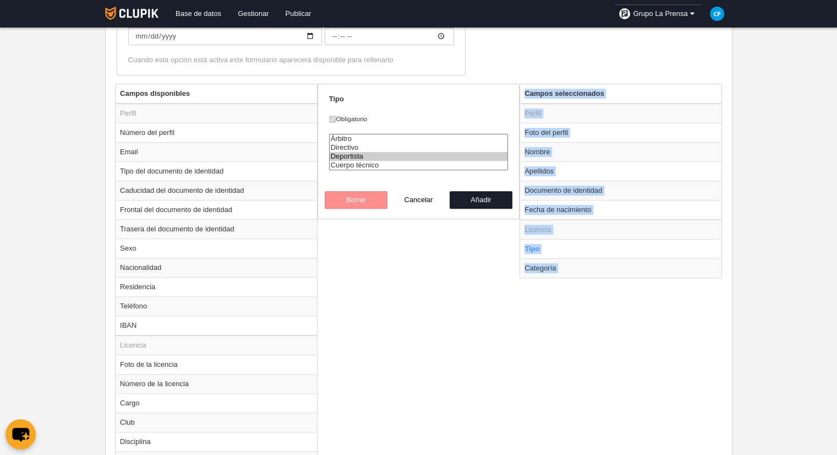
click at [366, 198] on div "Borrar Cancelar Añadir" at bounding box center [419, 200] width 188 height 18
click at [541, 324] on div "Campos disponibles Perfil Número del perfil Email Tipo del documento de identid…" at bounding box center [418, 310] width 613 height 453
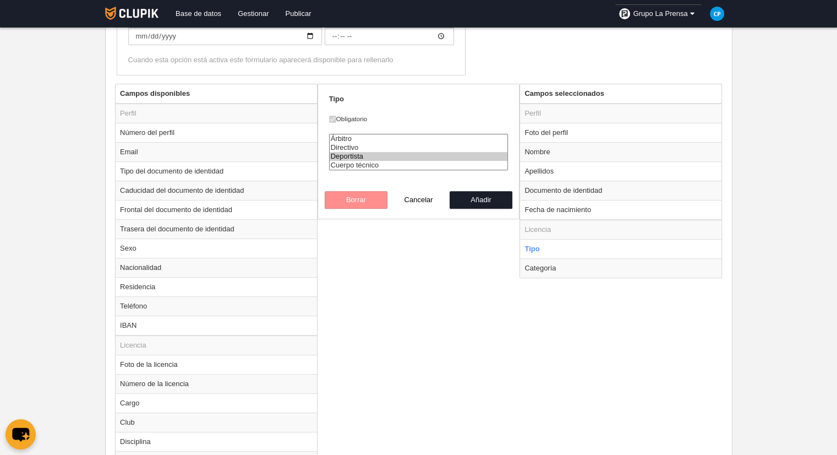
scroll to position [43, 0]
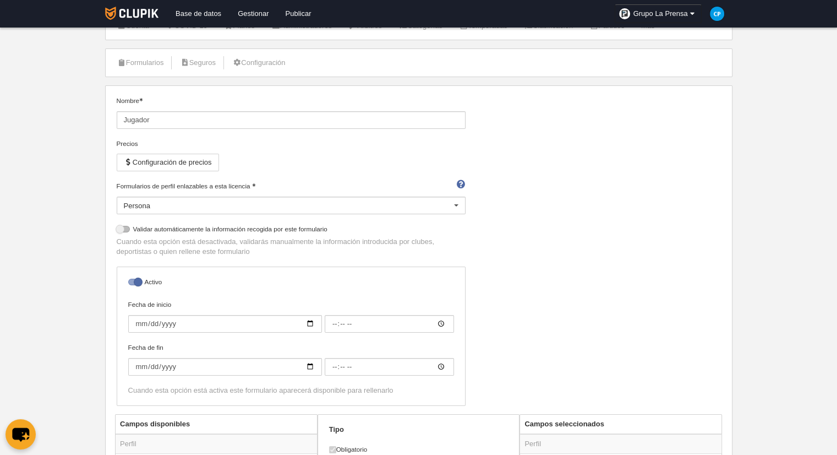
drag, startPoint x: 546, startPoint y: 219, endPoint x: 552, endPoint y: 190, distance: 29.3
click at [546, 216] on div "Nombre Jugador Precios Configuración de precios Formularios de perfil enlazable…" at bounding box center [418, 255] width 613 height 318
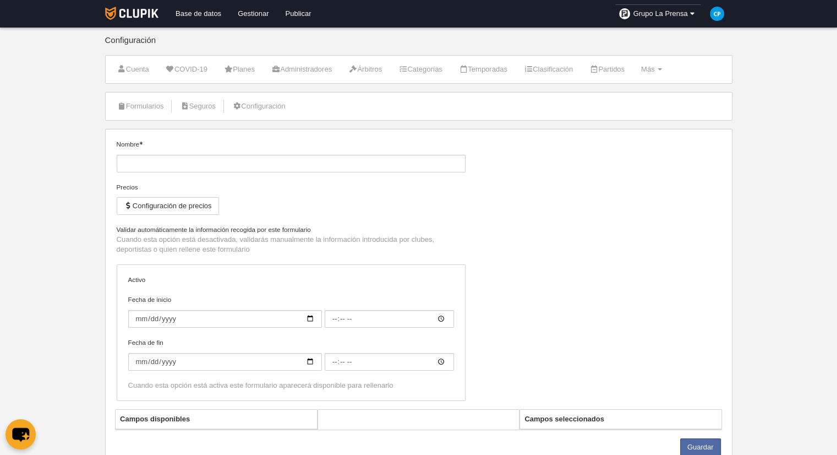
type input "Jugador"
checkbox input "true"
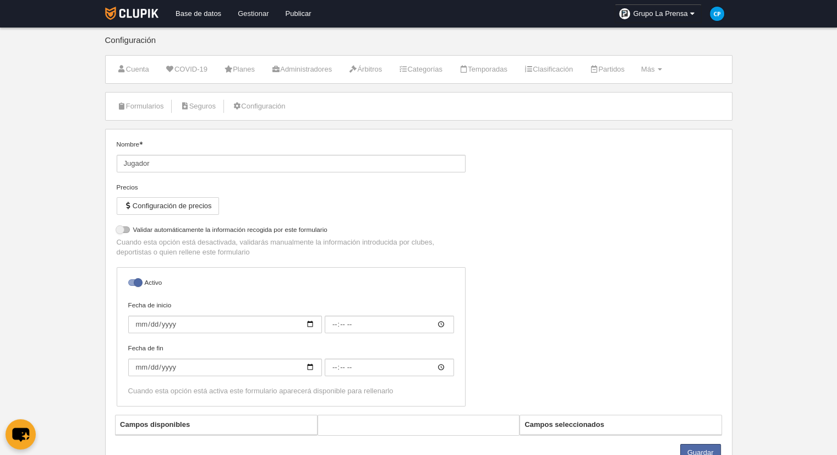
select select "selected"
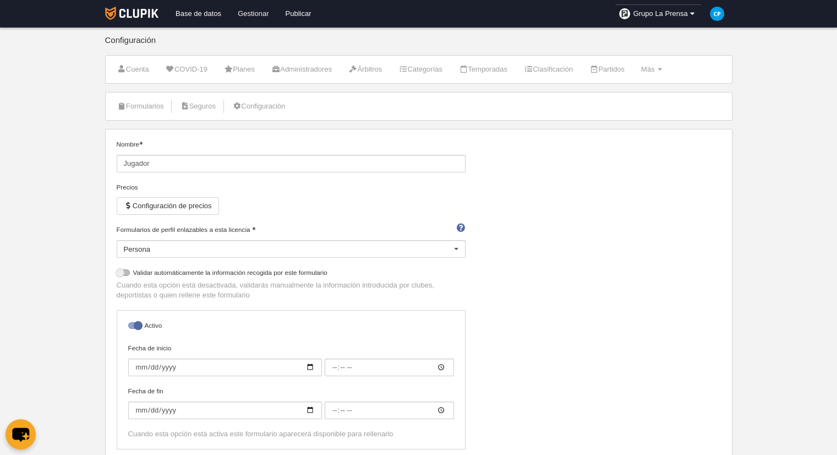
click at [243, 14] on link "Gestionar" at bounding box center [253, 14] width 47 height 28
